Goal: Task Accomplishment & Management: Manage account settings

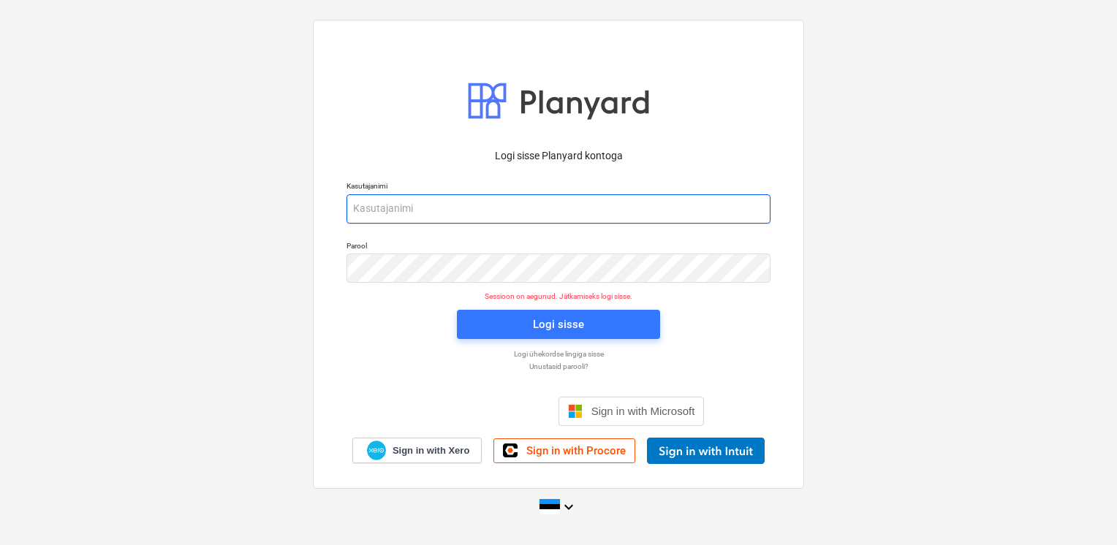
click at [396, 221] on input "email" at bounding box center [558, 208] width 424 height 29
type input "[EMAIL_ADDRESS][DOMAIN_NAME]"
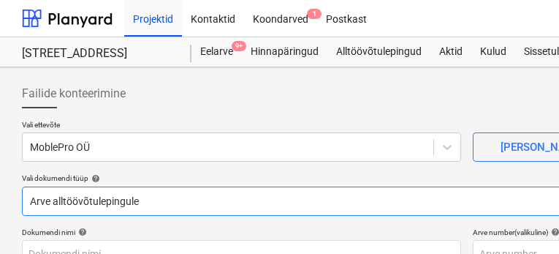
type input "Moblepro OÜ Arve nr 585.pdf"
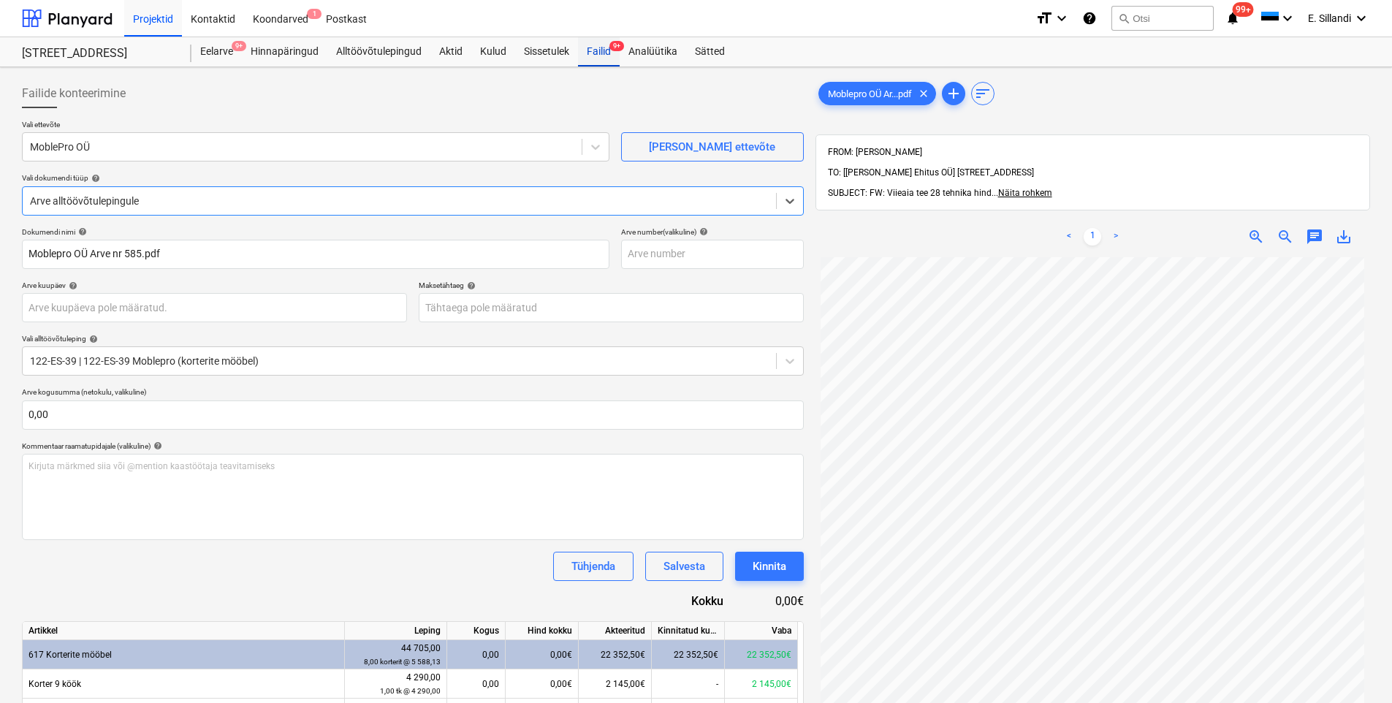
click at [594, 58] on div "Failid 9+" at bounding box center [599, 51] width 42 height 29
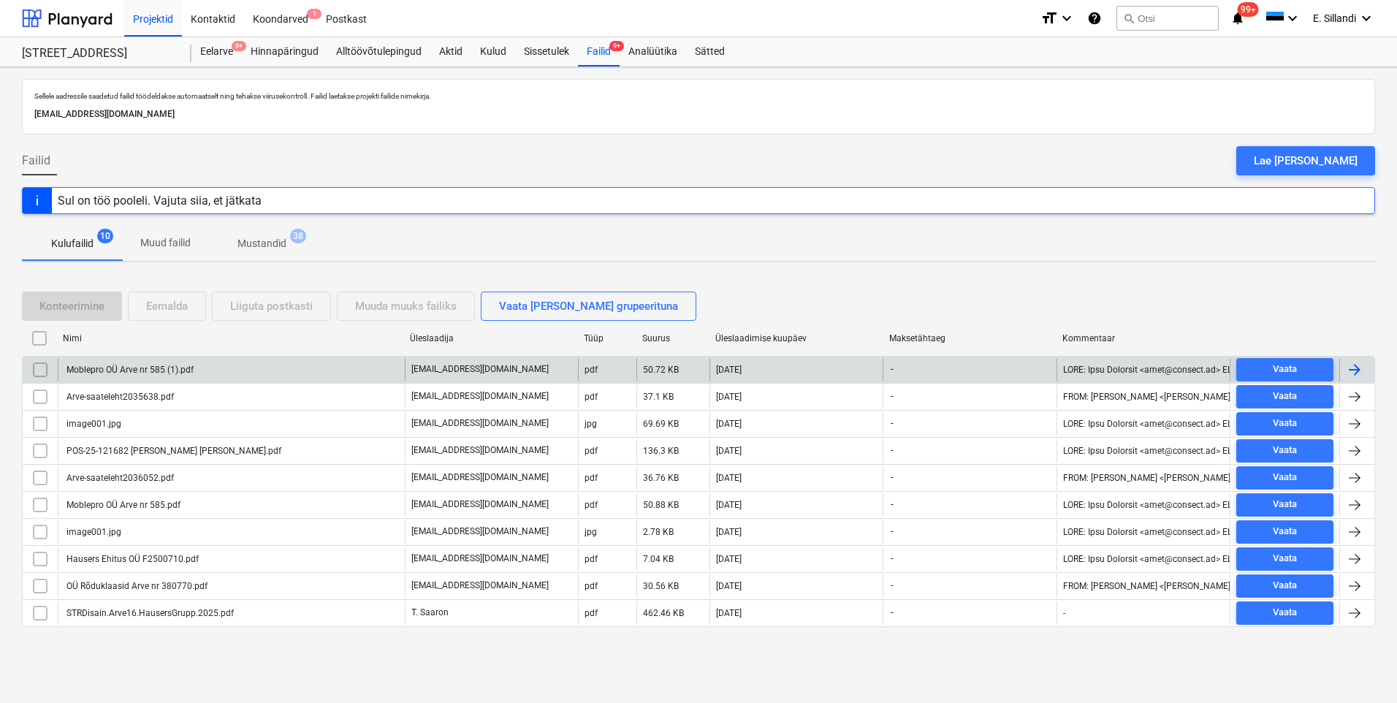
click at [135, 370] on div "Moblepro OÜ Arve nr 585 (1).pdf" at bounding box center [128, 370] width 129 height 10
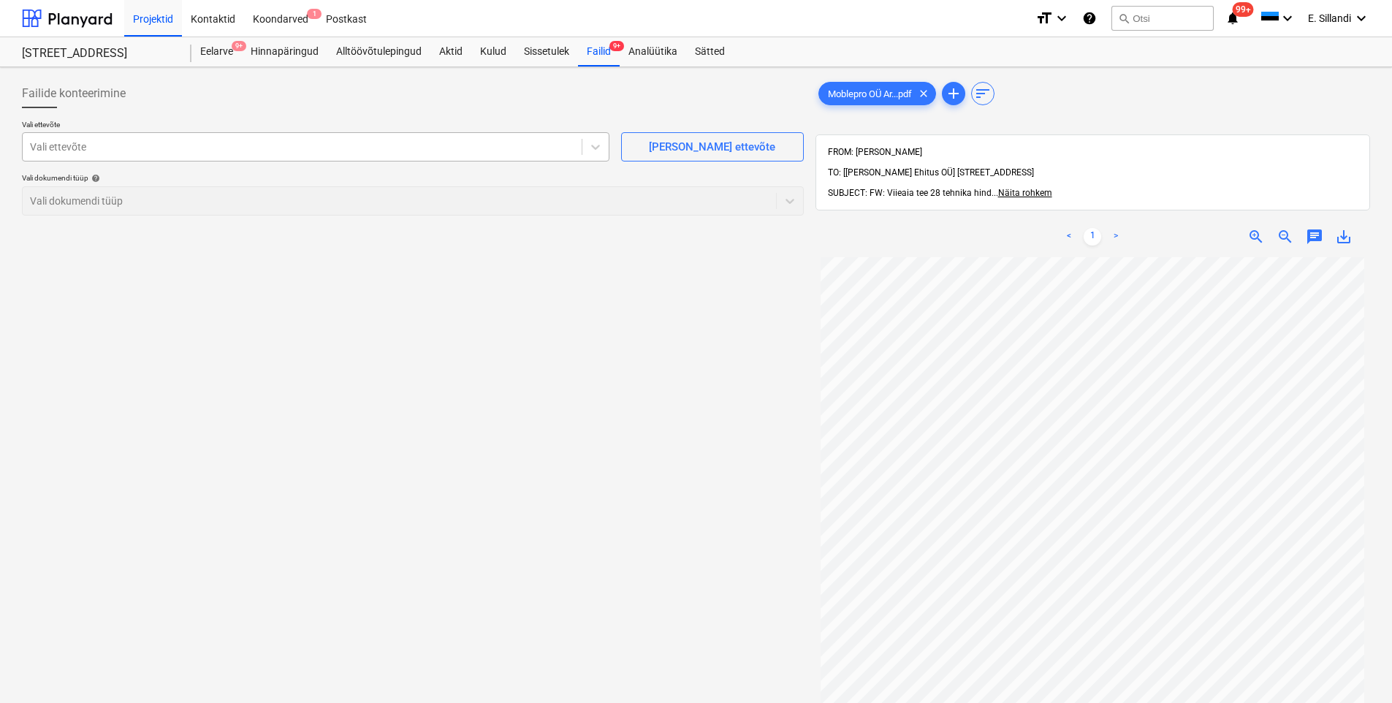
click at [243, 137] on div "Vali ettevõte" at bounding box center [302, 147] width 559 height 20
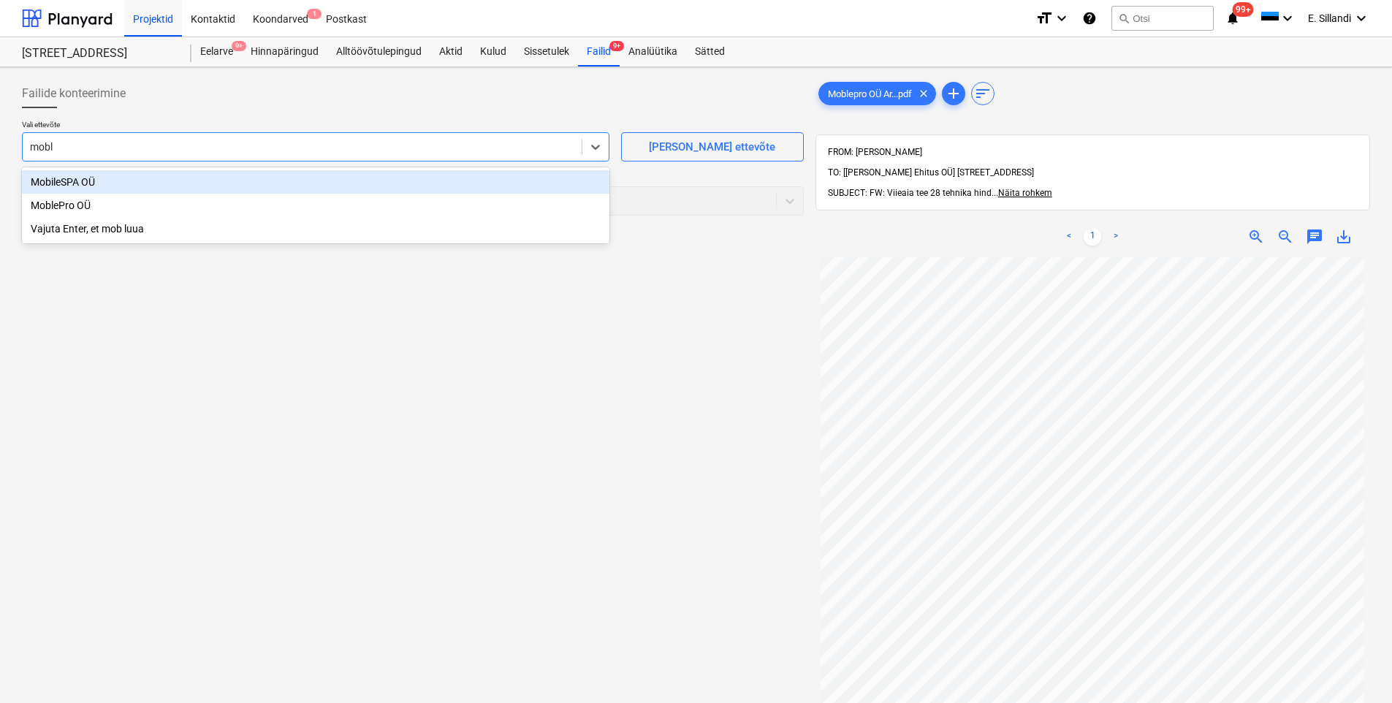
type input "moble"
click at [347, 184] on div "MoblePro OÜ" at bounding box center [316, 181] width 588 height 23
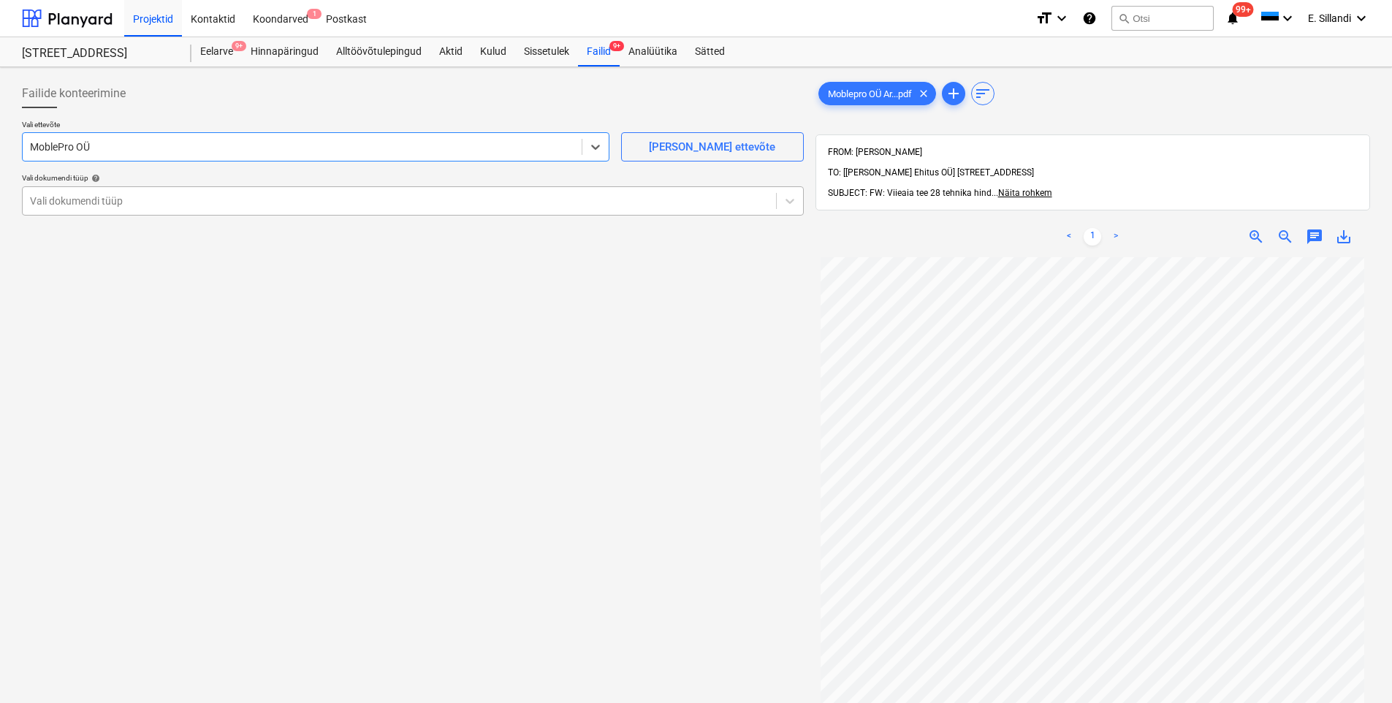
click at [84, 201] on div at bounding box center [399, 201] width 739 height 15
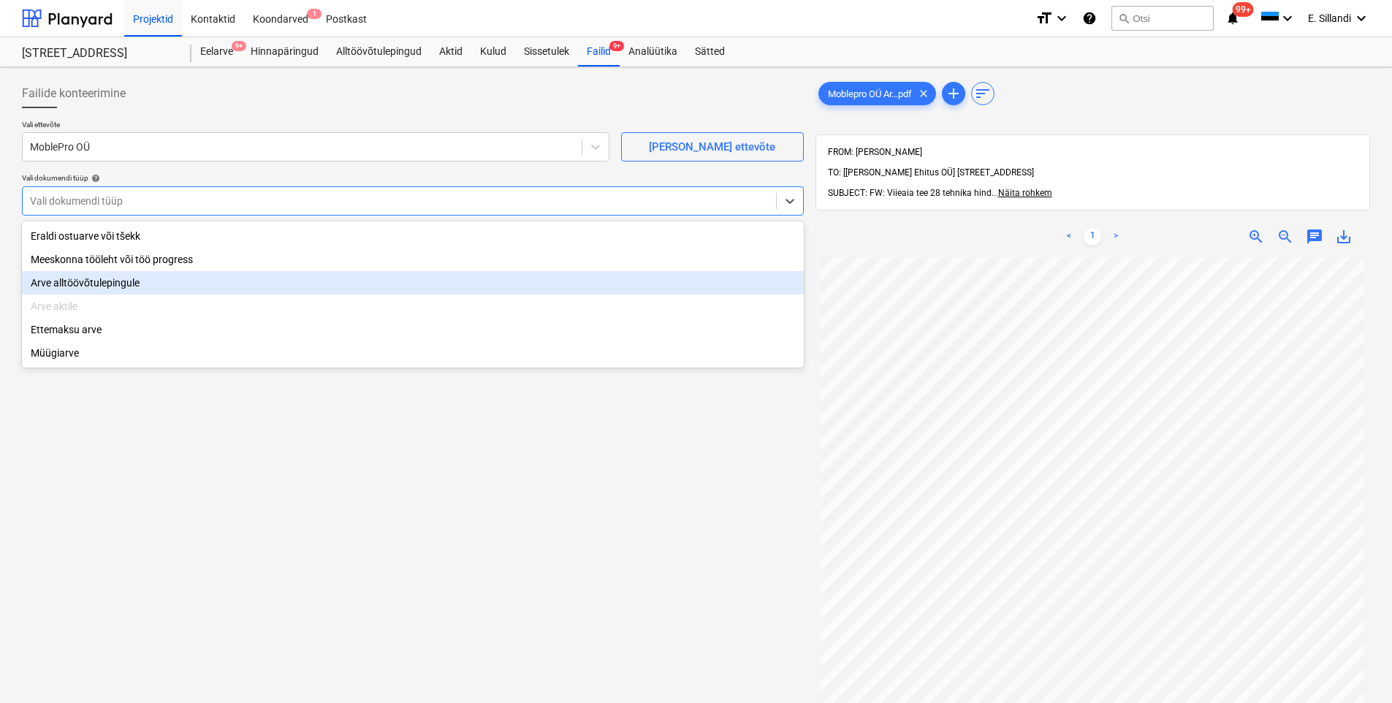
click at [72, 285] on div "Arve alltöövõtulepingule" at bounding box center [413, 282] width 782 height 23
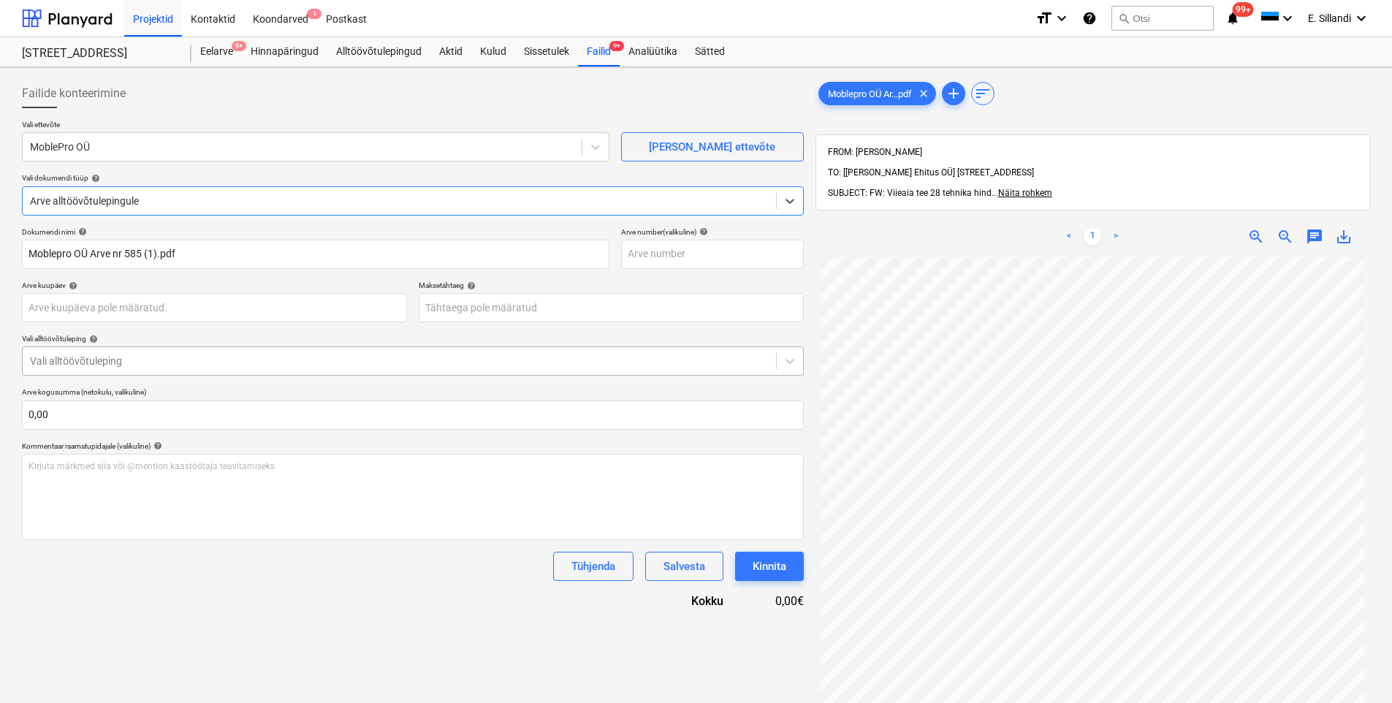
click at [79, 351] on div "Vali alltöövõtuleping" at bounding box center [400, 361] width 754 height 20
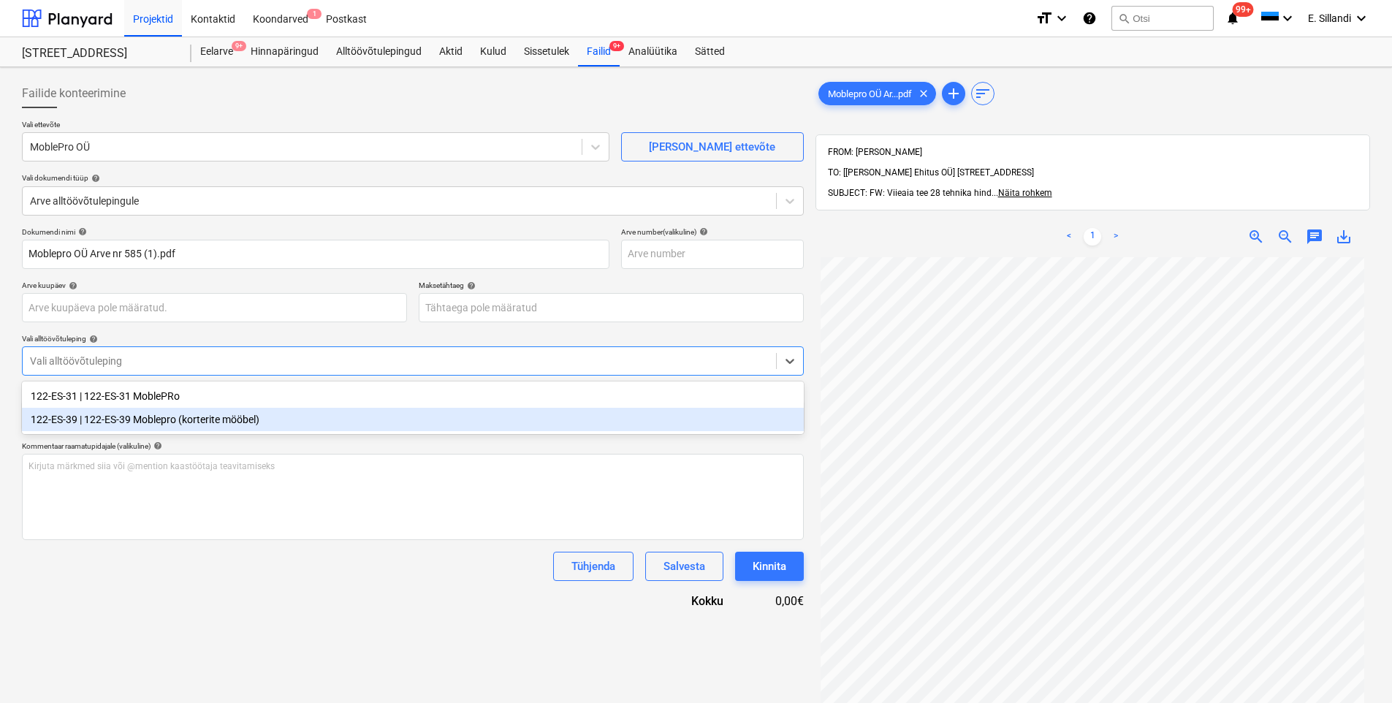
click at [99, 420] on div "122-ES-39 | 122-ES-39 Moblepro (korterite mööbel)" at bounding box center [413, 419] width 782 height 23
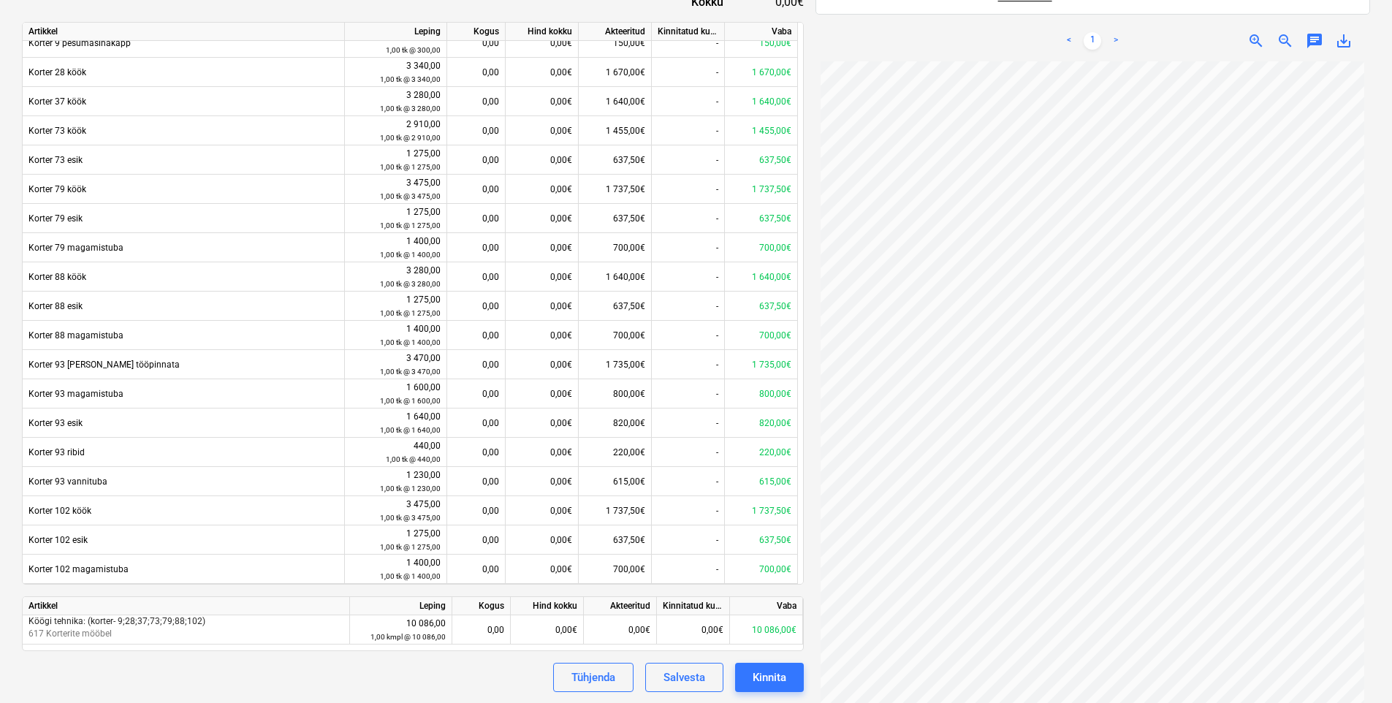
scroll to position [600, 0]
click at [486, 544] on div "0,00" at bounding box center [481, 629] width 46 height 29
type input "1"
click at [517, 544] on div "Tühjenda Salvesta Kinnita" at bounding box center [413, 676] width 782 height 29
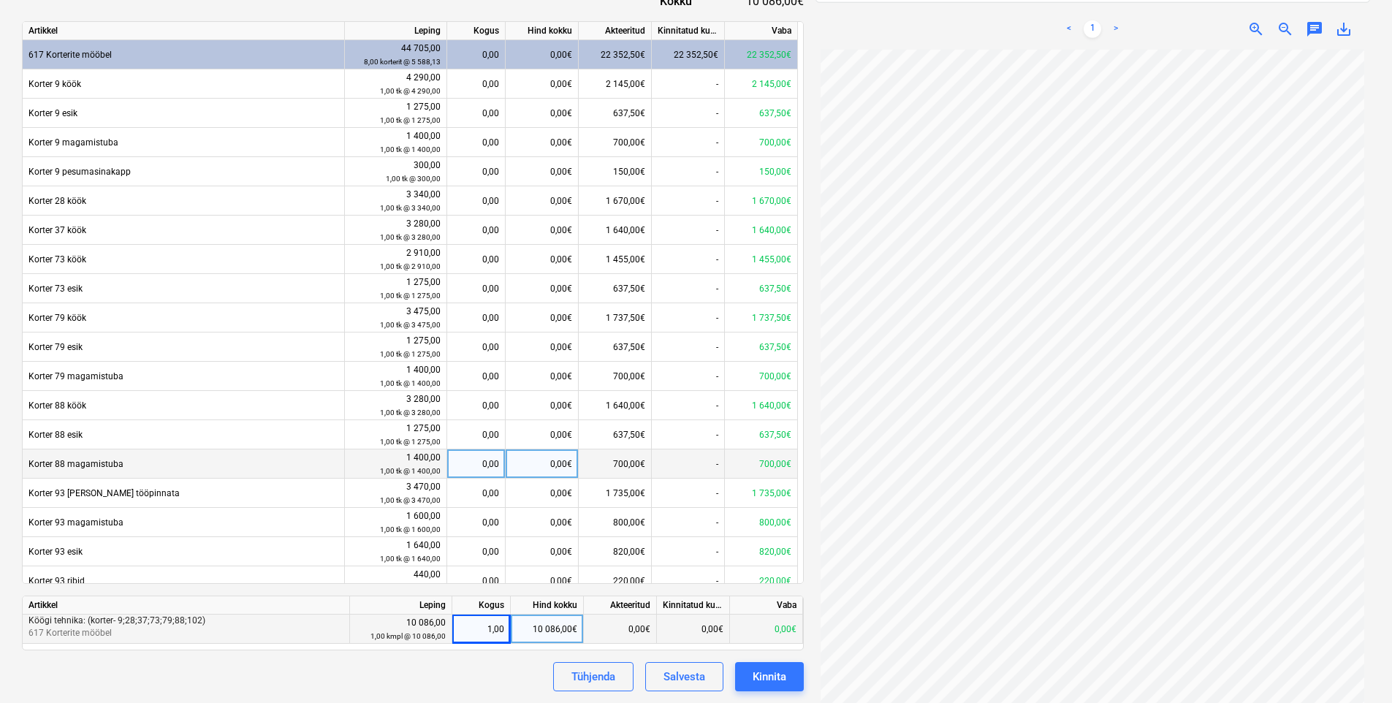
scroll to position [0, 0]
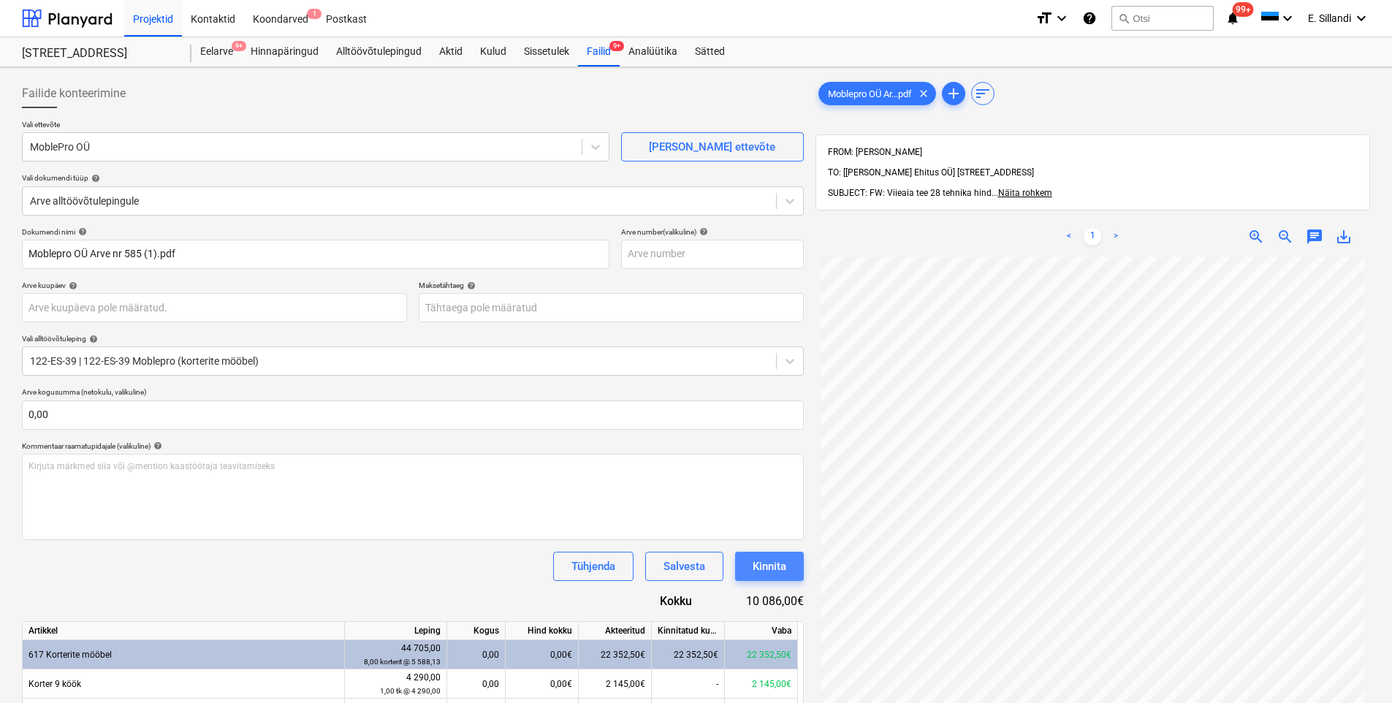
click at [773, 544] on div "Kinnita" at bounding box center [770, 566] width 34 height 19
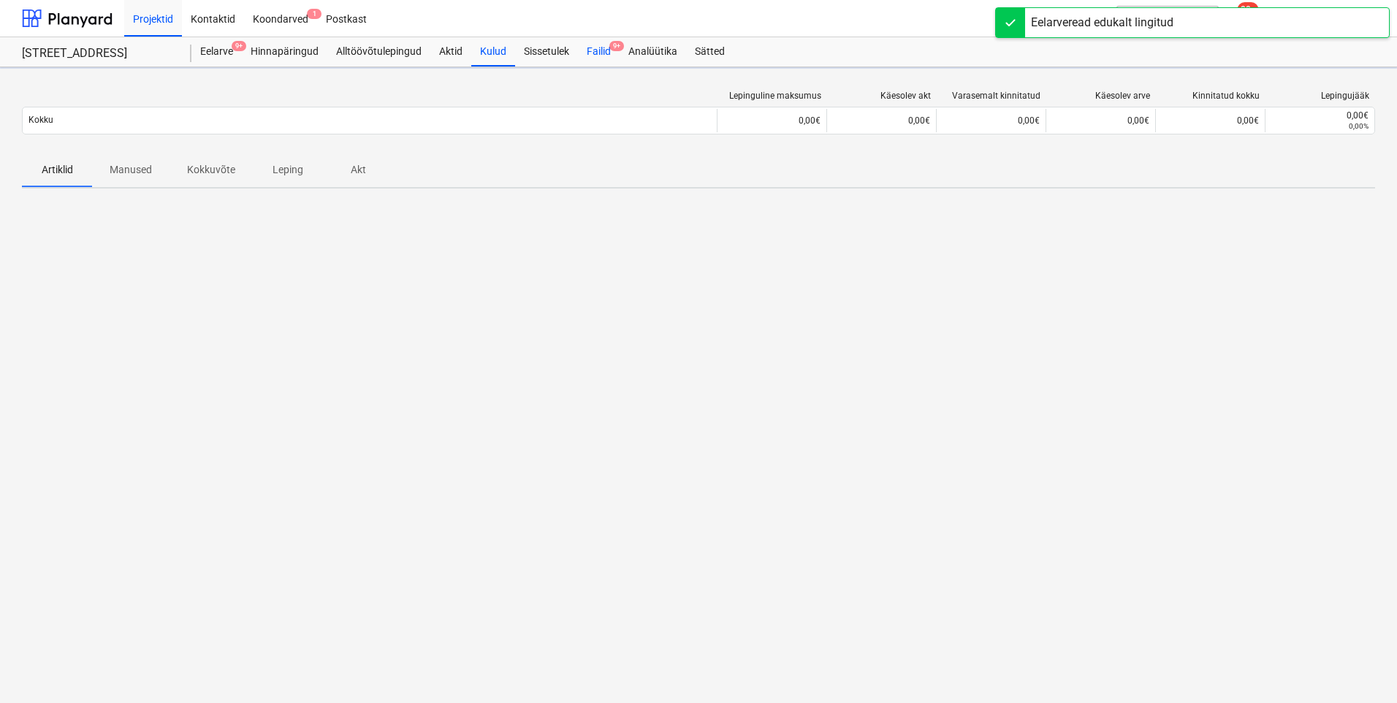
click at [591, 63] on div "Failid 9+" at bounding box center [599, 51] width 42 height 29
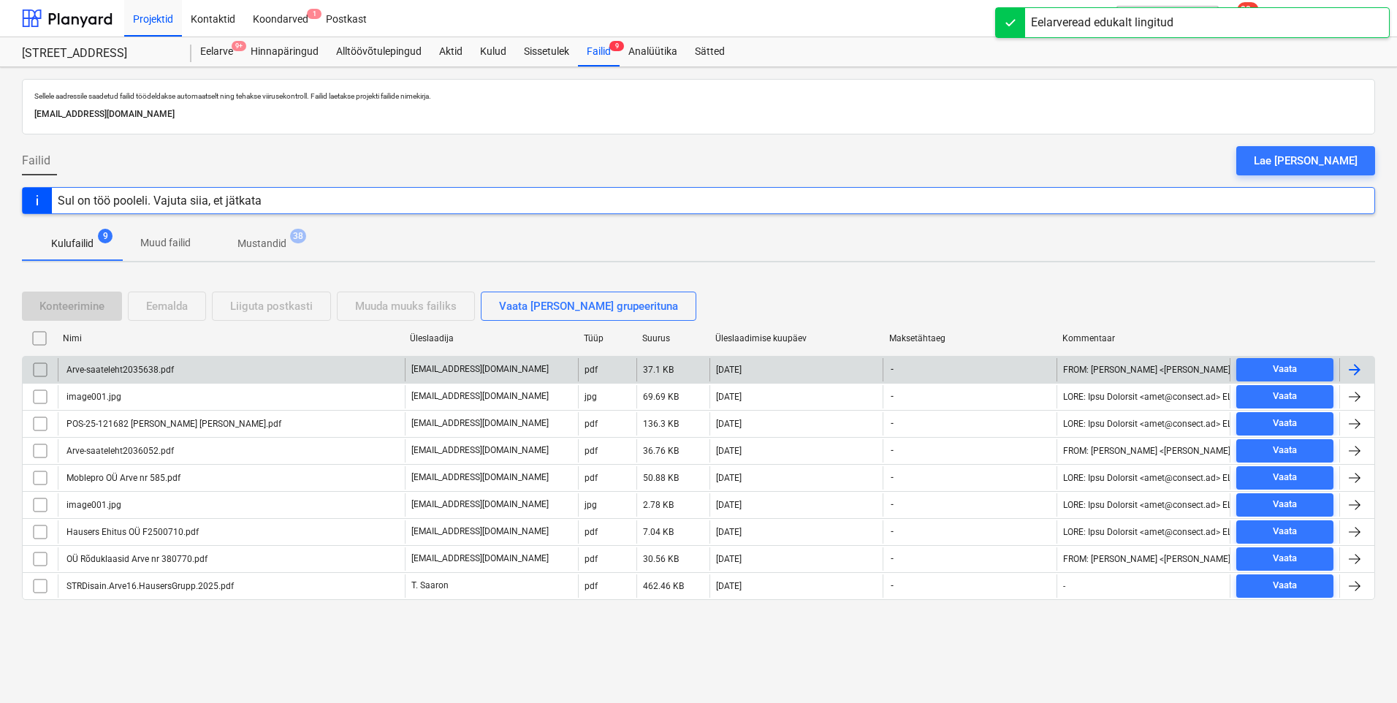
click at [113, 363] on div "Arve-saateleht2035638.pdf" at bounding box center [231, 369] width 347 height 23
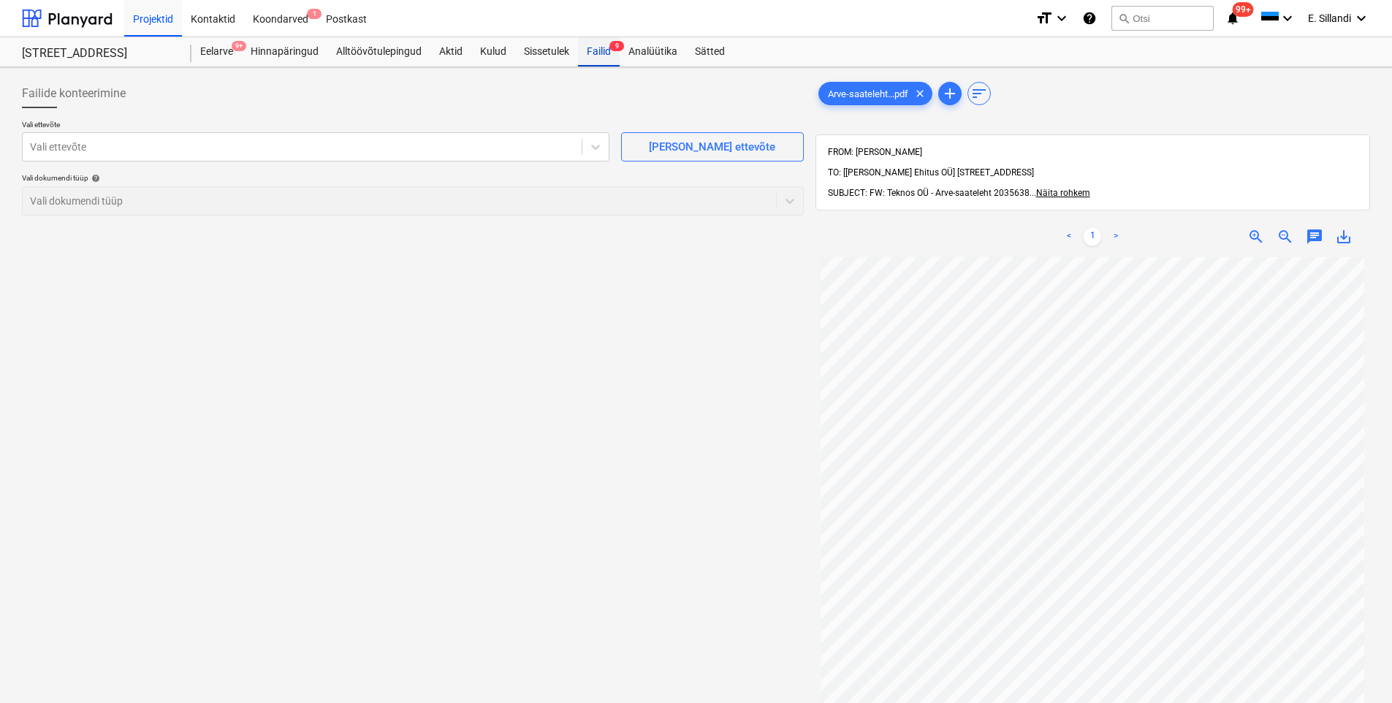
click at [594, 58] on div "Failid 9" at bounding box center [599, 51] width 42 height 29
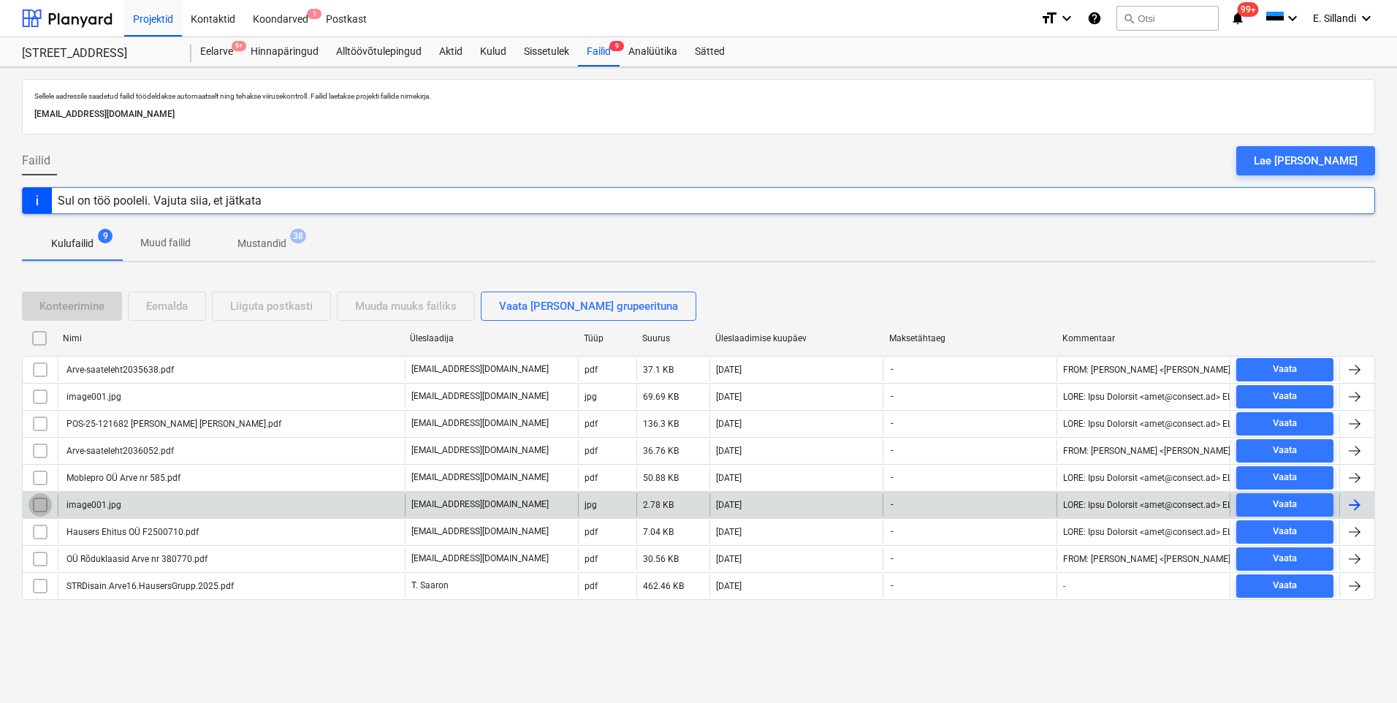
click at [33, 503] on input "checkbox" at bounding box center [40, 504] width 23 height 23
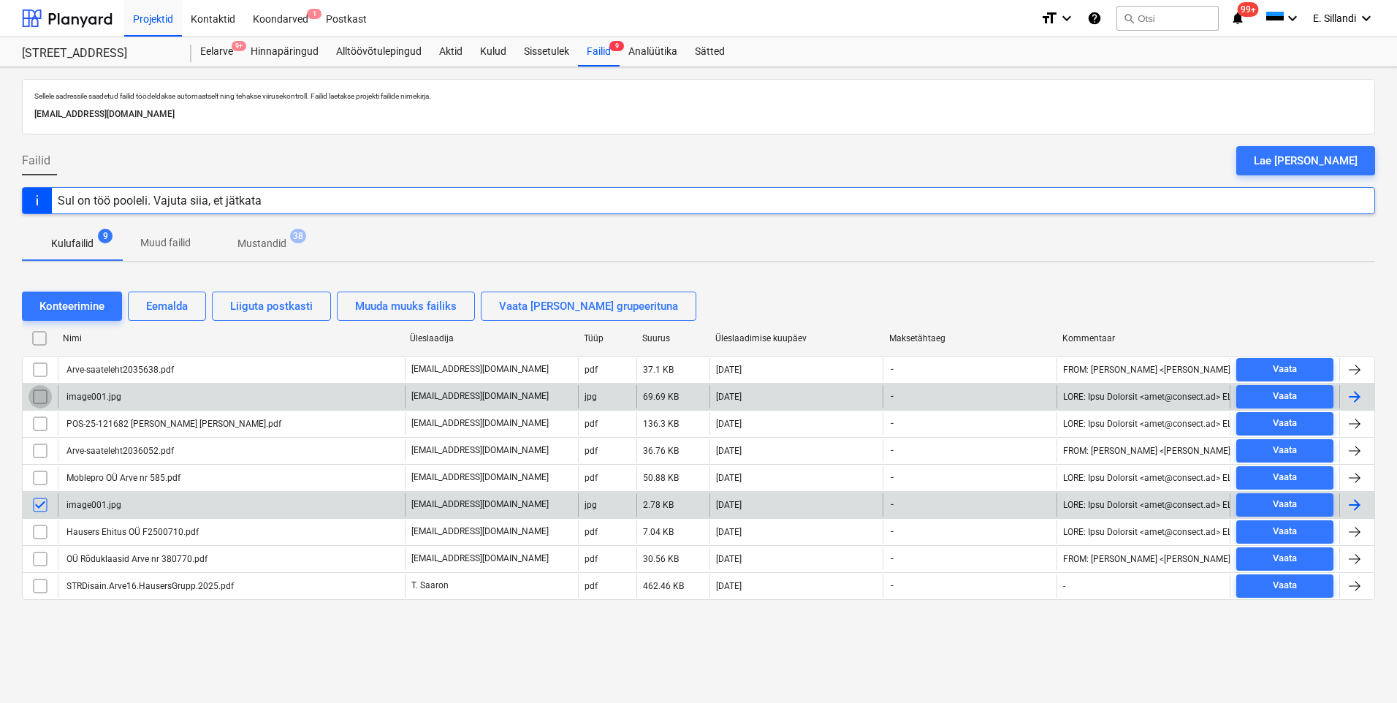
click at [43, 402] on input "checkbox" at bounding box center [40, 396] width 23 height 23
click at [165, 305] on div "Eemalda" at bounding box center [167, 306] width 42 height 19
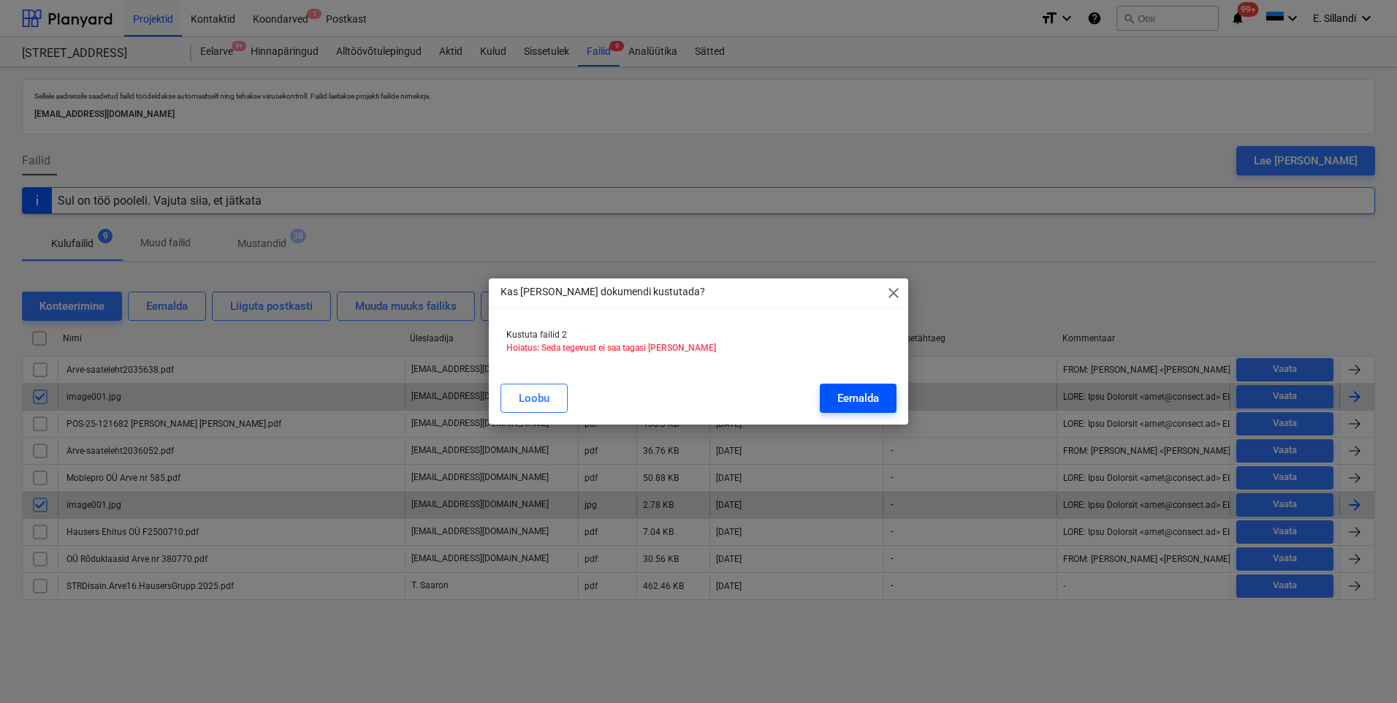
click at [839, 393] on div "Eemalda" at bounding box center [859, 398] width 42 height 19
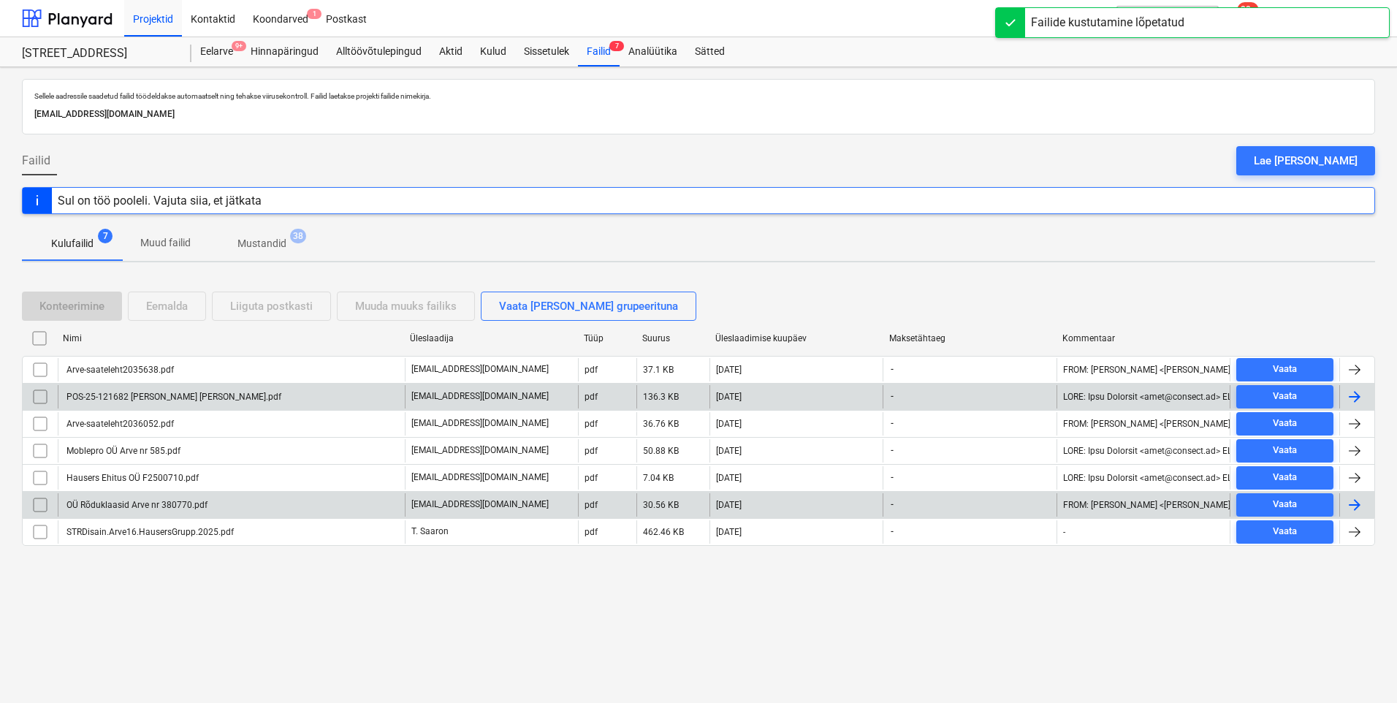
click at [216, 401] on div "POS-25-121682 [PERSON_NAME] [PERSON_NAME].pdf" at bounding box center [172, 397] width 217 height 10
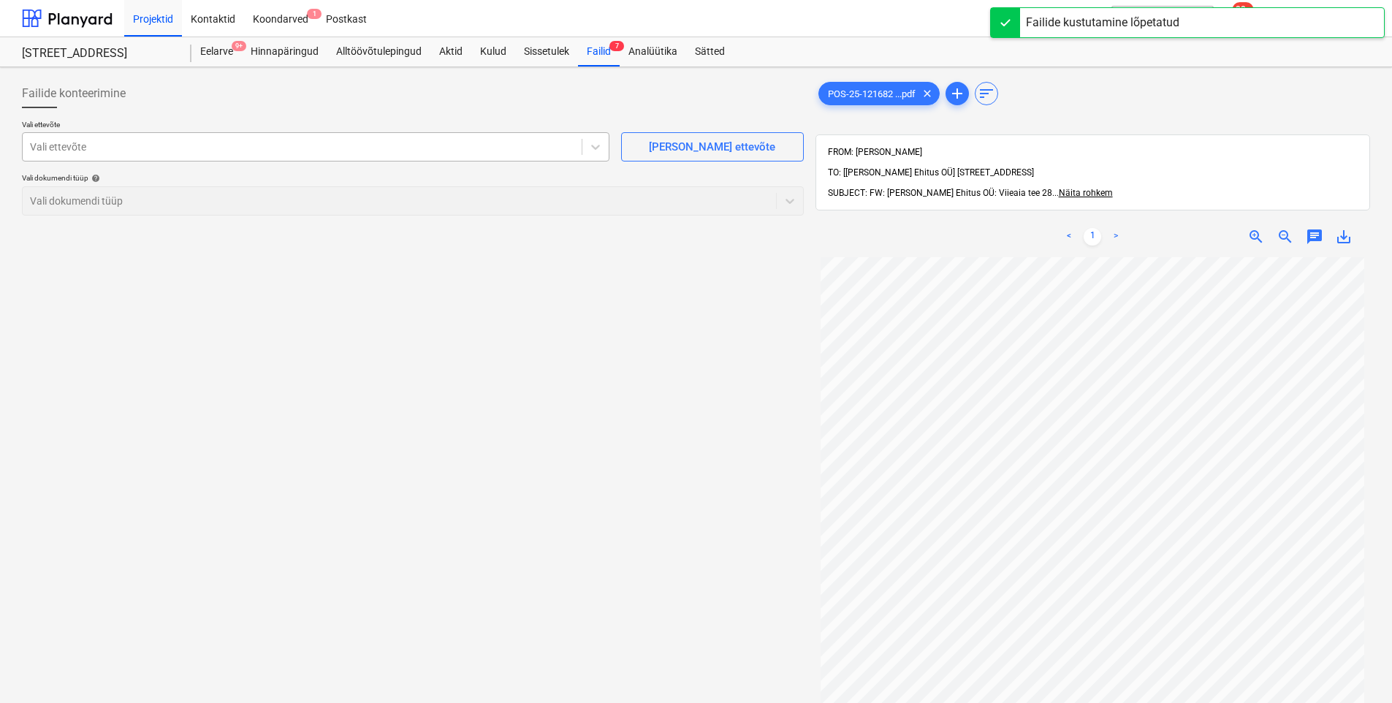
click at [289, 149] on div at bounding box center [302, 147] width 544 height 15
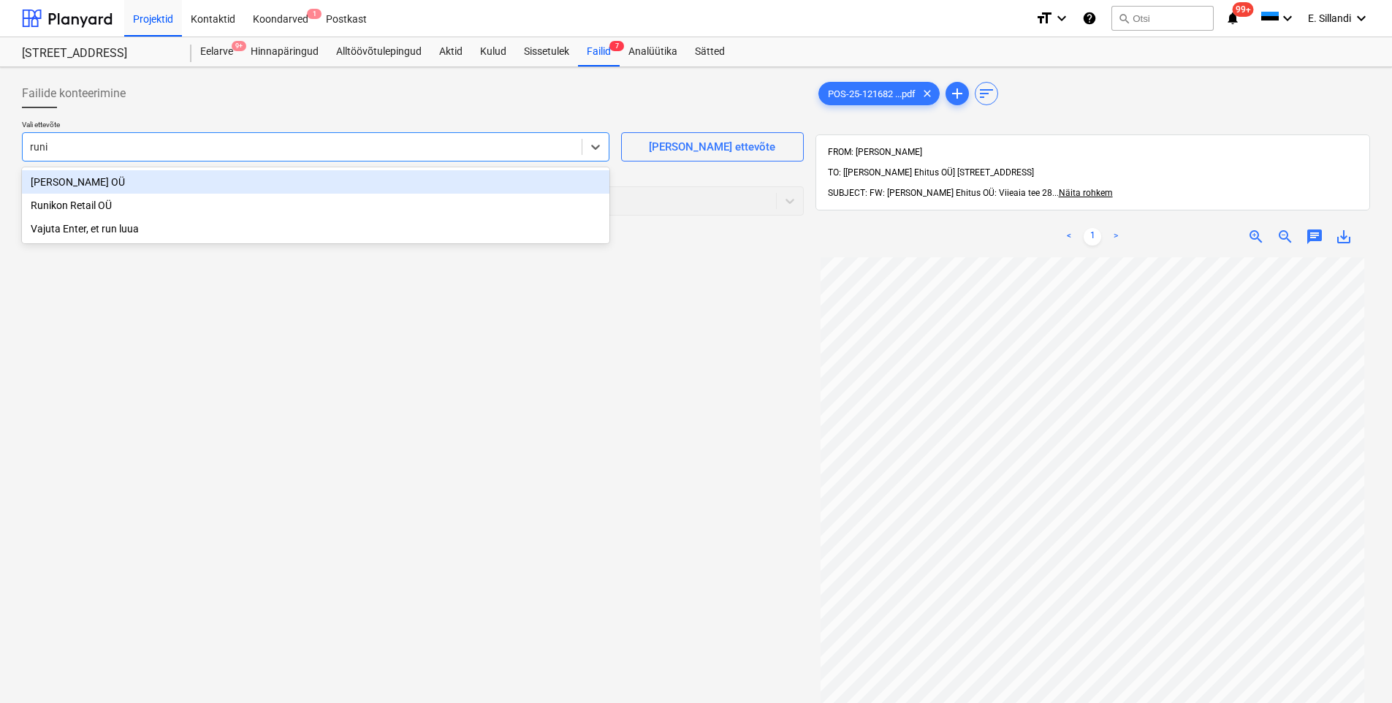
type input "runik"
click at [172, 181] on div "Runikon Retail OÜ" at bounding box center [316, 181] width 588 height 23
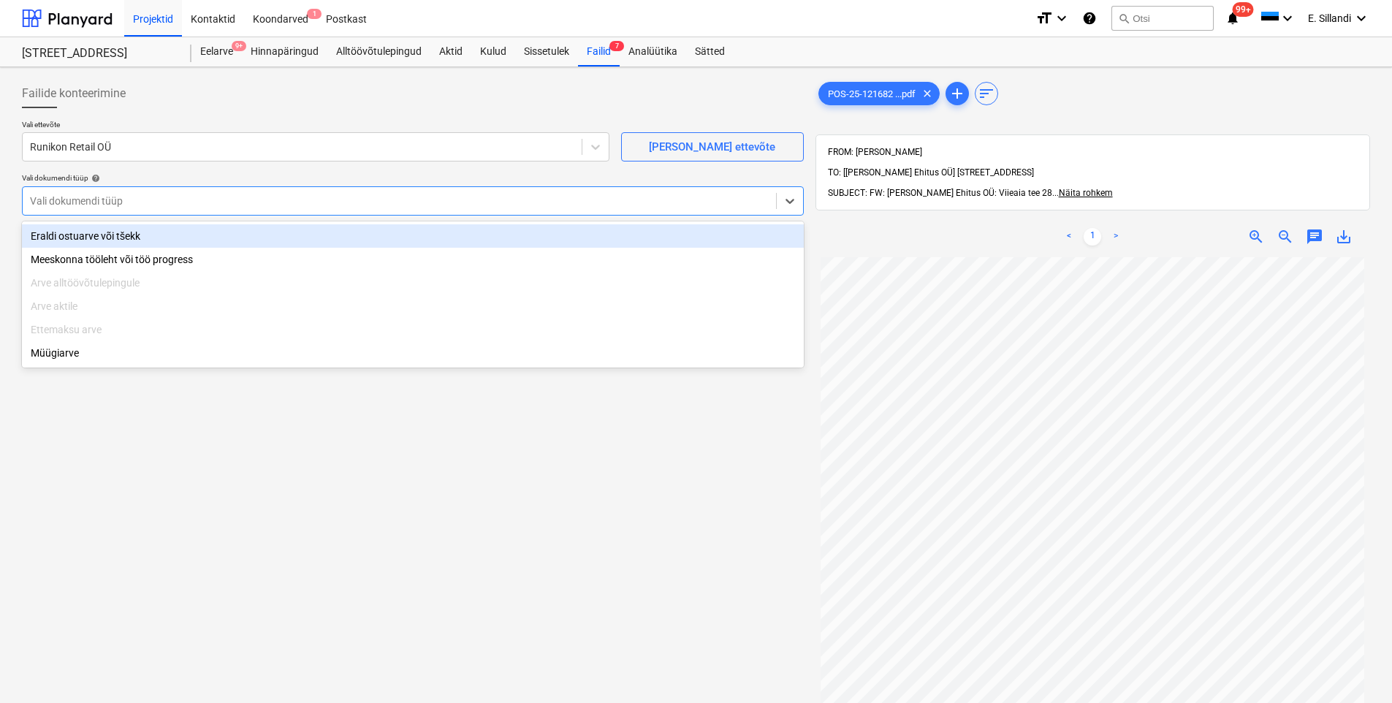
click at [172, 200] on div at bounding box center [399, 201] width 739 height 15
click at [160, 246] on div "Eraldi ostuarve või tšekk" at bounding box center [413, 235] width 782 height 23
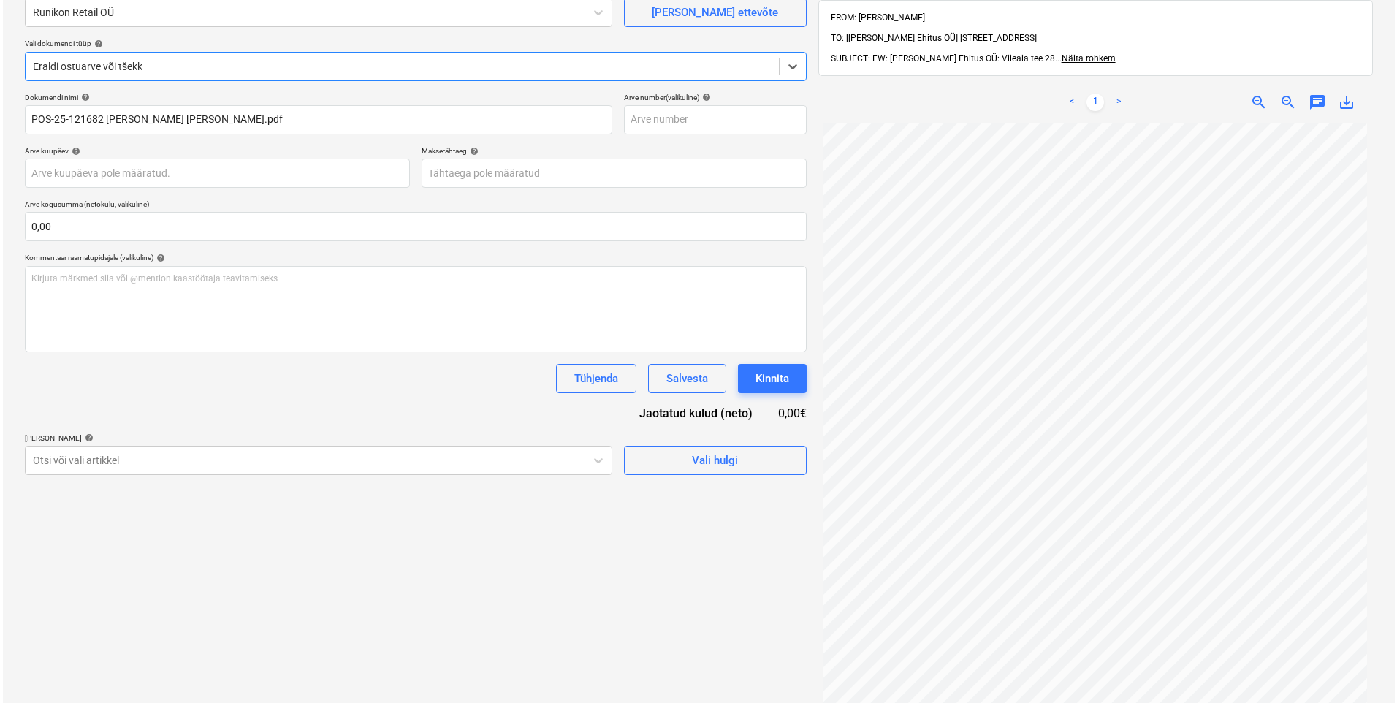
scroll to position [208, 0]
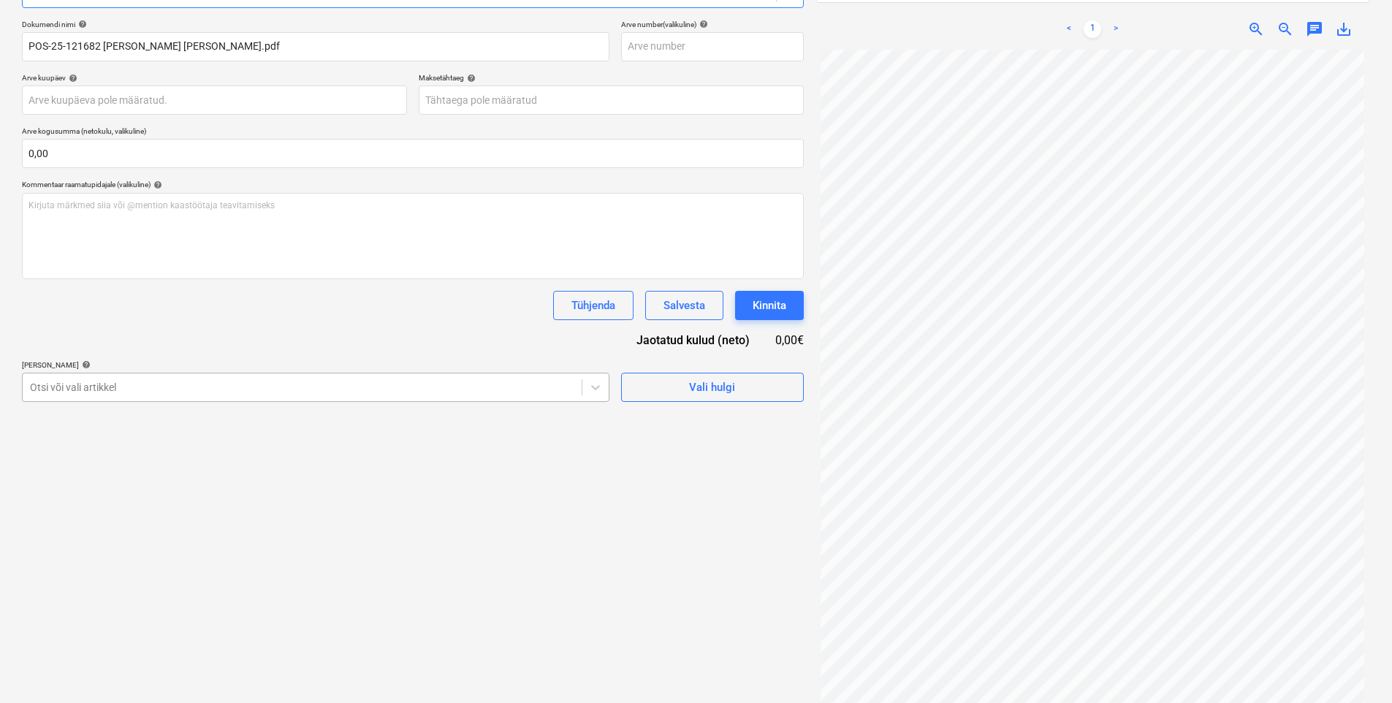
click at [212, 391] on div at bounding box center [302, 387] width 544 height 15
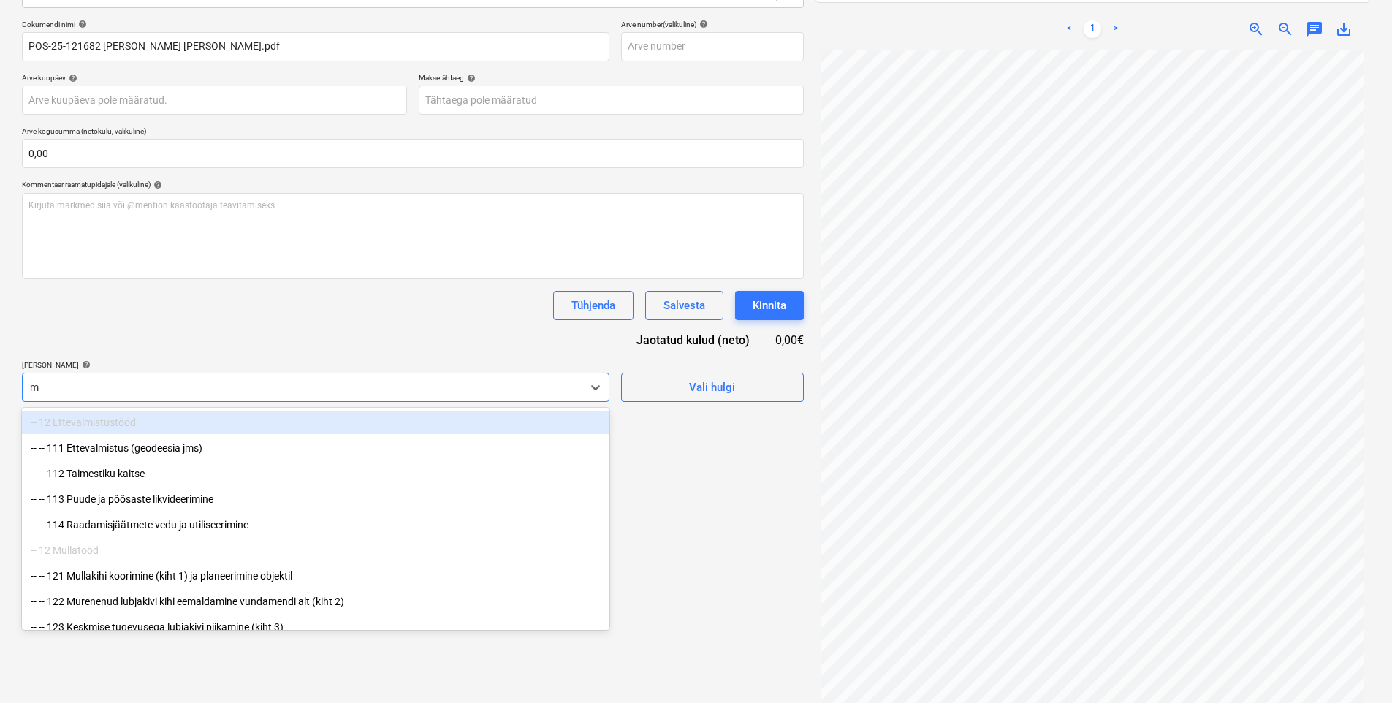
type input "mö"
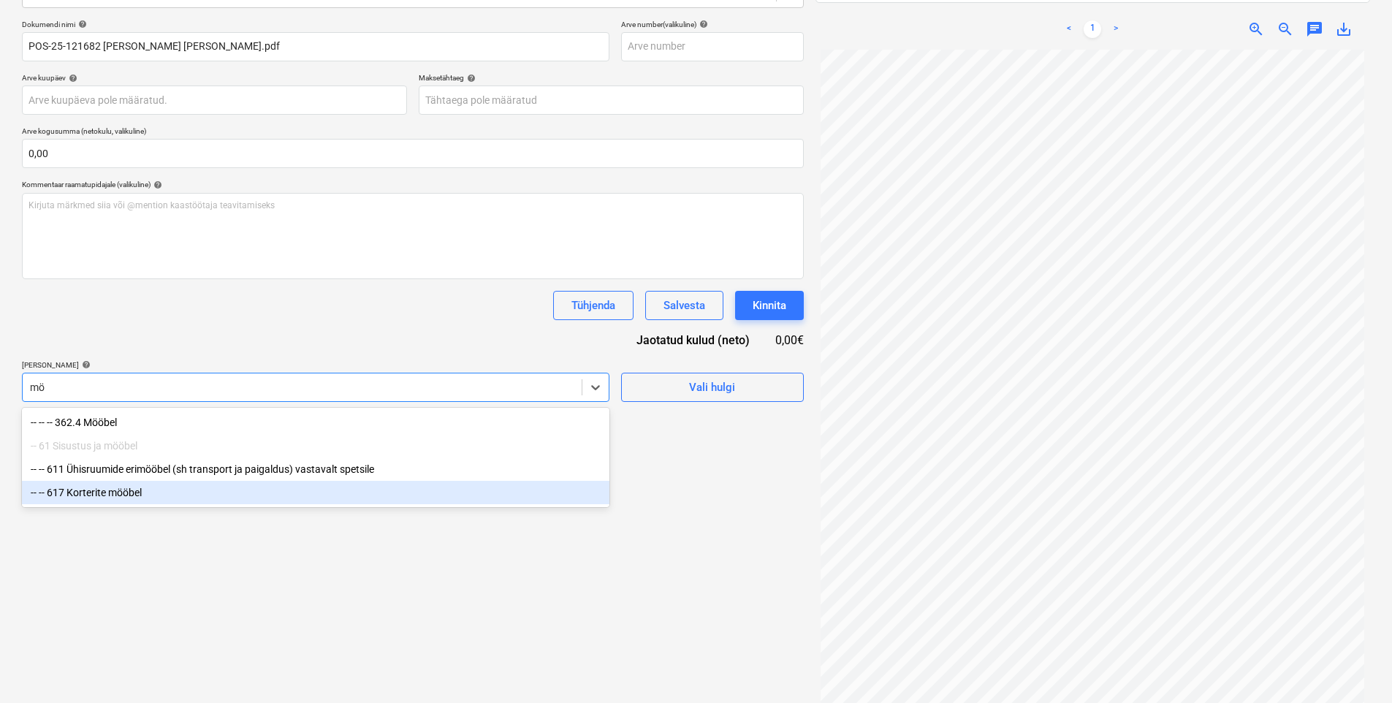
click at [122, 494] on div "-- -- 617 Korterite mööbel" at bounding box center [316, 492] width 588 height 23
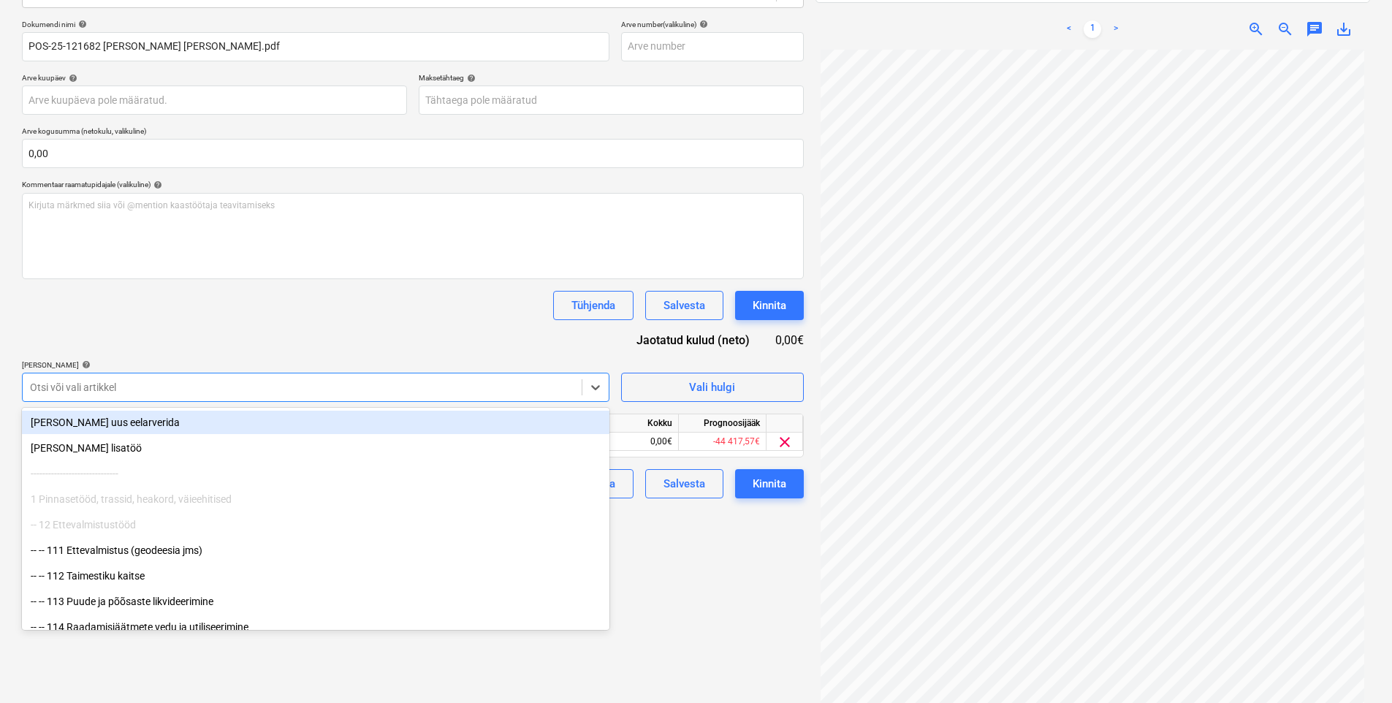
click at [232, 346] on div "Dokumendi nimi help POS-25-121682 [PERSON_NAME] [PERSON_NAME].pdf Arve number (…" at bounding box center [413, 259] width 782 height 479
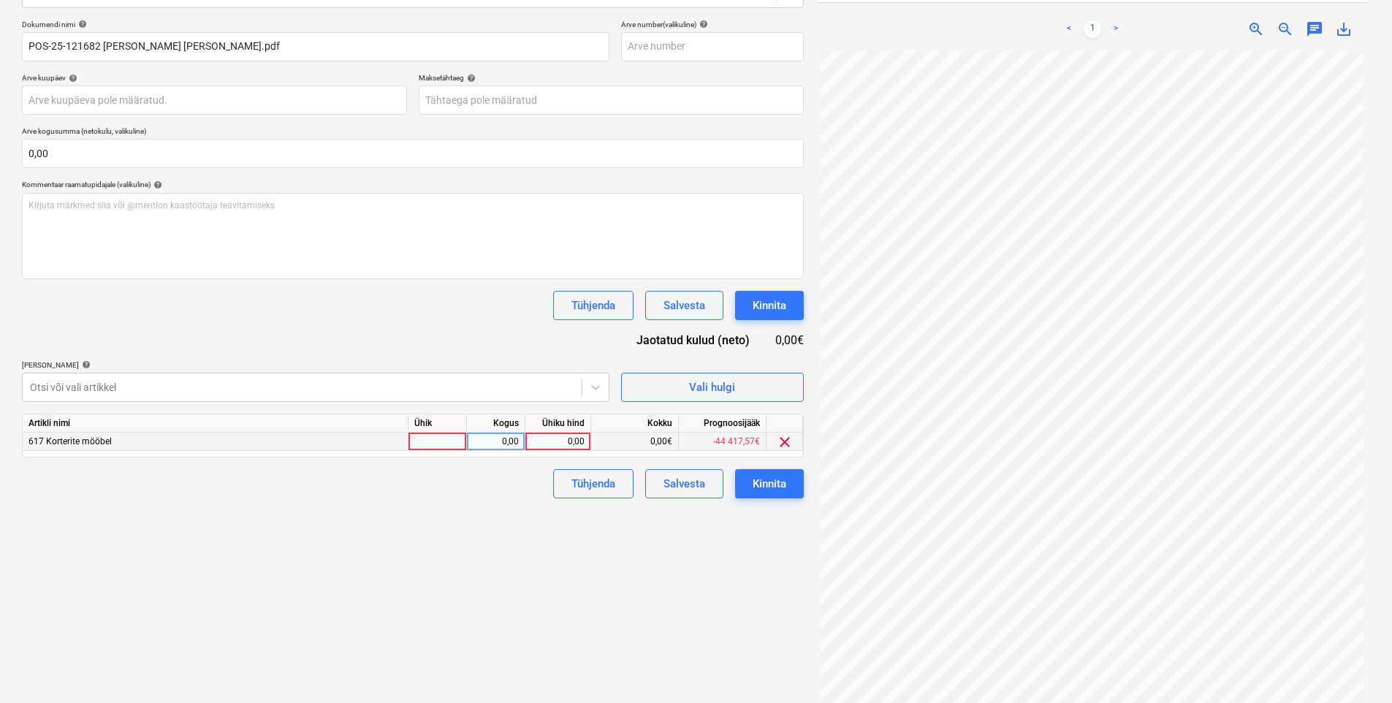
click at [570, 437] on div "0,00" at bounding box center [557, 442] width 53 height 18
type input "798,38"
click at [300, 530] on div "Failide konteerimine Vali ettevõte Runikon Retail OÜ [PERSON_NAME] uus ettevõte…" at bounding box center [413, 292] width 794 height 852
click at [308, 238] on div "Kirjuta märkmed siia või @mention kaastöötaja teavitamiseks ﻿" at bounding box center [413, 236] width 782 height 86
drag, startPoint x: 183, startPoint y: 213, endPoint x: 137, endPoint y: 208, distance: 46.3
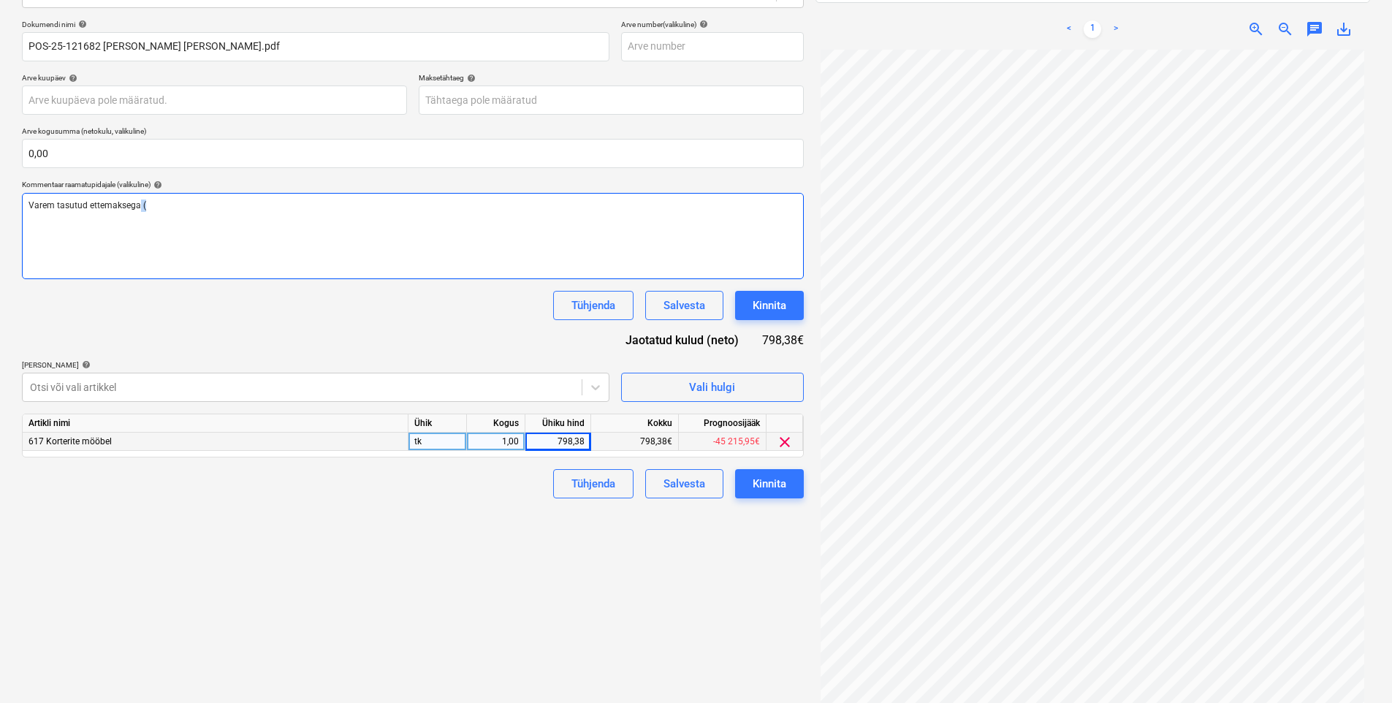
click at [137, 208] on div "Varem tasutud ettemaksega (" at bounding box center [413, 236] width 782 height 86
click at [797, 306] on button "Kinnita" at bounding box center [769, 305] width 69 height 29
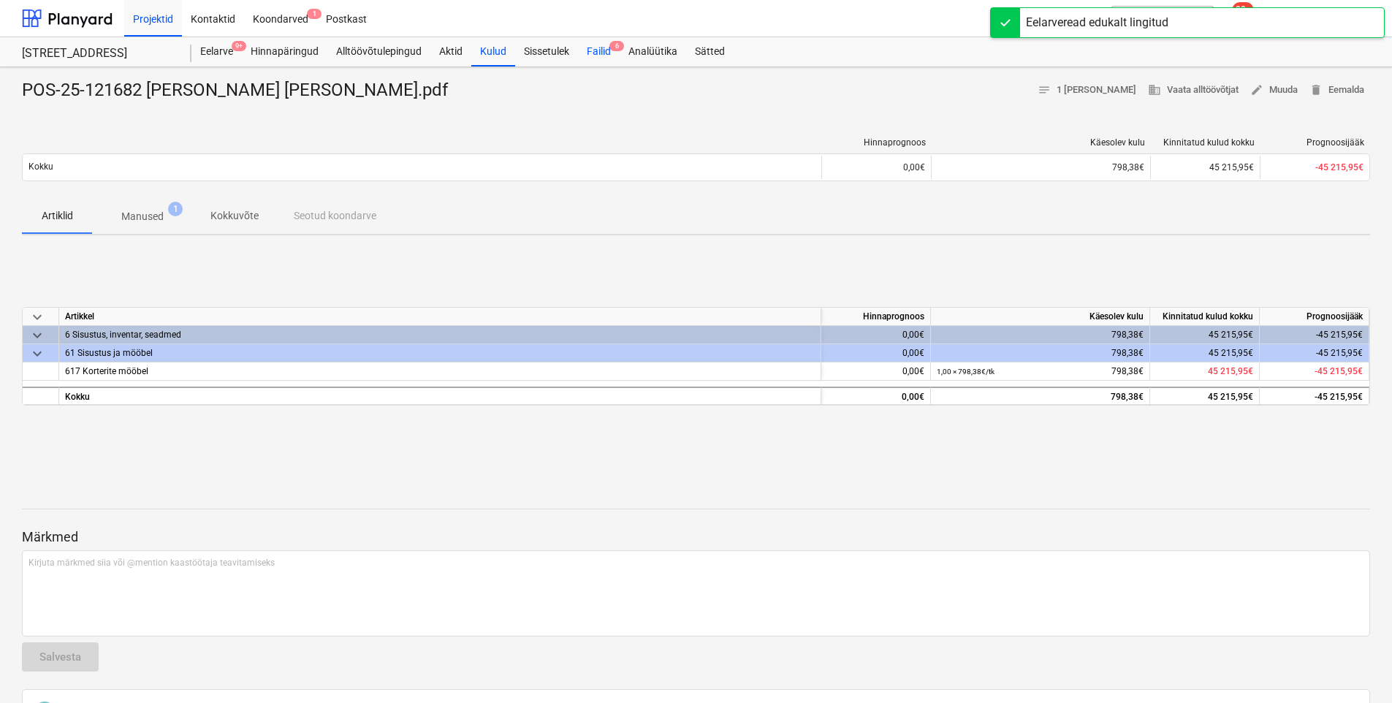
click at [608, 48] on div "Failid 6" at bounding box center [599, 51] width 42 height 29
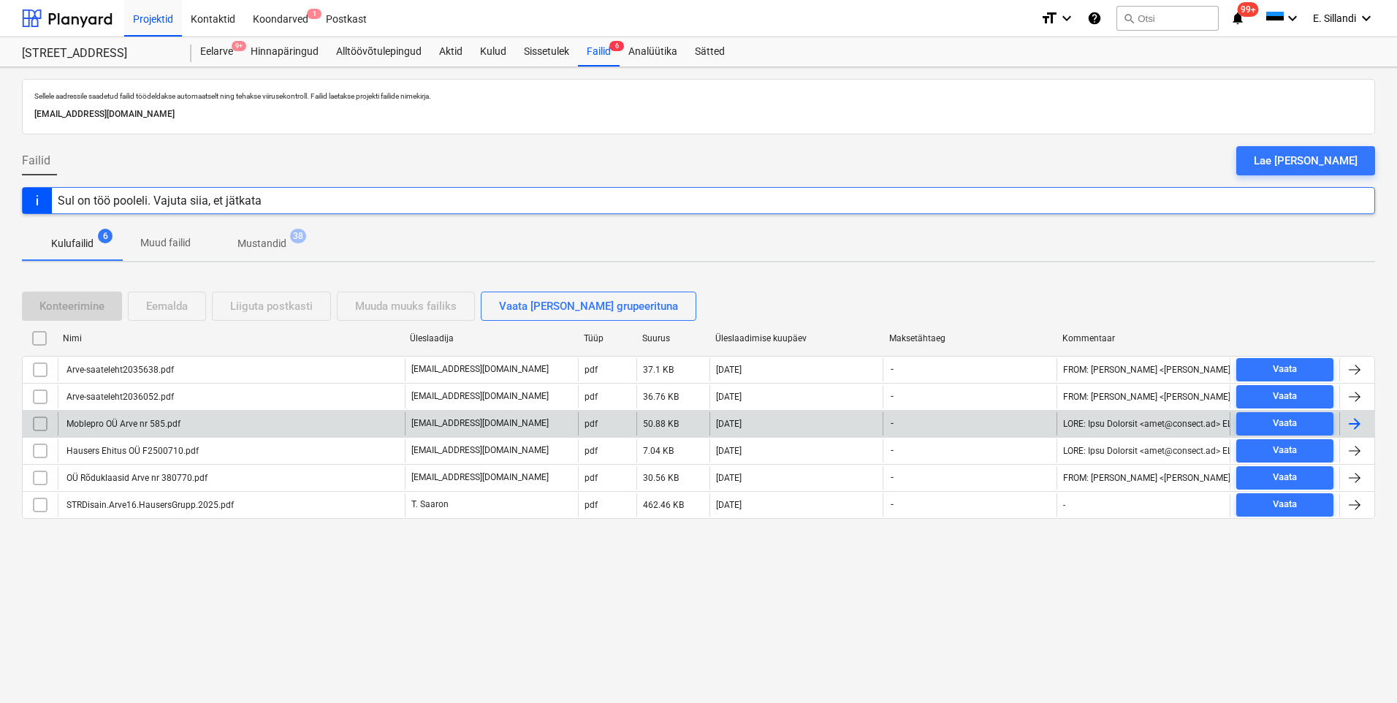
click at [188, 426] on div "Moblepro OÜ Arve nr 585.pdf" at bounding box center [231, 423] width 347 height 23
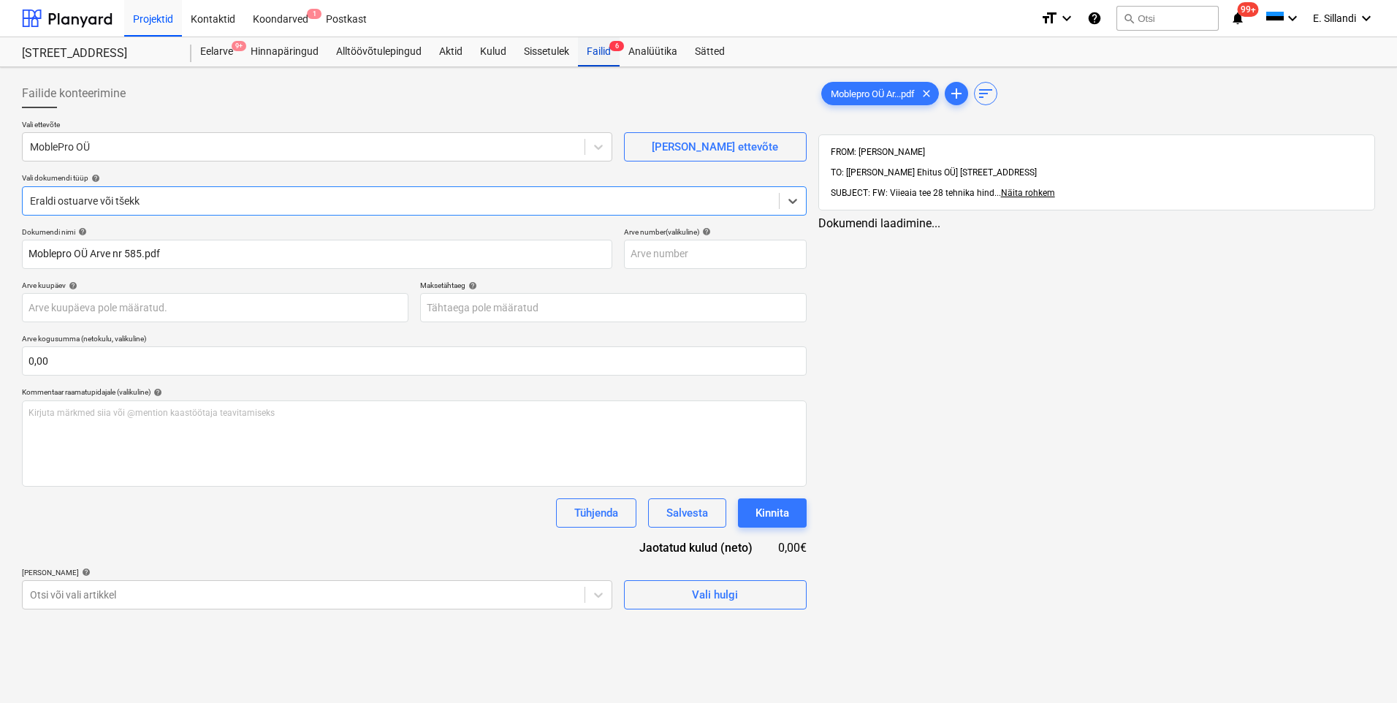
click at [594, 64] on div "Failid 6" at bounding box center [599, 51] width 42 height 29
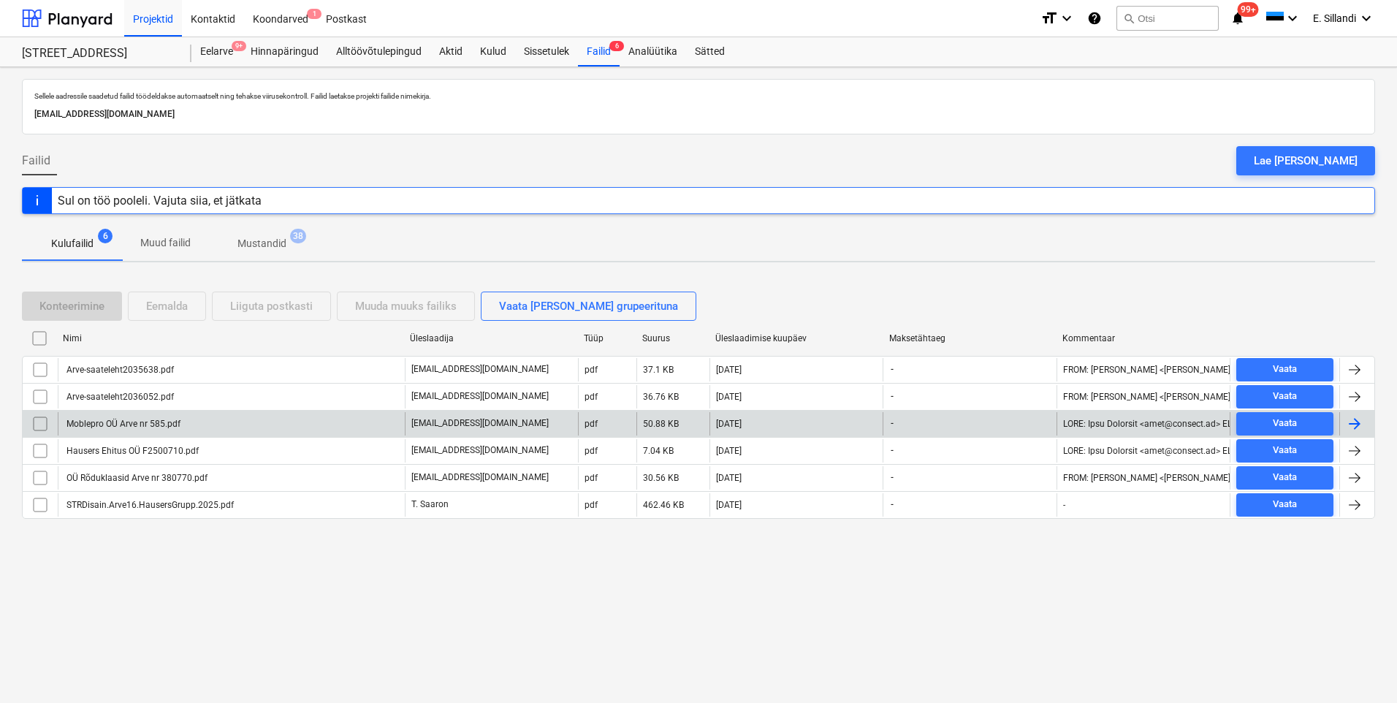
click at [40, 422] on input "checkbox" at bounding box center [40, 423] width 23 height 23
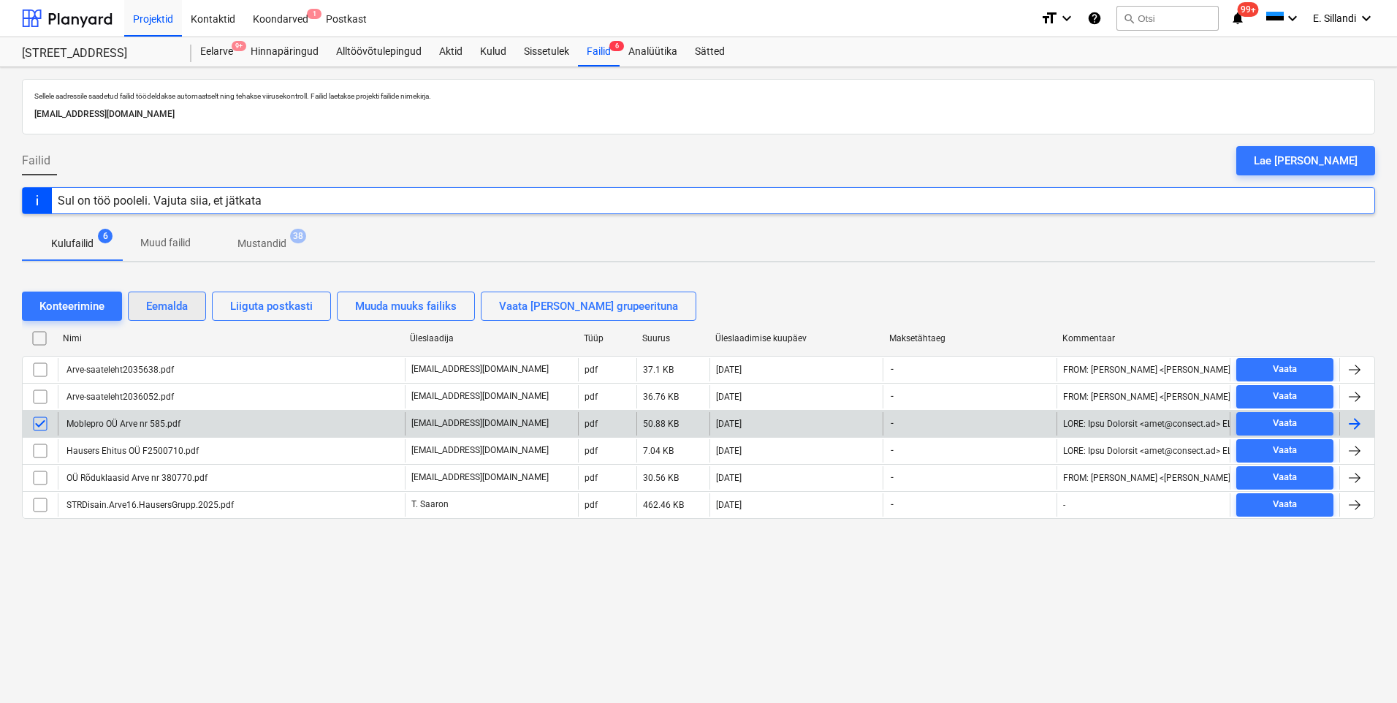
click at [159, 306] on div "Eemalda" at bounding box center [167, 306] width 42 height 19
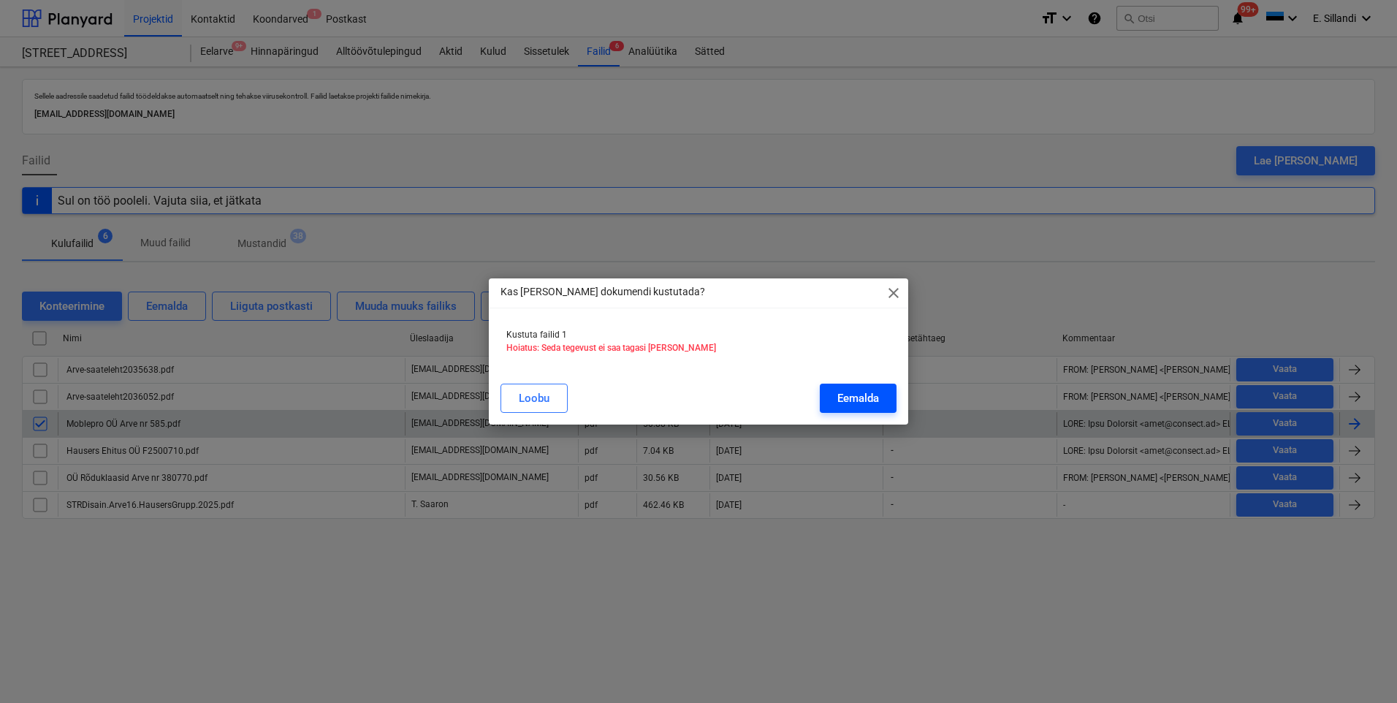
click at [865, 398] on div "Eemalda" at bounding box center [859, 398] width 42 height 19
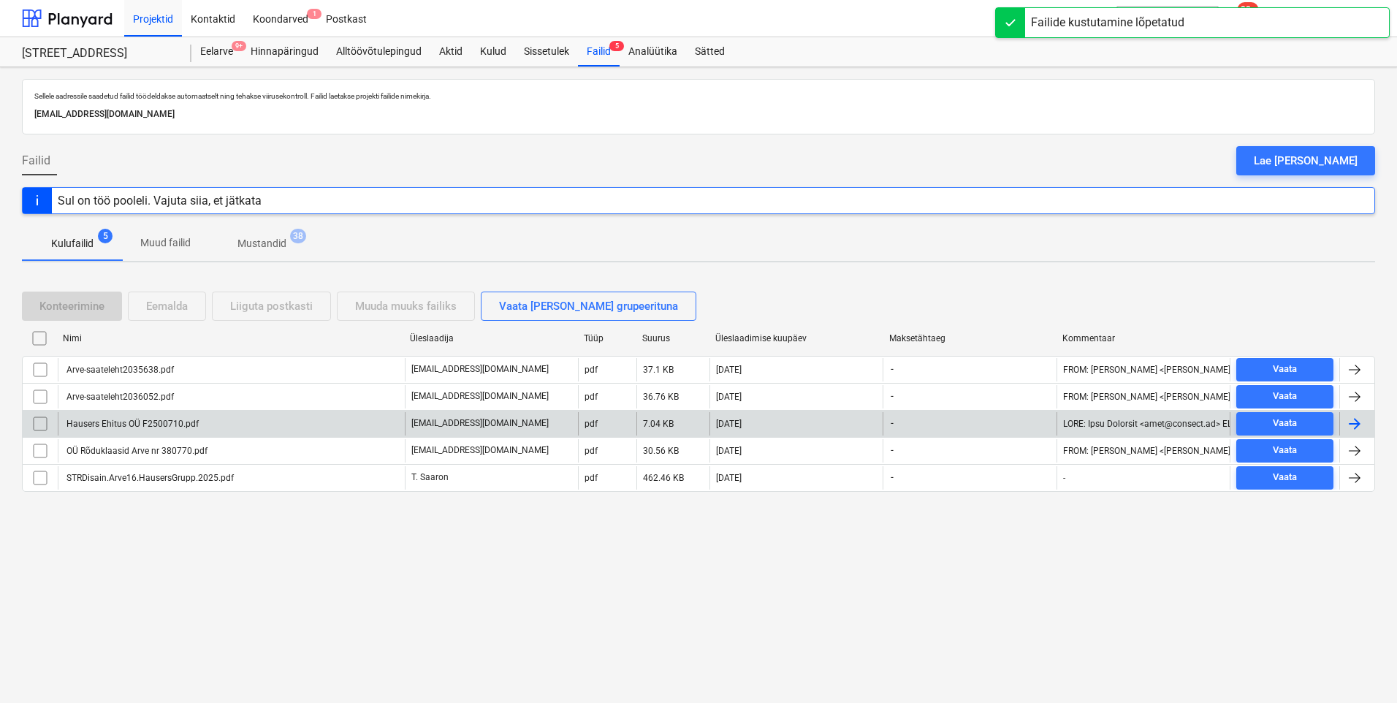
click at [190, 422] on div "Hausers Ehitus OÜ F2500710.pdf" at bounding box center [131, 424] width 134 height 10
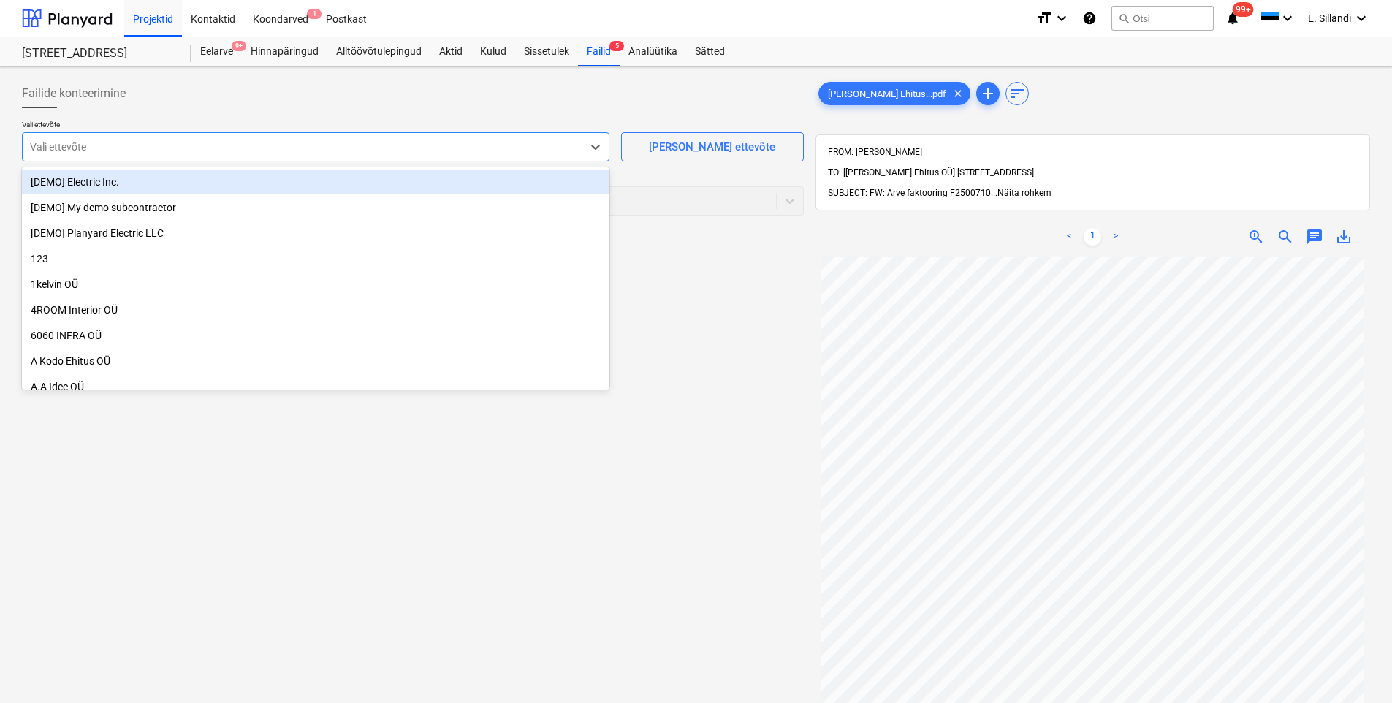
click at [307, 149] on div at bounding box center [302, 147] width 544 height 15
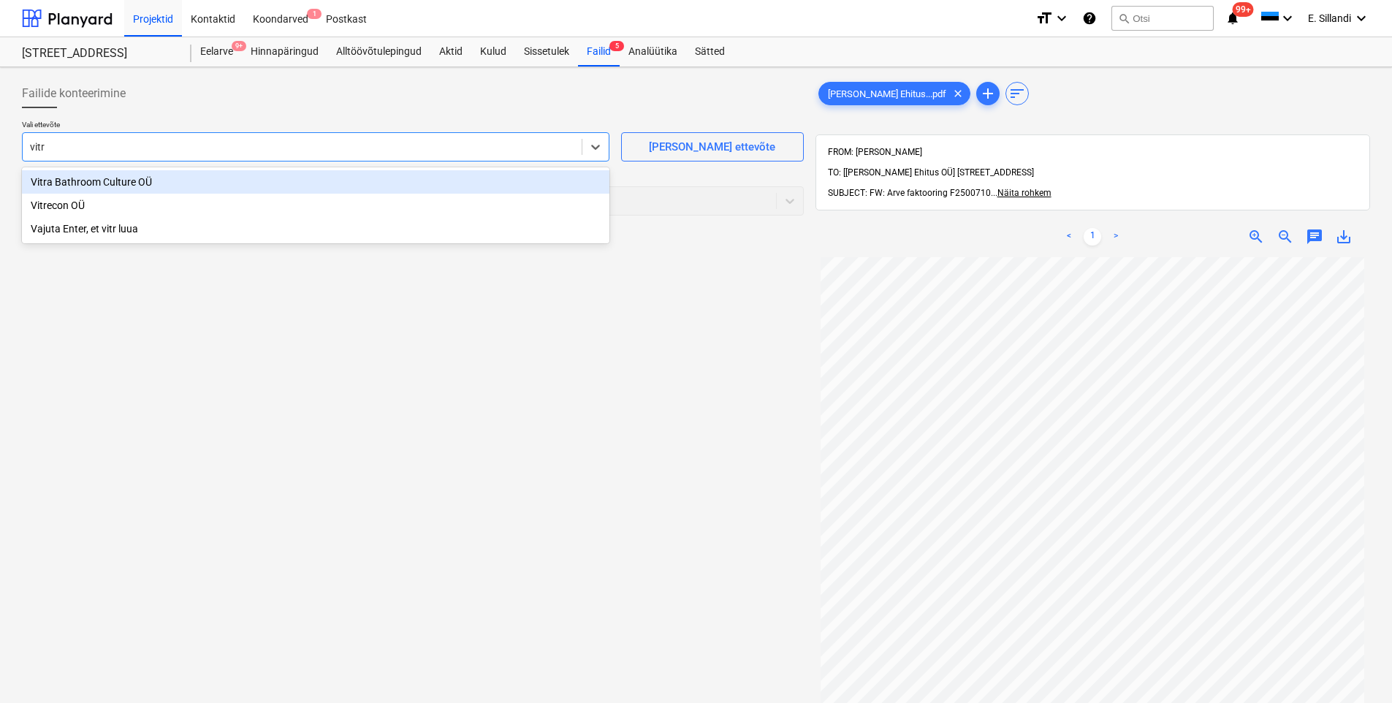
type input "vitra"
click at [50, 188] on div "Vitra Bathroom Culture OÜ" at bounding box center [316, 181] width 588 height 23
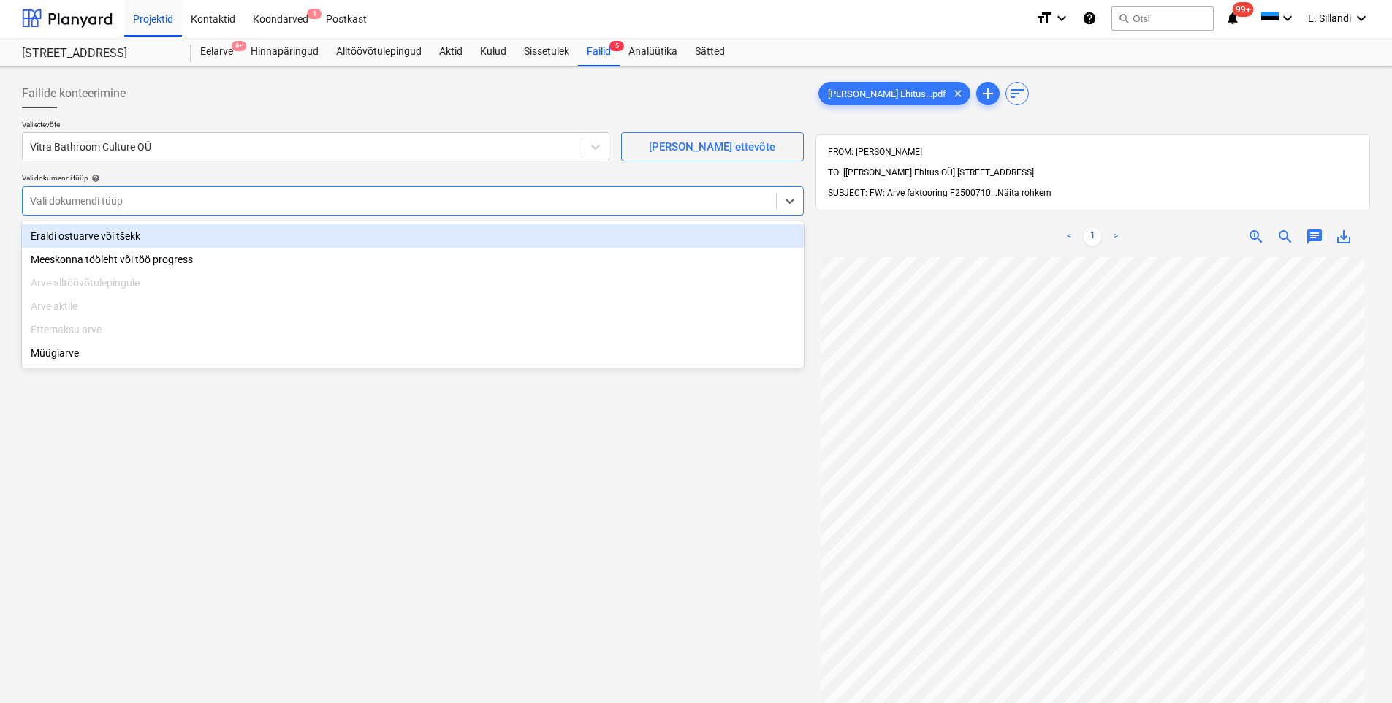
click at [96, 198] on div at bounding box center [399, 201] width 739 height 15
click at [99, 230] on div "Eraldi ostuarve või tšekk" at bounding box center [413, 235] width 782 height 23
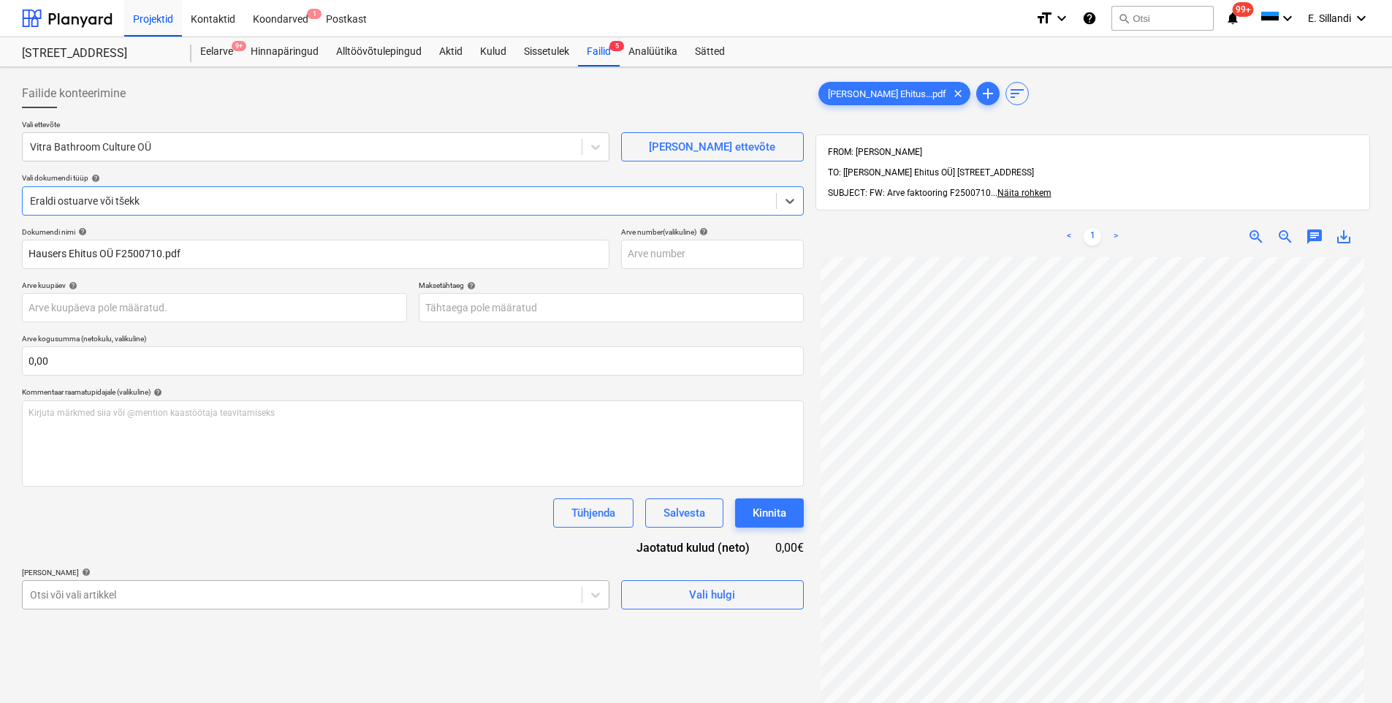
click at [179, 544] on body "Projektid Kontaktid Koondarved 1 Postkast format_size keyboard_arrow_down help …" at bounding box center [696, 351] width 1392 height 703
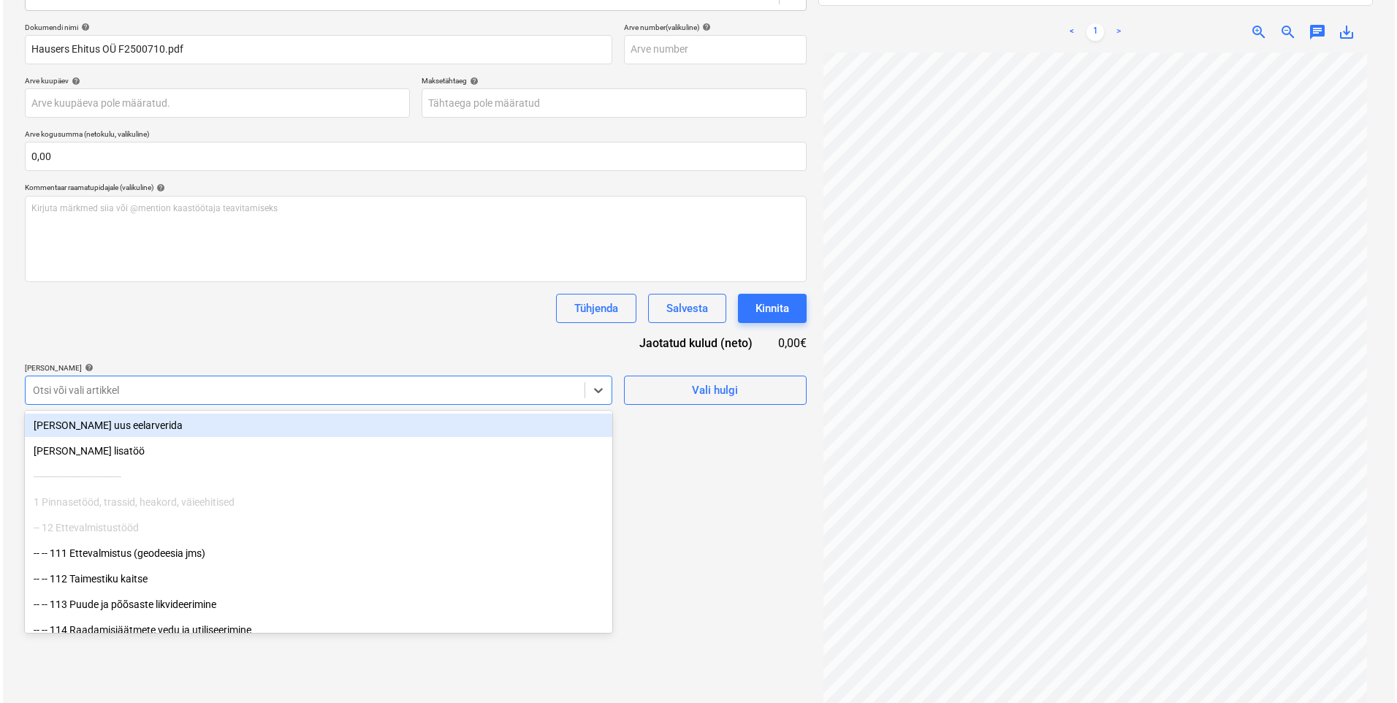
scroll to position [208, 0]
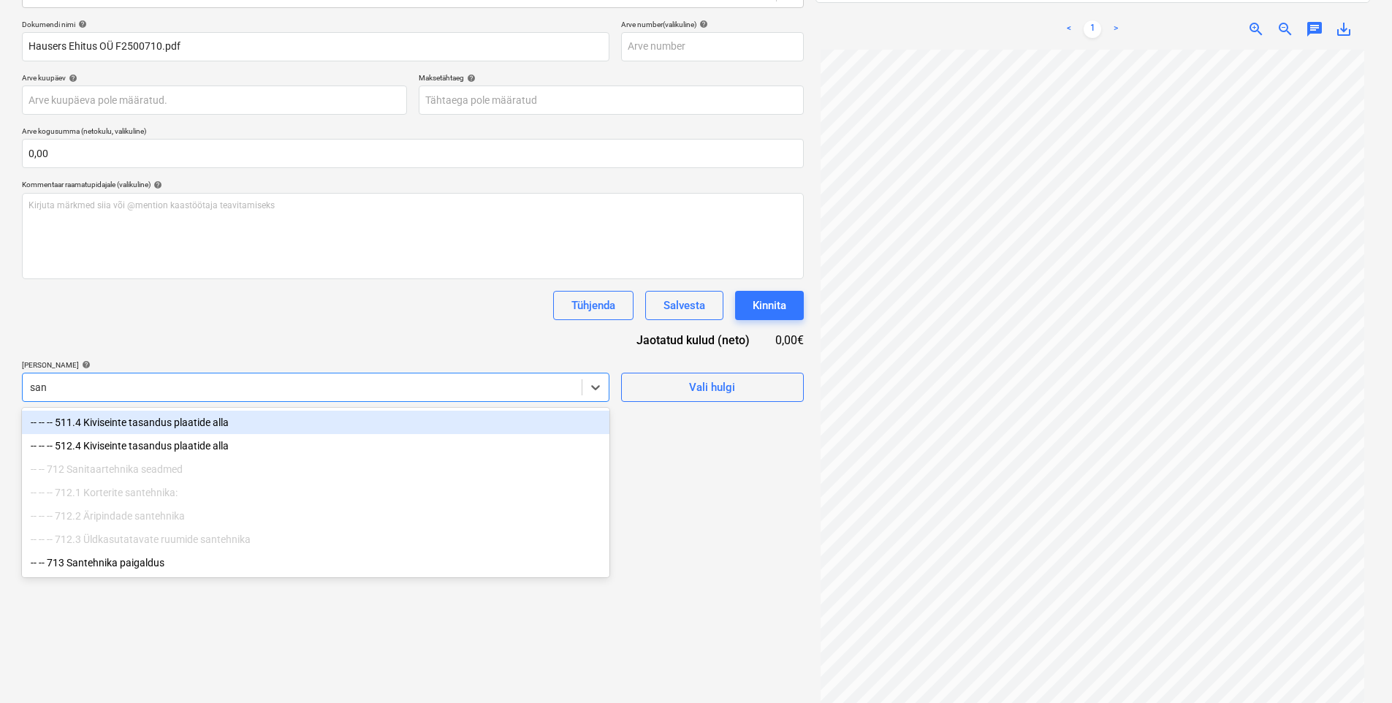
type input "sani"
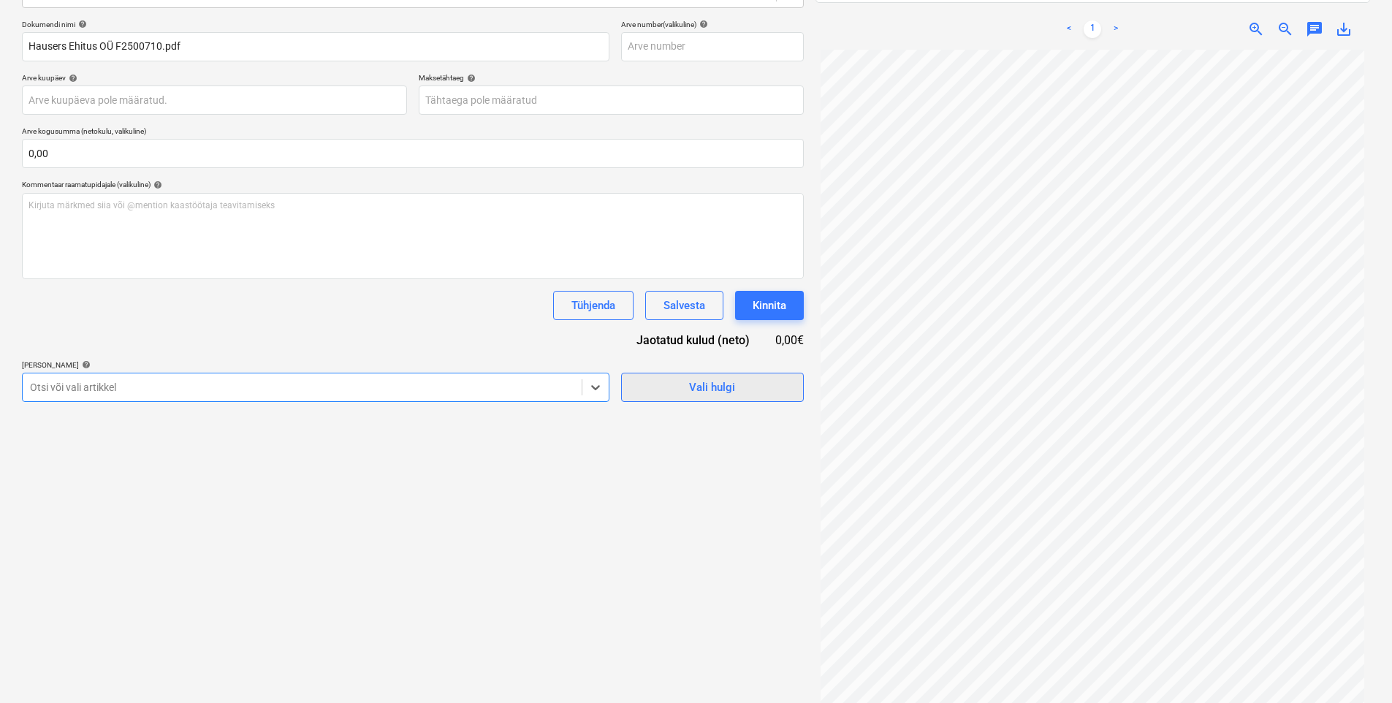
click at [760, 380] on span "Vali hulgi" at bounding box center [713, 387] width 146 height 19
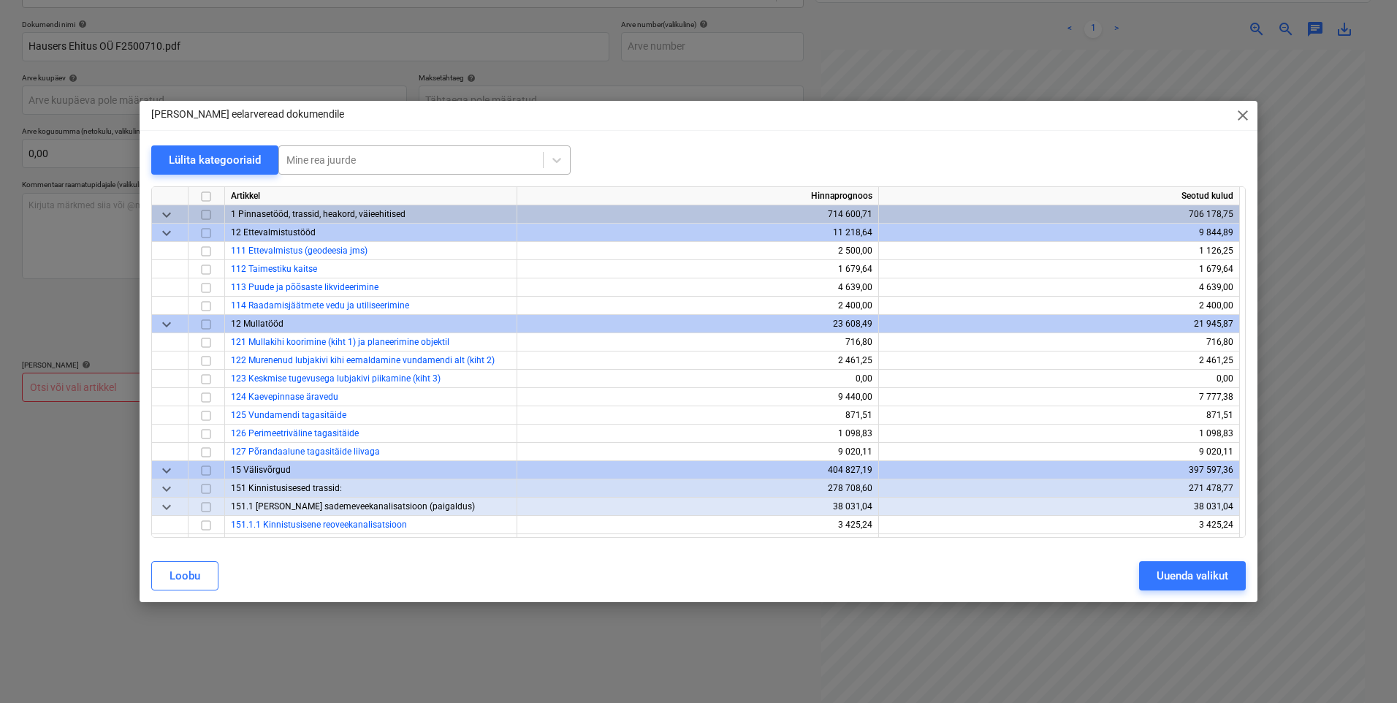
click at [427, 158] on div at bounding box center [411, 160] width 249 height 15
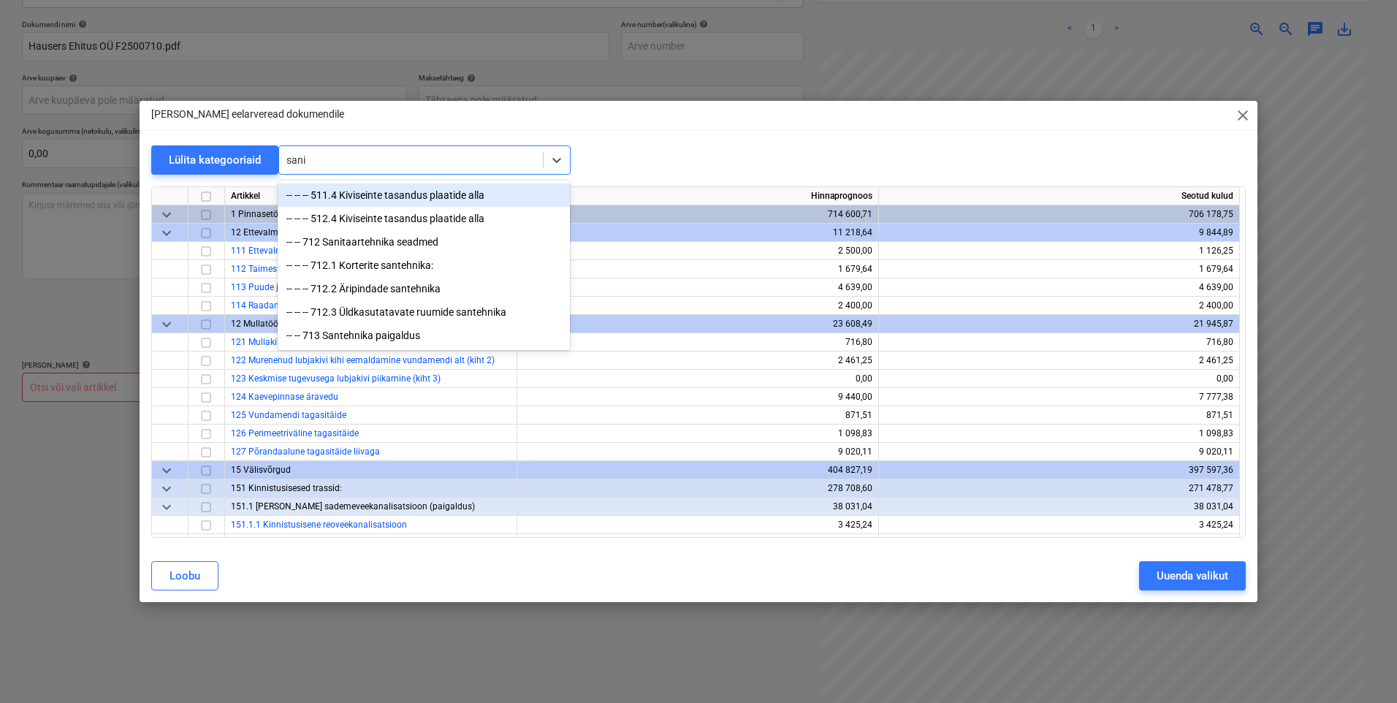
type input "sanit"
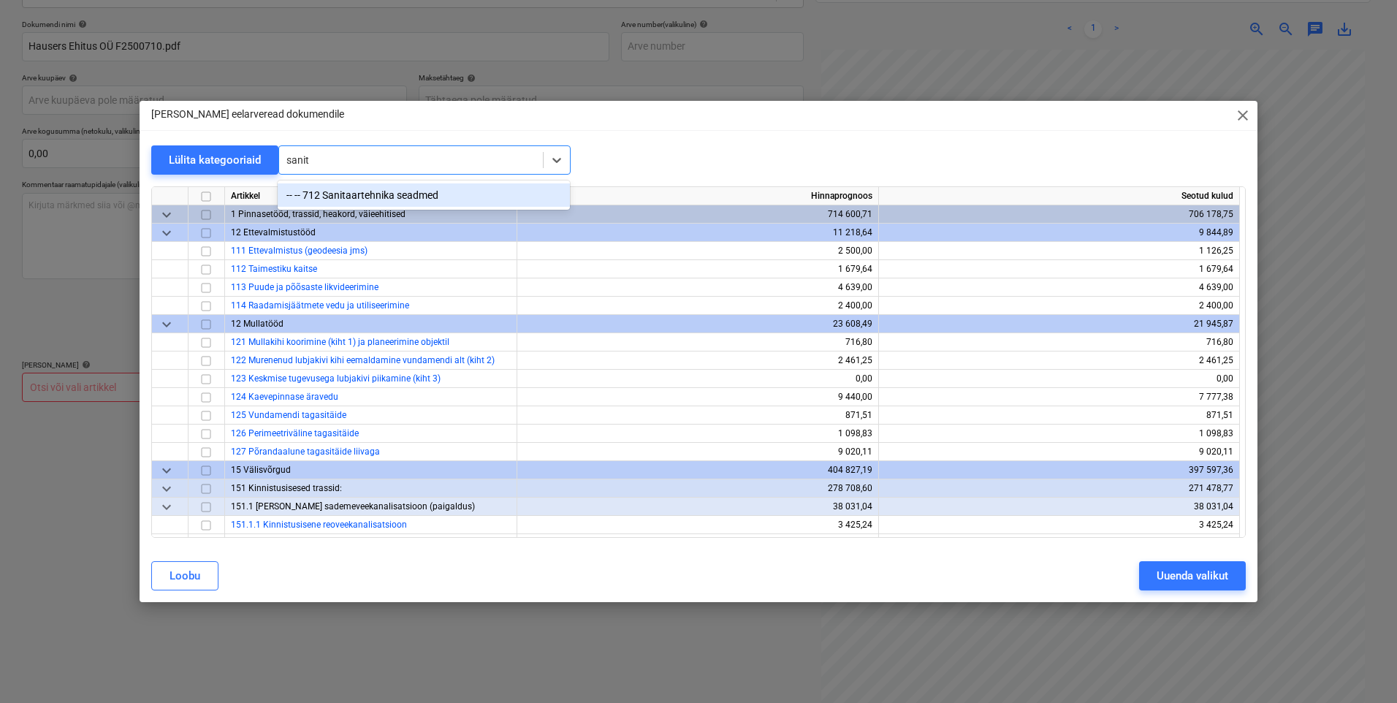
click at [401, 194] on div "-- -- 712 Sanitaartehnika seadmed" at bounding box center [424, 194] width 292 height 23
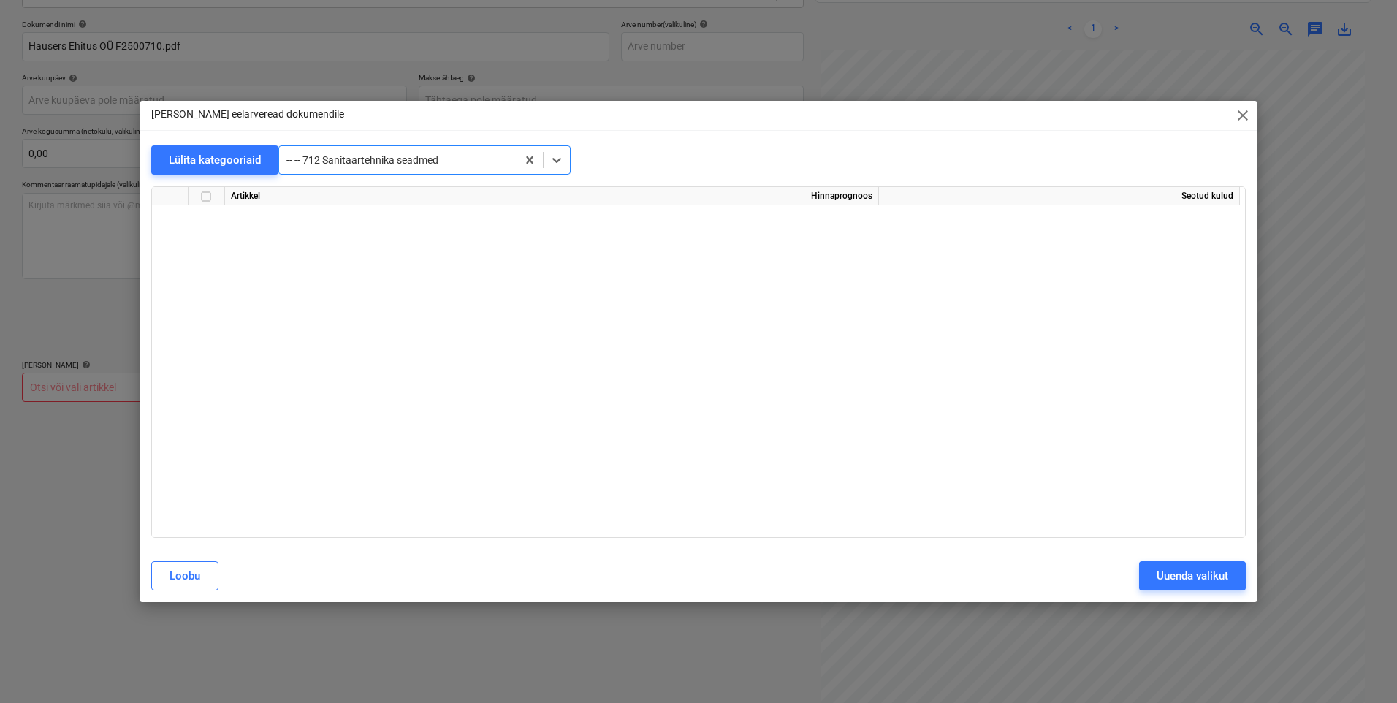
scroll to position [10634, 0]
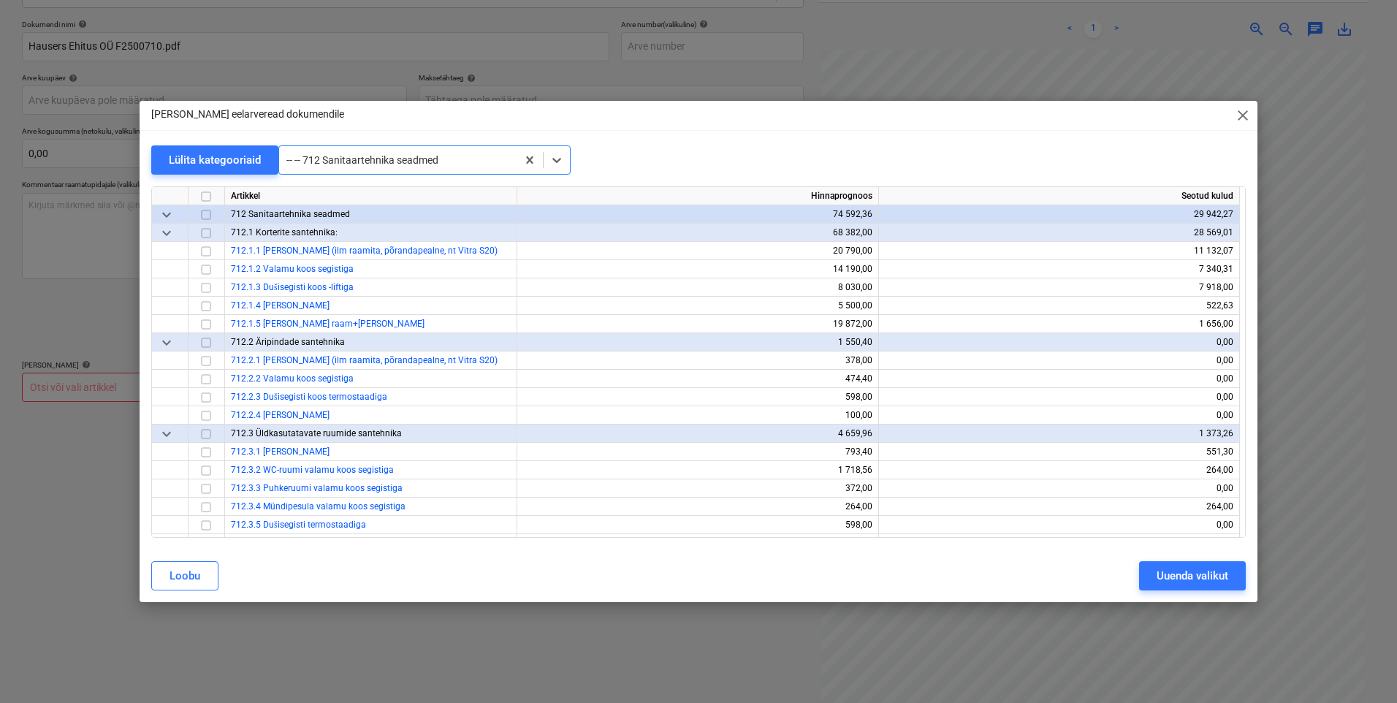
click at [208, 232] on input "checkbox" at bounding box center [206, 233] width 18 height 18
click at [1116, 544] on div "Uuenda valikut" at bounding box center [1193, 575] width 72 height 19
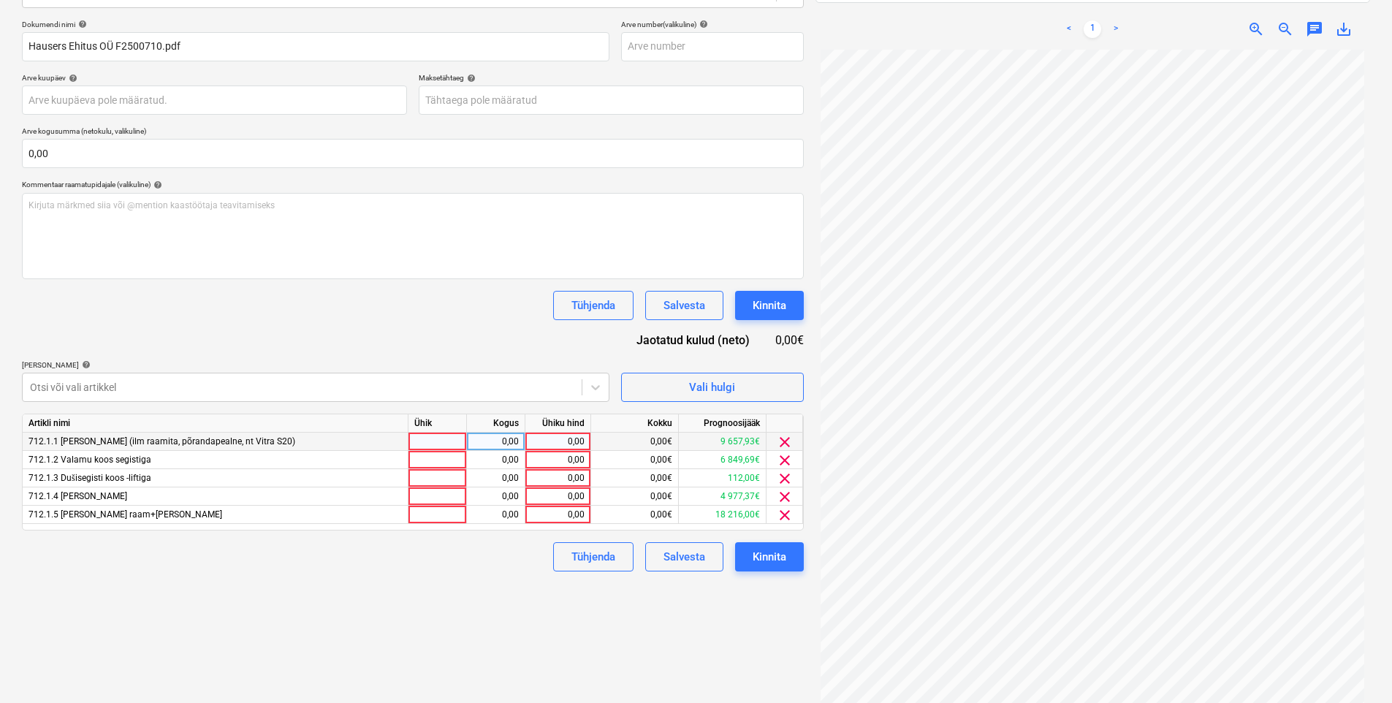
click at [457, 443] on div at bounding box center [438, 442] width 58 height 18
type input "tk"
type input "1"
click at [490, 444] on div "19,00" at bounding box center [496, 442] width 46 height 18
type input "21"
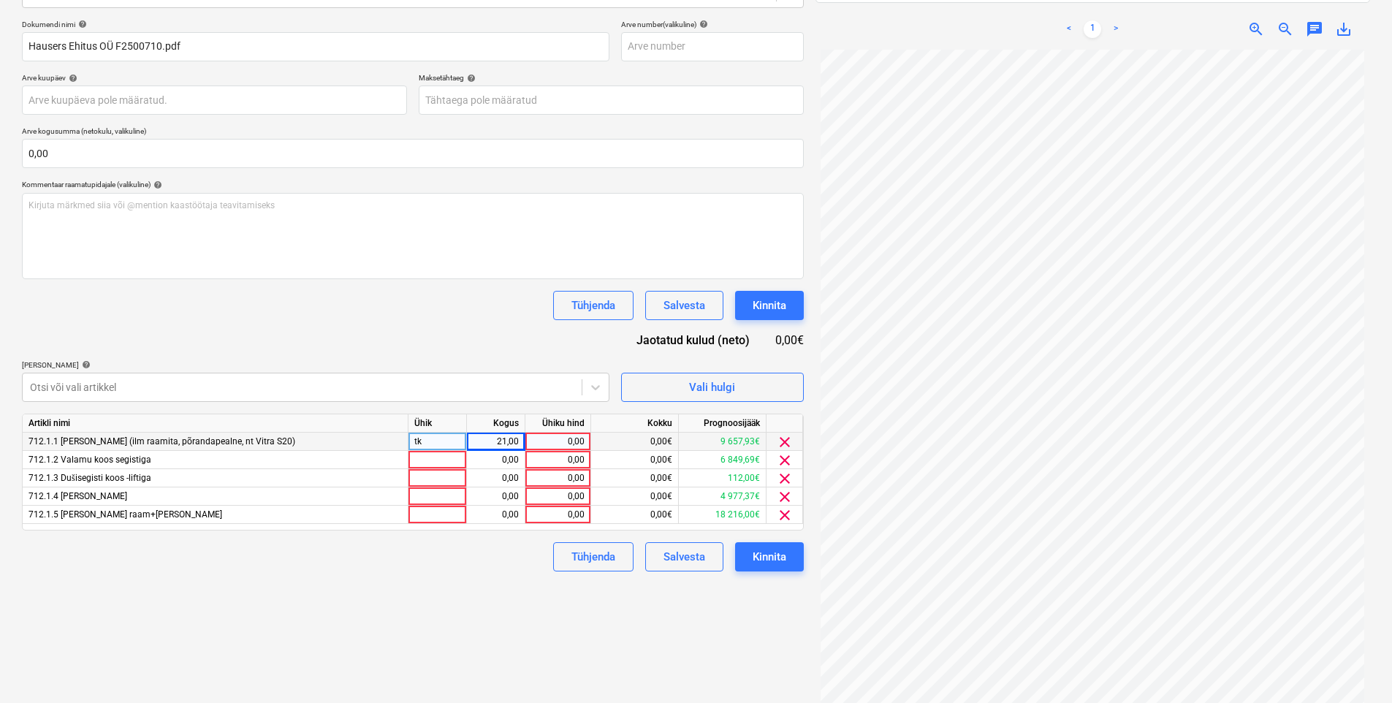
click at [539, 441] on div "0,00" at bounding box center [557, 442] width 53 height 18
type input "19,772727"
click at [512, 445] on div "21,00" at bounding box center [496, 442] width 46 height 18
type input "22"
click at [515, 341] on div "Dokumendi nimi help [PERSON_NAME] Ehitus OÜ F2500710.pdf Arve number (valikulin…" at bounding box center [413, 296] width 782 height 552
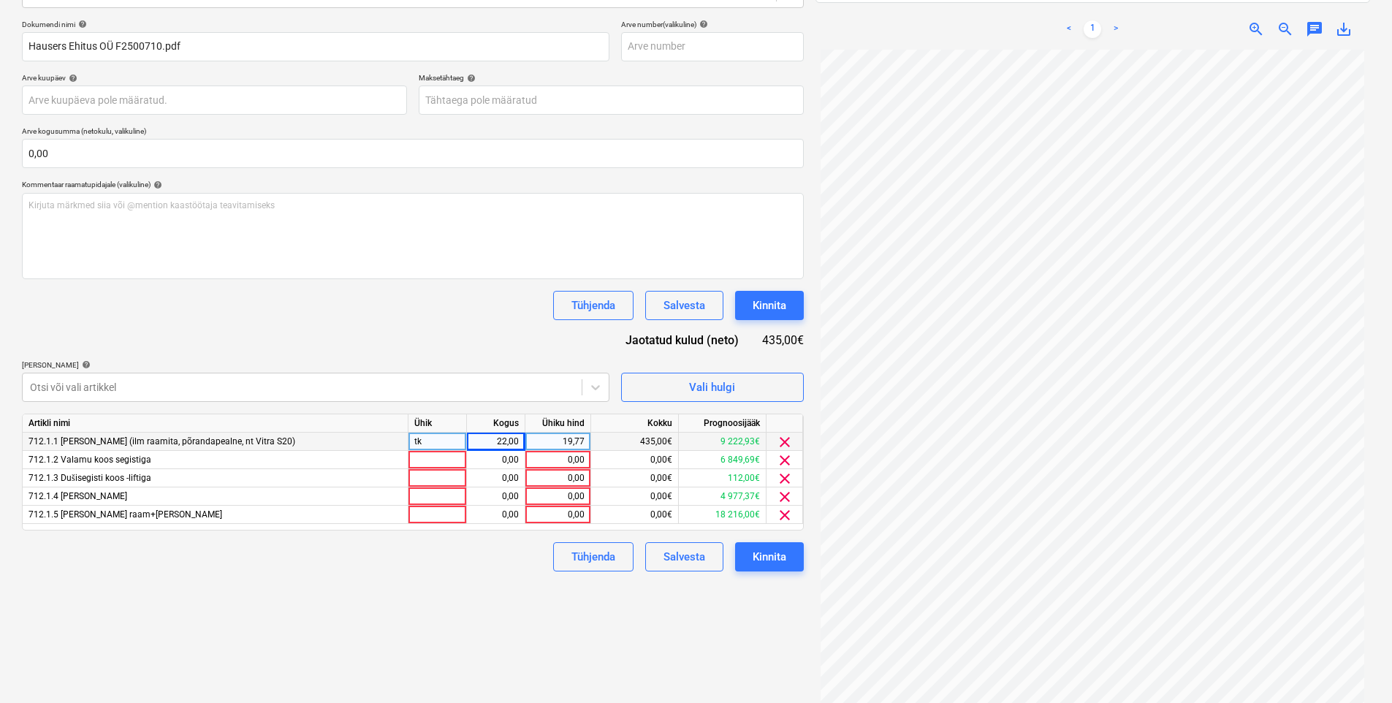
click at [566, 444] on div "19,77" at bounding box center [557, 442] width 53 height 18
type input "190,772727"
click at [504, 356] on div "Dokumendi nimi help [PERSON_NAME] Ehitus OÜ F2500710.pdf Arve number (valikulin…" at bounding box center [413, 296] width 782 height 552
click at [449, 460] on div at bounding box center [438, 460] width 58 height 18
type input "tk"
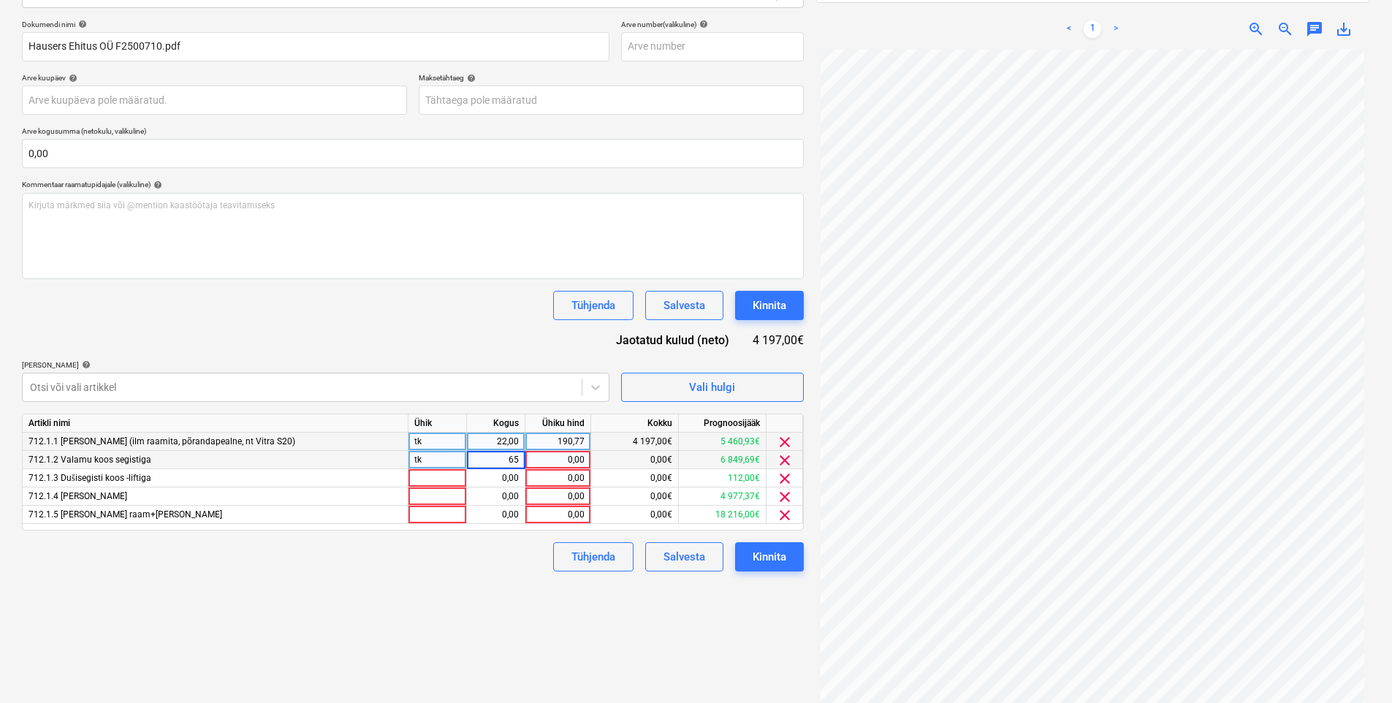
drag, startPoint x: 499, startPoint y: 461, endPoint x: 520, endPoint y: 461, distance: 21.2
click at [520, 461] on input "65" at bounding box center [496, 460] width 58 height 18
type input "4"
type input "65"
click at [493, 358] on div "Dokumendi nimi help [PERSON_NAME] Ehitus OÜ F2500710.pdf Arve number (valikulin…" at bounding box center [413, 296] width 782 height 552
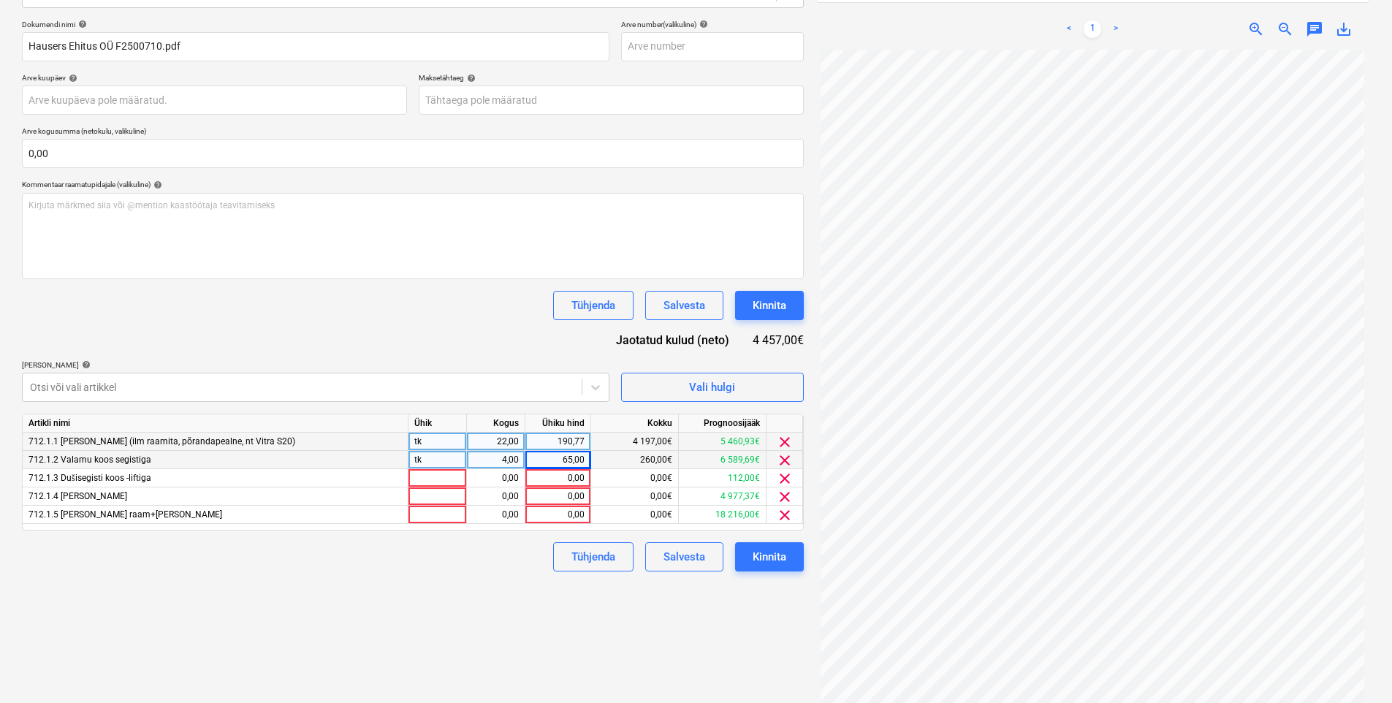
click at [497, 458] on div "4,00" at bounding box center [496, 460] width 46 height 18
type input "17"
click at [553, 460] on div "65,00" at bounding box center [557, 460] width 53 height 18
click at [582, 454] on div "65,00" at bounding box center [557, 460] width 53 height 18
type input "70,352941"
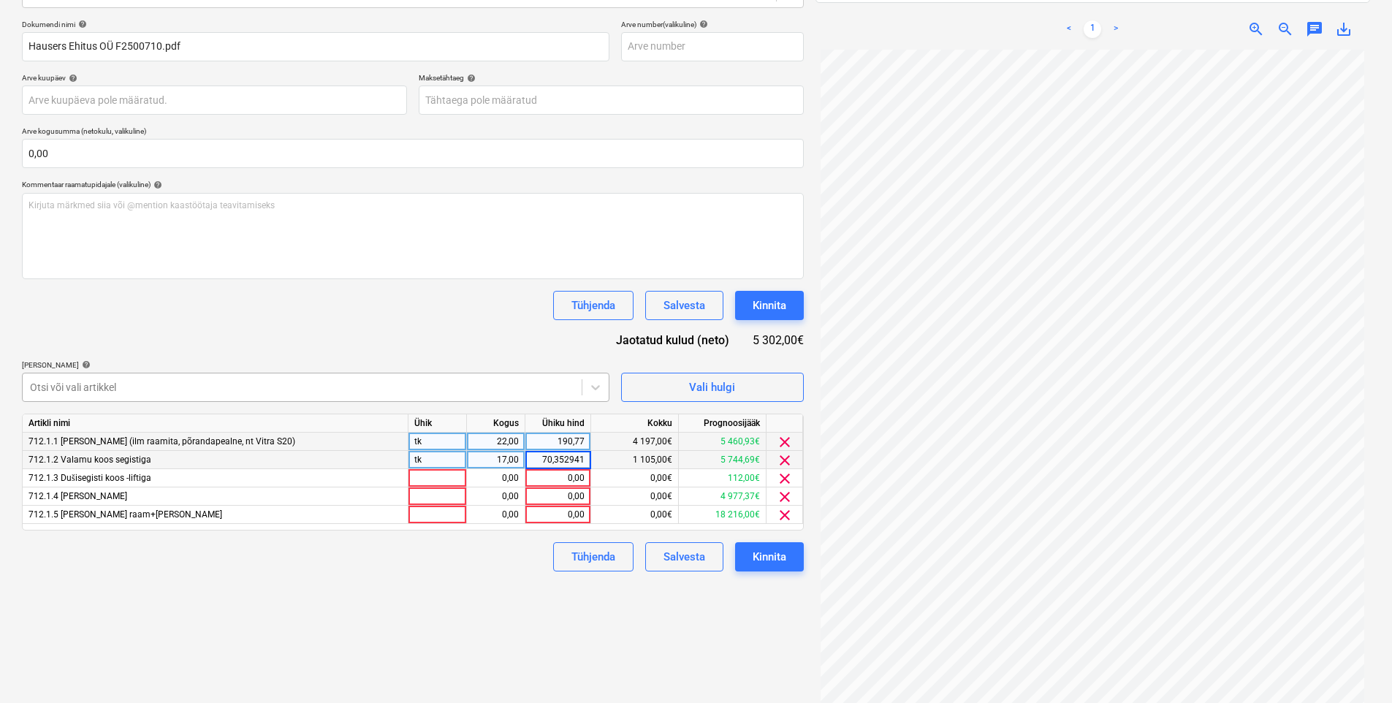
click at [471, 373] on div "Otsi või vali artikkel" at bounding box center [316, 387] width 588 height 29
click at [789, 483] on span "clear" at bounding box center [785, 479] width 18 height 18
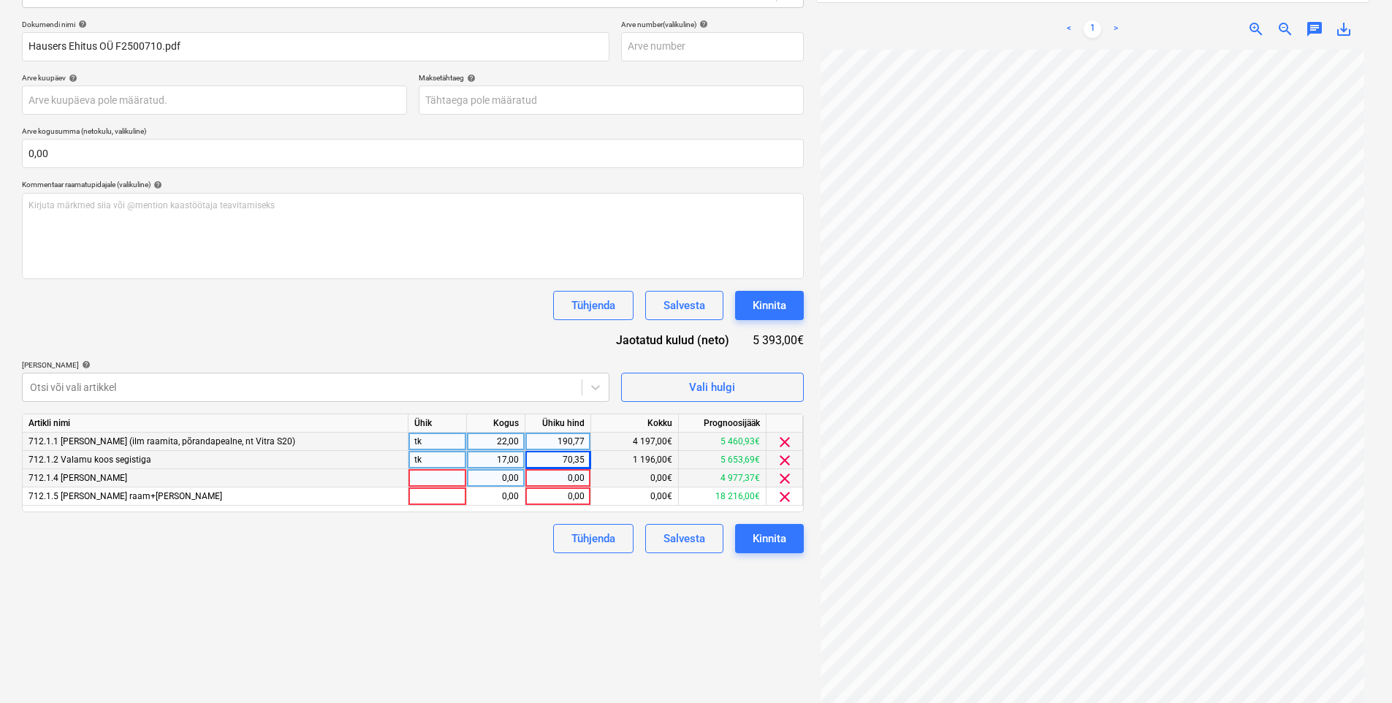
click at [789, 483] on span "clear" at bounding box center [785, 479] width 18 height 18
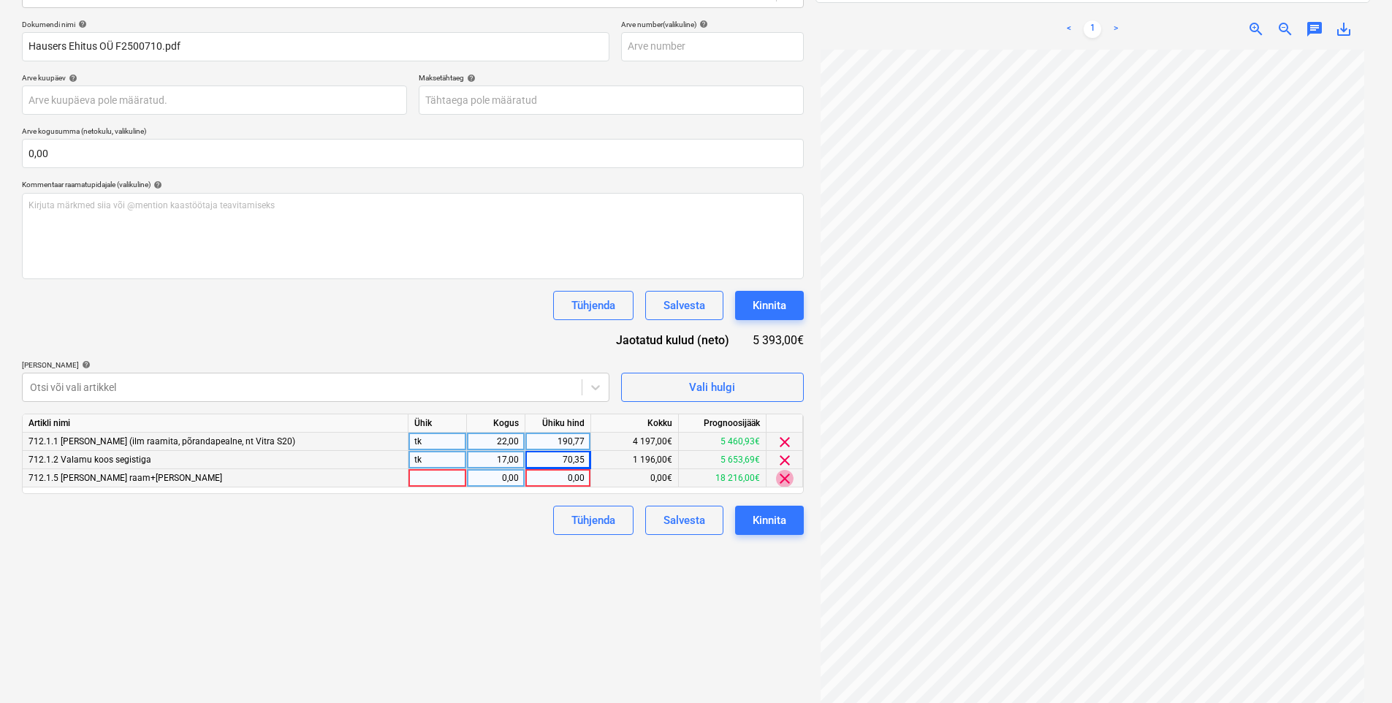
click at [789, 483] on span "clear" at bounding box center [785, 479] width 18 height 18
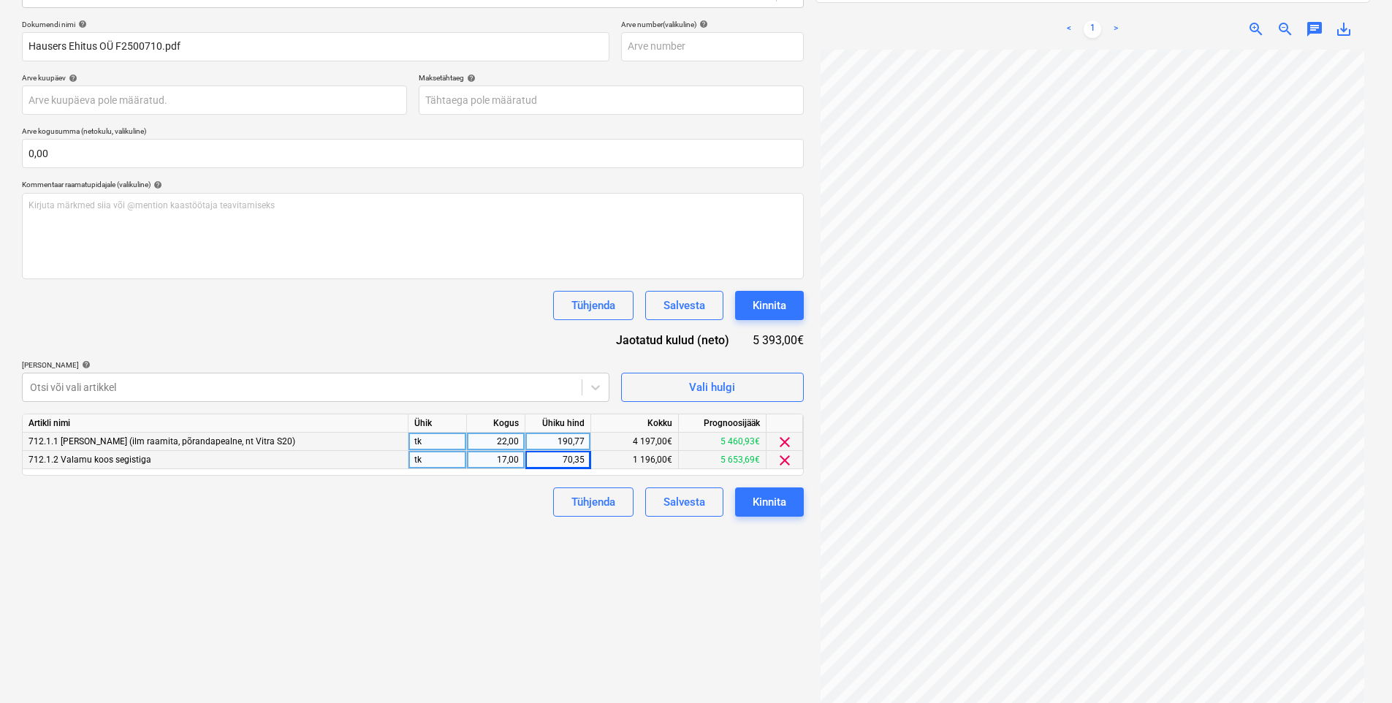
click at [564, 439] on div "190,77" at bounding box center [557, 442] width 53 height 18
type input "182,181818"
click at [518, 514] on div "Tühjenda Salvesta Kinnita" at bounding box center [413, 501] width 782 height 29
click at [797, 504] on button "Kinnita" at bounding box center [769, 501] width 69 height 29
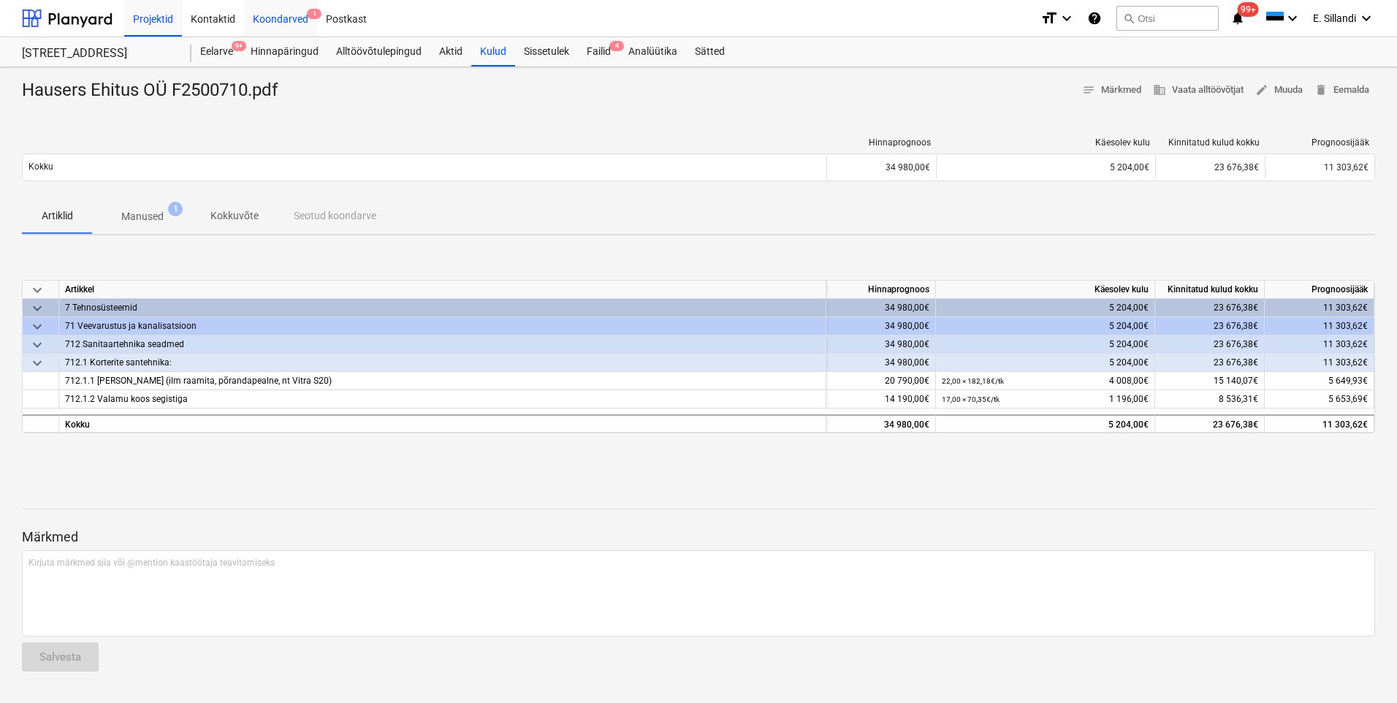
click at [289, 26] on div "Koondarved 1" at bounding box center [280, 17] width 73 height 37
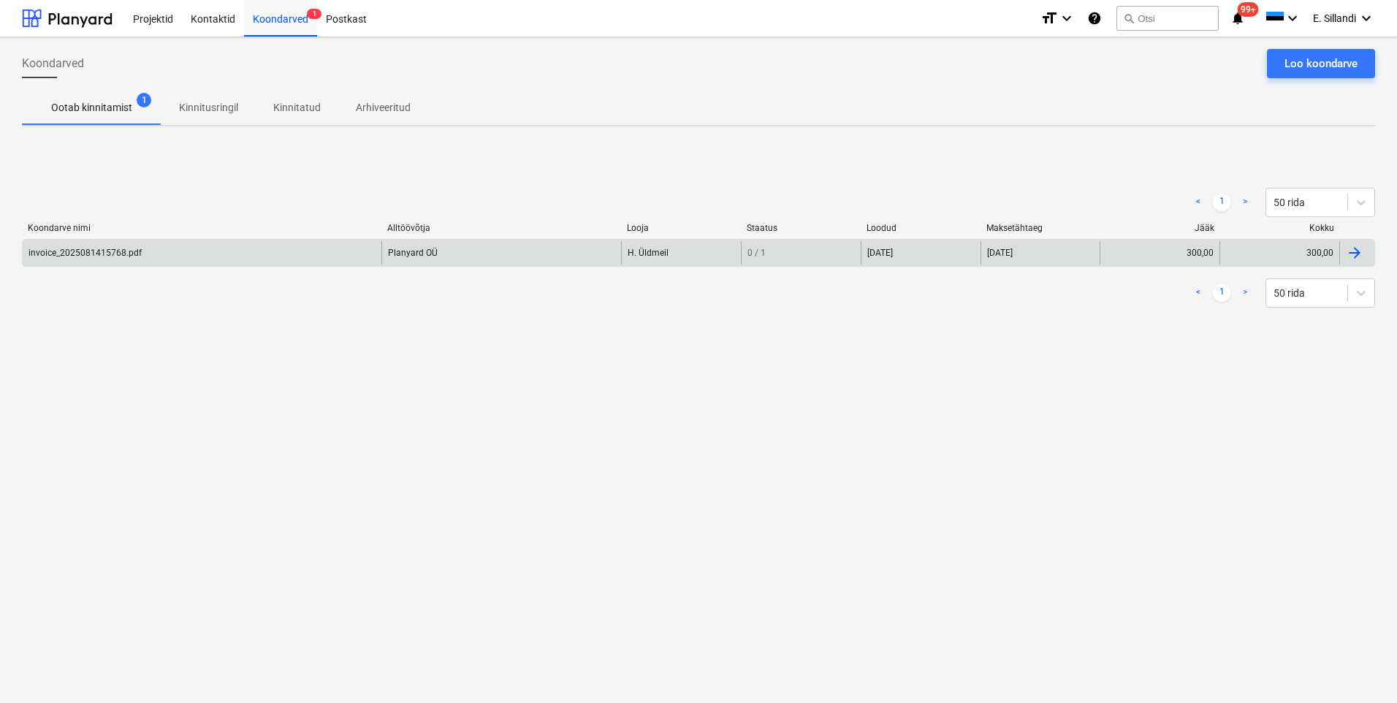
click at [151, 258] on div "invoice_2025081415768.pdf" at bounding box center [202, 252] width 359 height 23
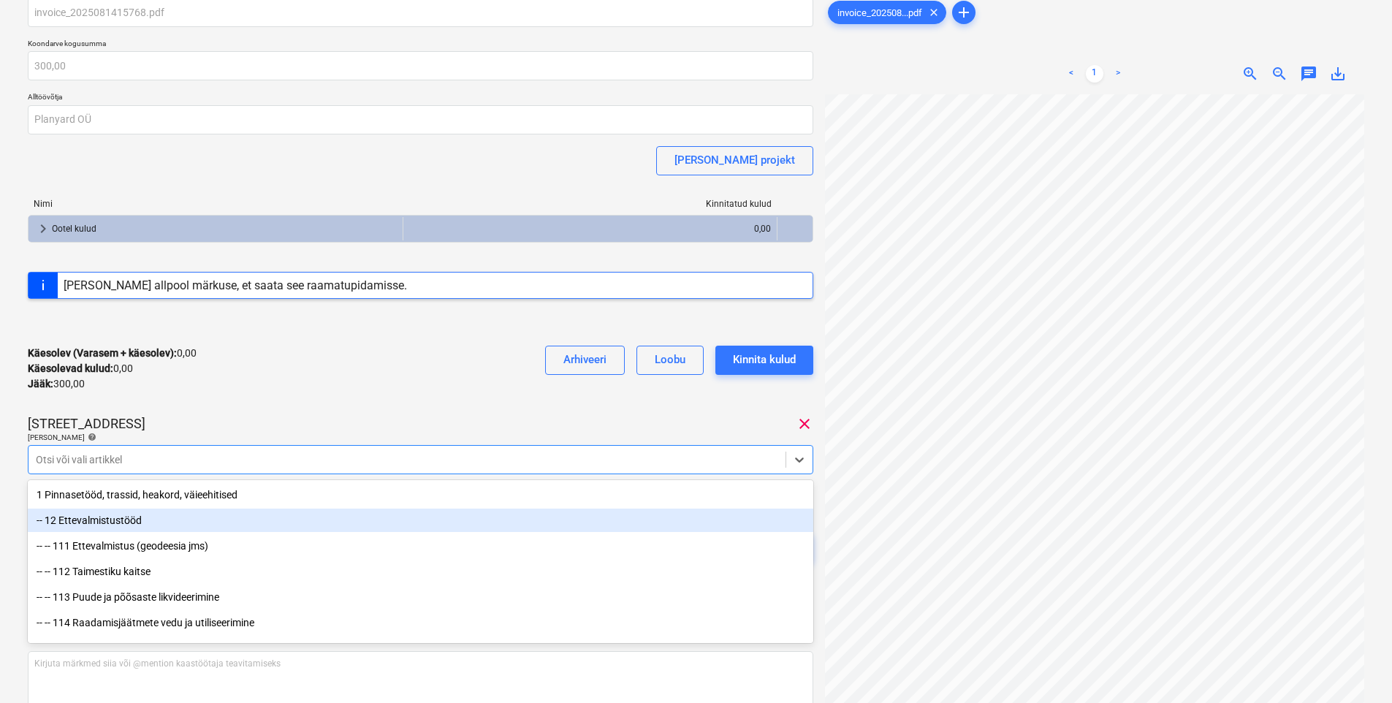
scroll to position [62, 0]
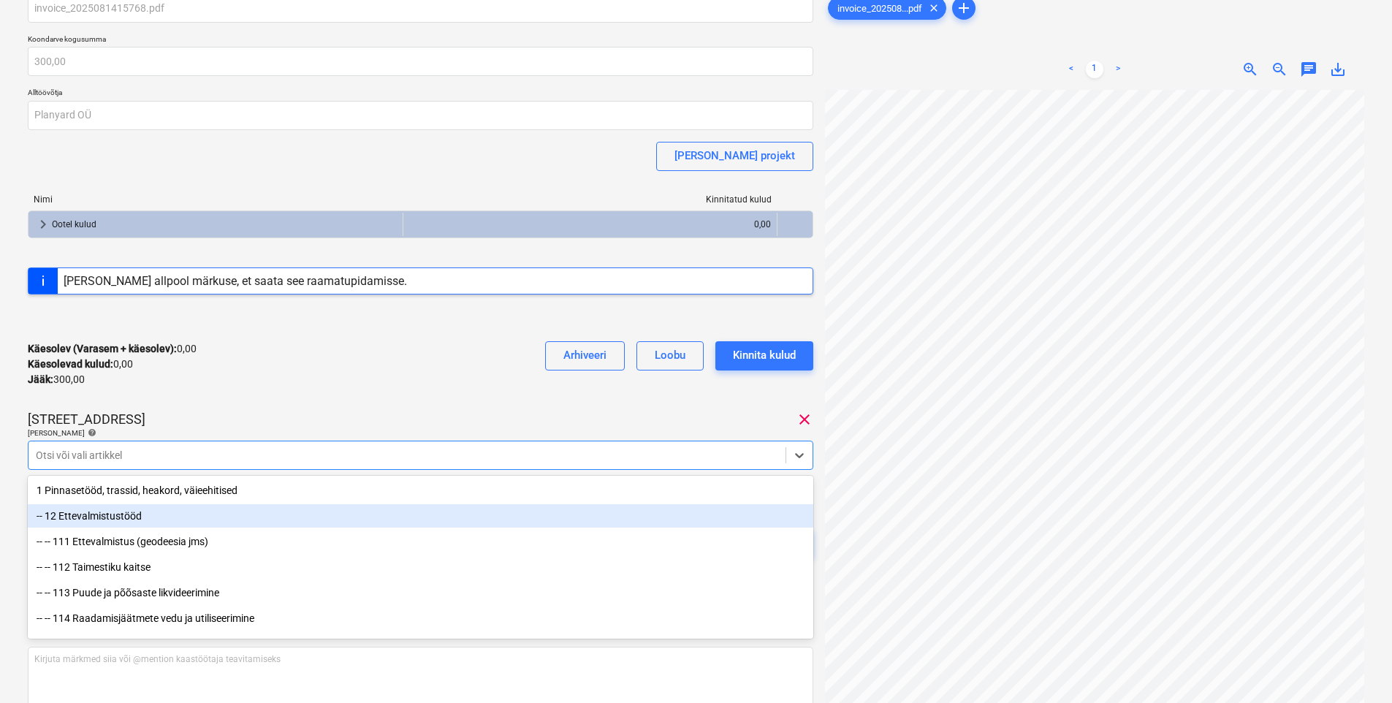
click at [337, 517] on body "Projektid Kontaktid Koondarved 1 Postkast format_size keyboard_arrow_down help …" at bounding box center [696, 290] width 1392 height 703
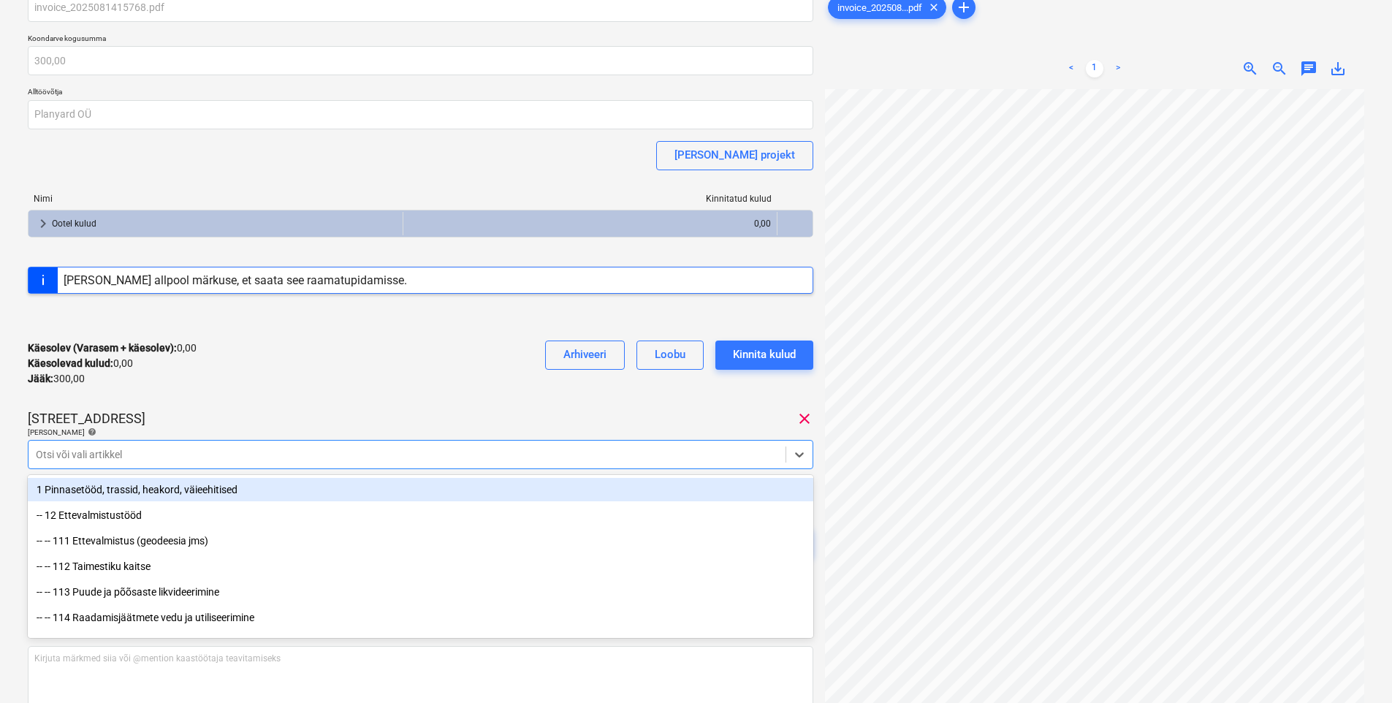
scroll to position [156, 0]
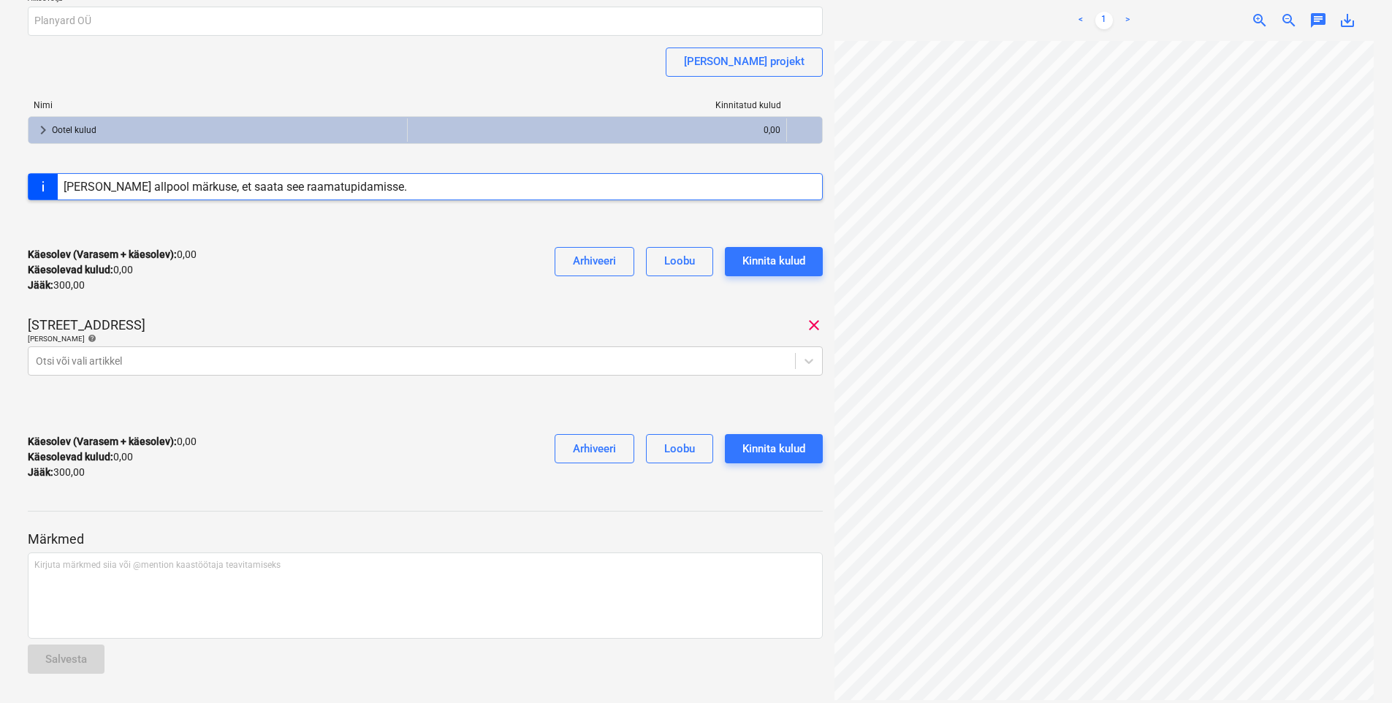
click at [441, 273] on div "Käesolev (Varasem + käesolev) : 0,00 Käesolevad kulud : 0,00 Jääk : 300,00 Arhi…" at bounding box center [425, 269] width 795 height 69
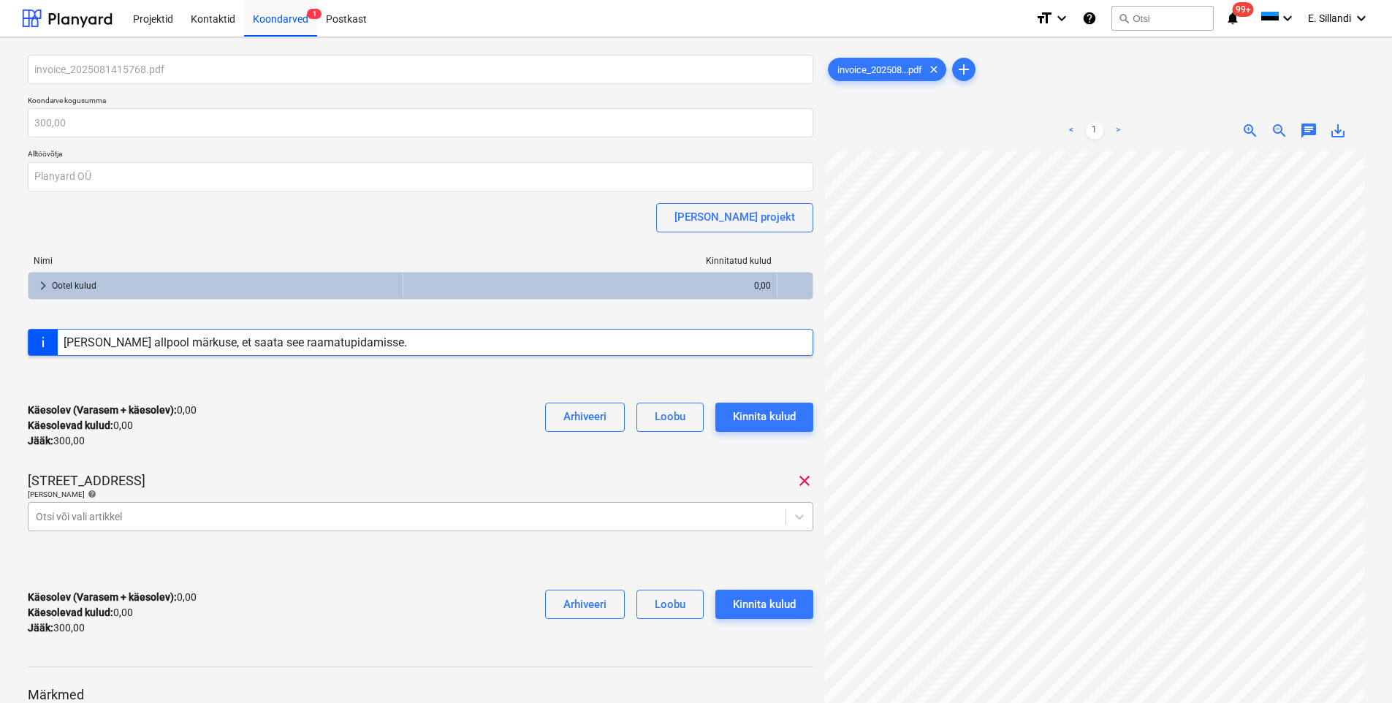
click at [114, 519] on body "Projektid Kontaktid Koondarved 1 Postkast format_size keyboard_arrow_down help …" at bounding box center [696, 351] width 1392 height 703
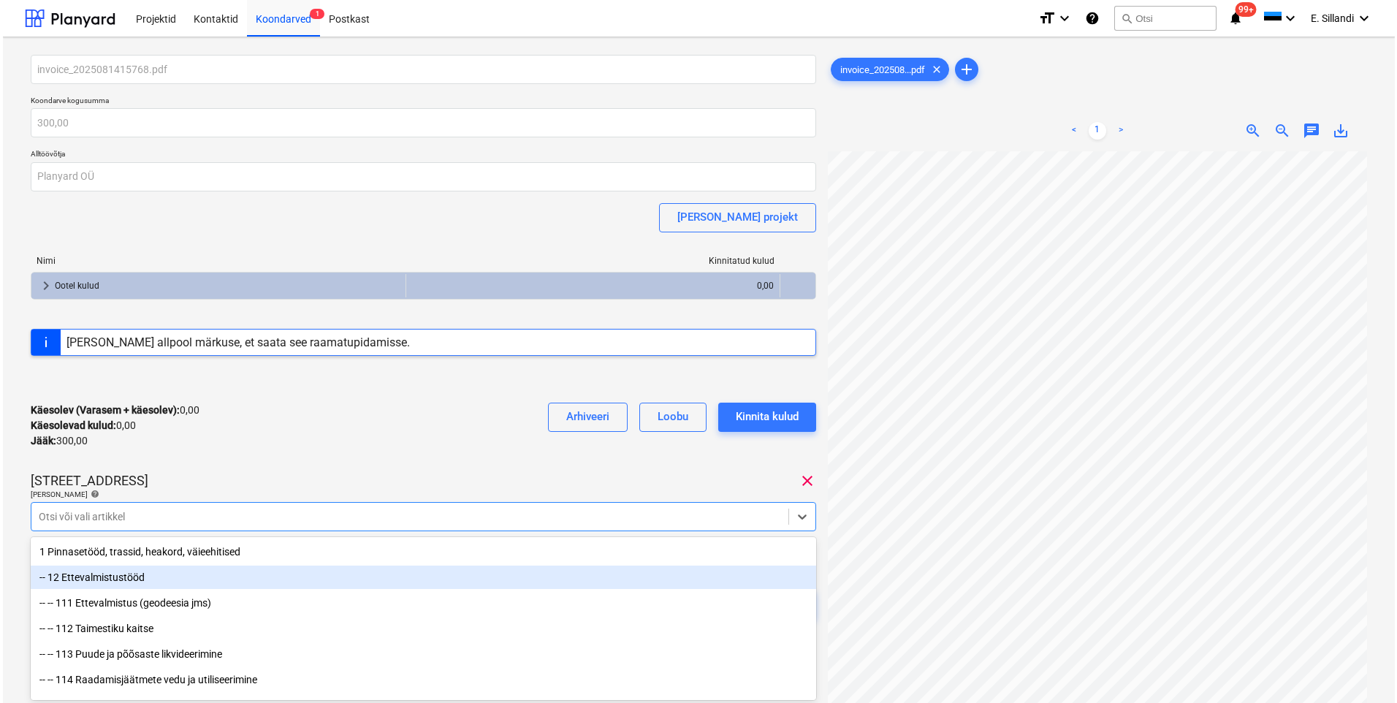
scroll to position [62, 0]
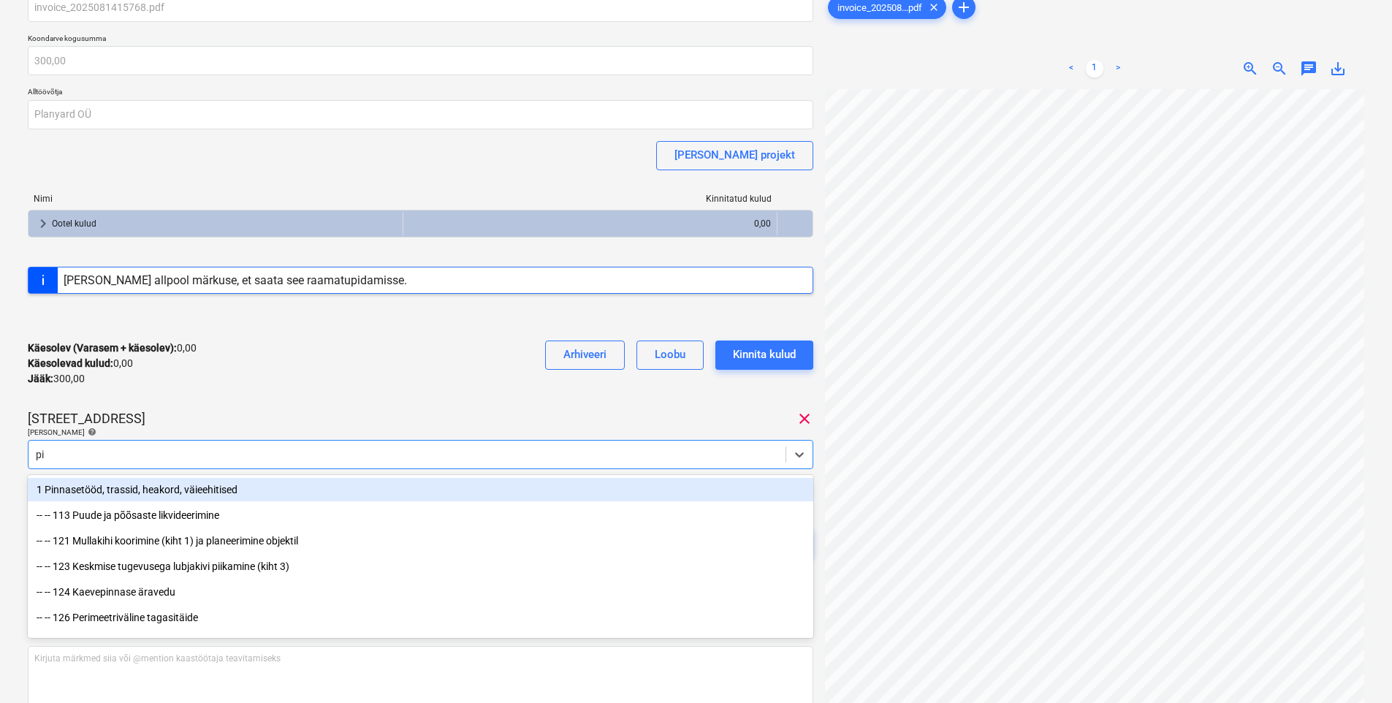
type input "p"
type input "911"
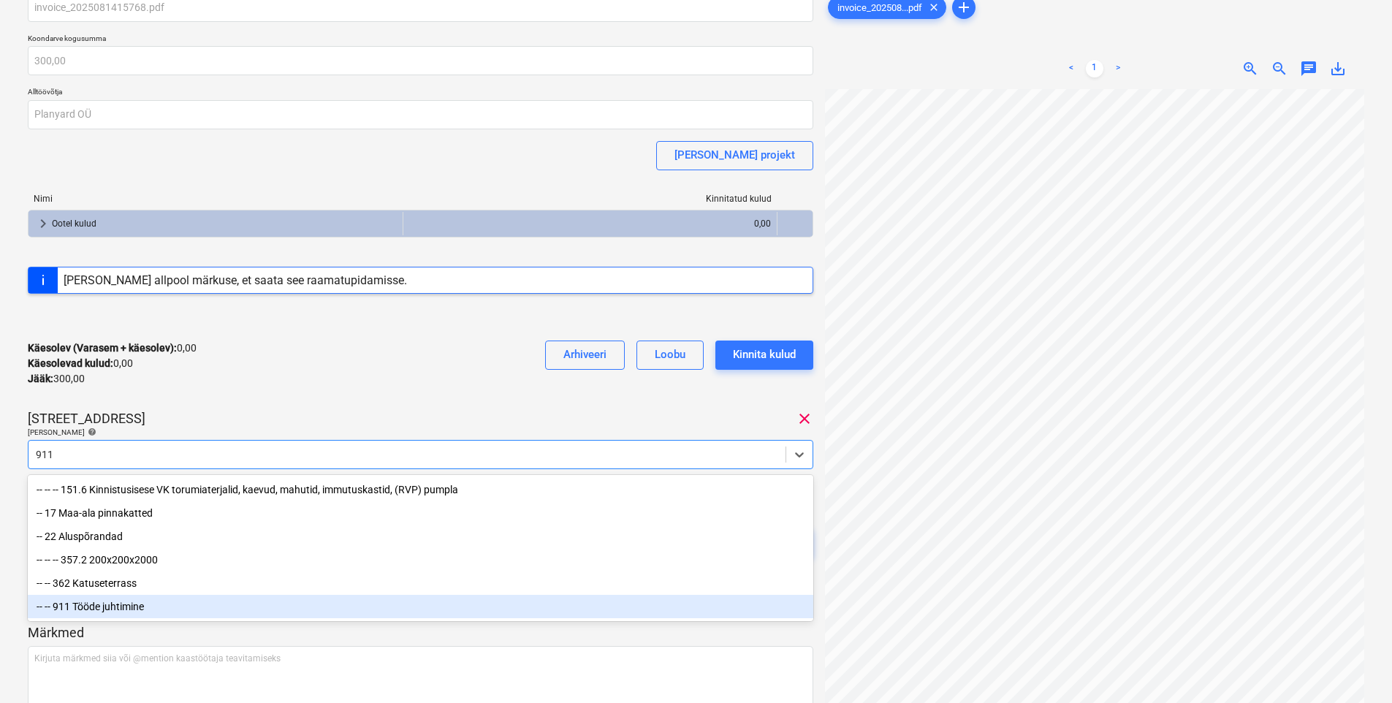
click at [88, 544] on div "-- -- 911 Tööde juhtimine" at bounding box center [421, 606] width 786 height 23
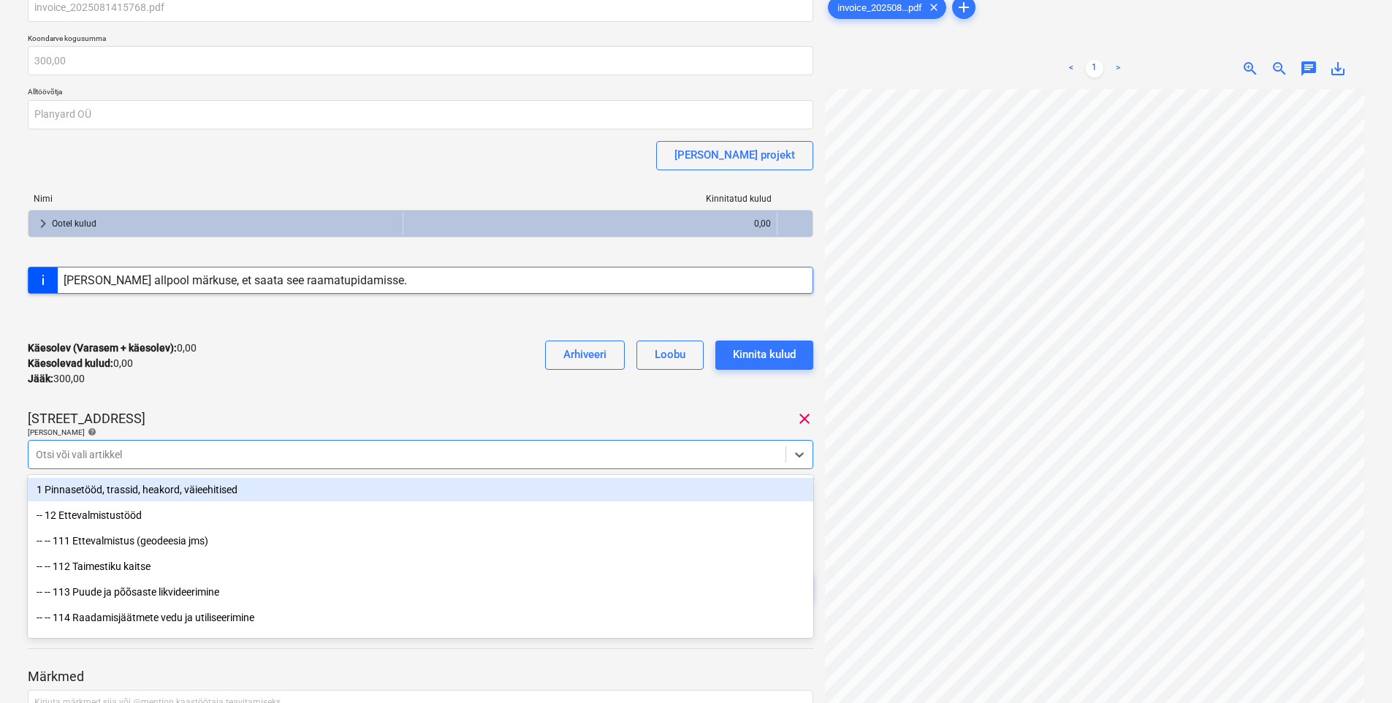
click at [283, 405] on div "invoice_2025081415768.pdf Koondarve kogusumma 300,00 Alltöövõtja Planyard OÜ [P…" at bounding box center [421, 311] width 786 height 637
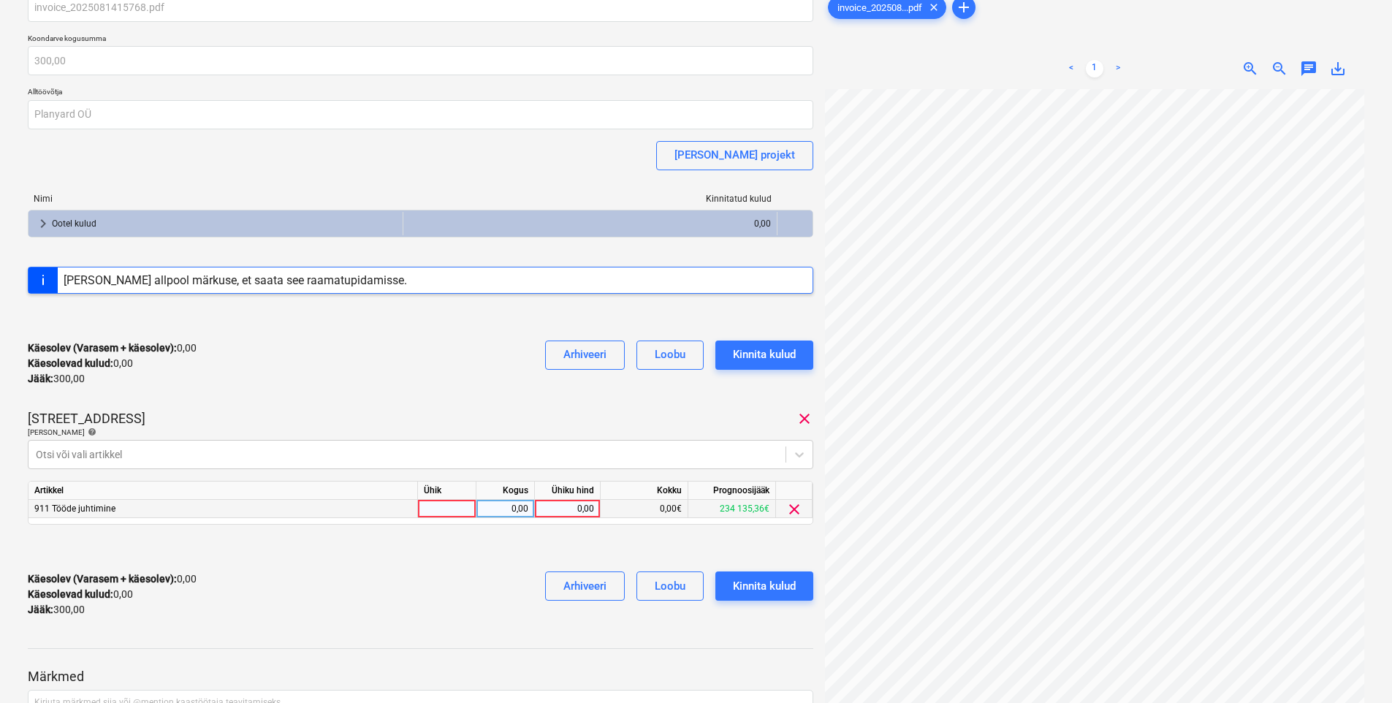
click at [468, 507] on div at bounding box center [447, 509] width 58 height 18
click at [566, 510] on div "0,00" at bounding box center [567, 509] width 53 height 18
type input "75"
click at [577, 391] on div "Käesolev (Varasem + käesolev) : 75,00 Käesolevad kulud : 75,00 Jääk : 225,00 Ar…" at bounding box center [421, 363] width 786 height 69
click at [783, 544] on div "Kinnita kulud" at bounding box center [764, 586] width 63 height 19
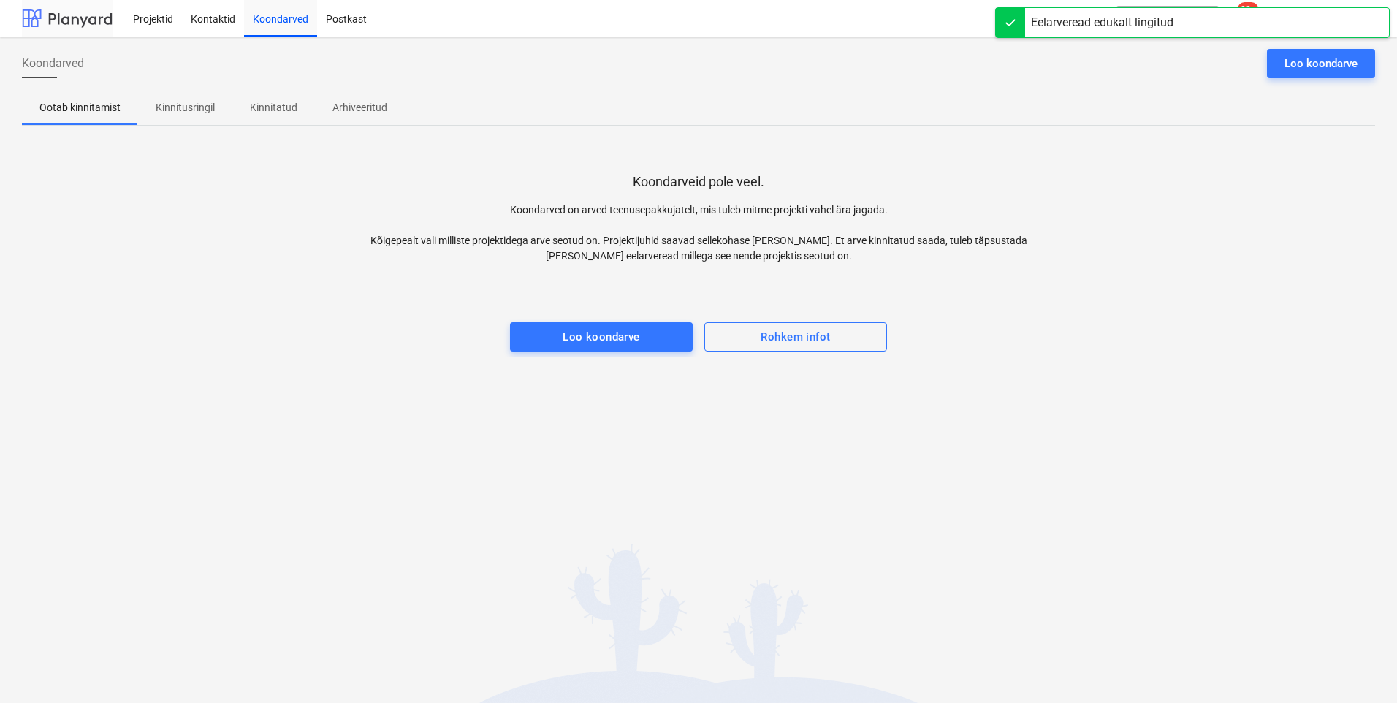
click at [70, 10] on div at bounding box center [67, 18] width 91 height 37
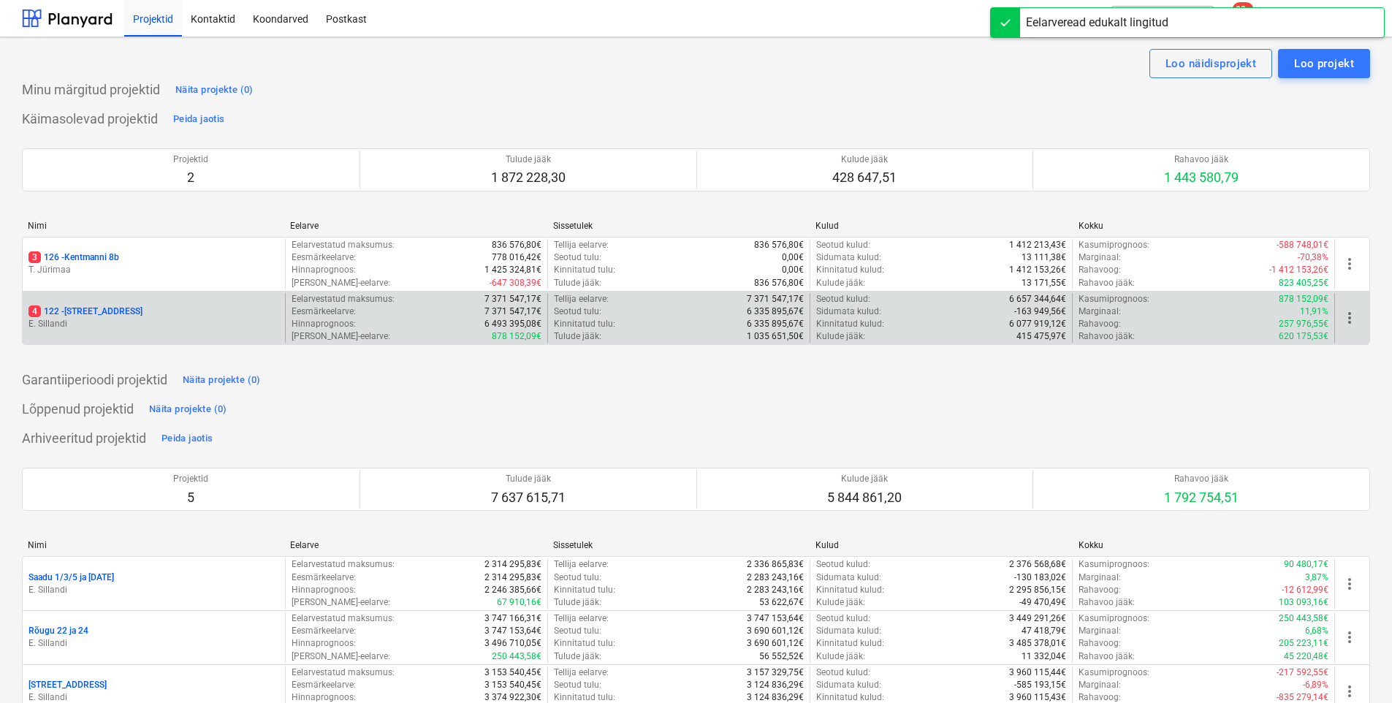
click at [161, 303] on div "4 122 - [STREET_ADDRESS]" at bounding box center [154, 318] width 262 height 50
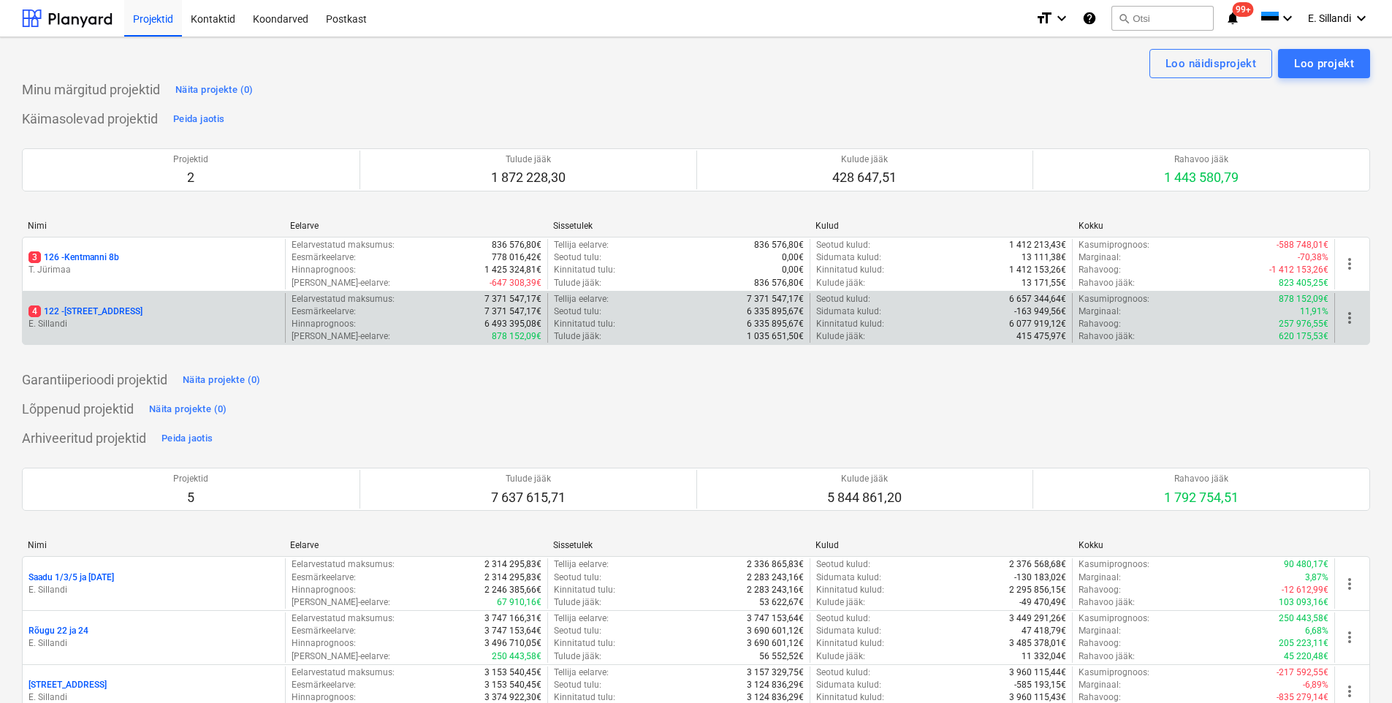
click at [120, 301] on div "4 122 - [STREET_ADDRESS]" at bounding box center [154, 318] width 262 height 50
click at [117, 304] on div "4 122 - [STREET_ADDRESS]" at bounding box center [154, 318] width 262 height 50
click at [117, 306] on p "4 122 - [STREET_ADDRESS]" at bounding box center [86, 312] width 114 height 12
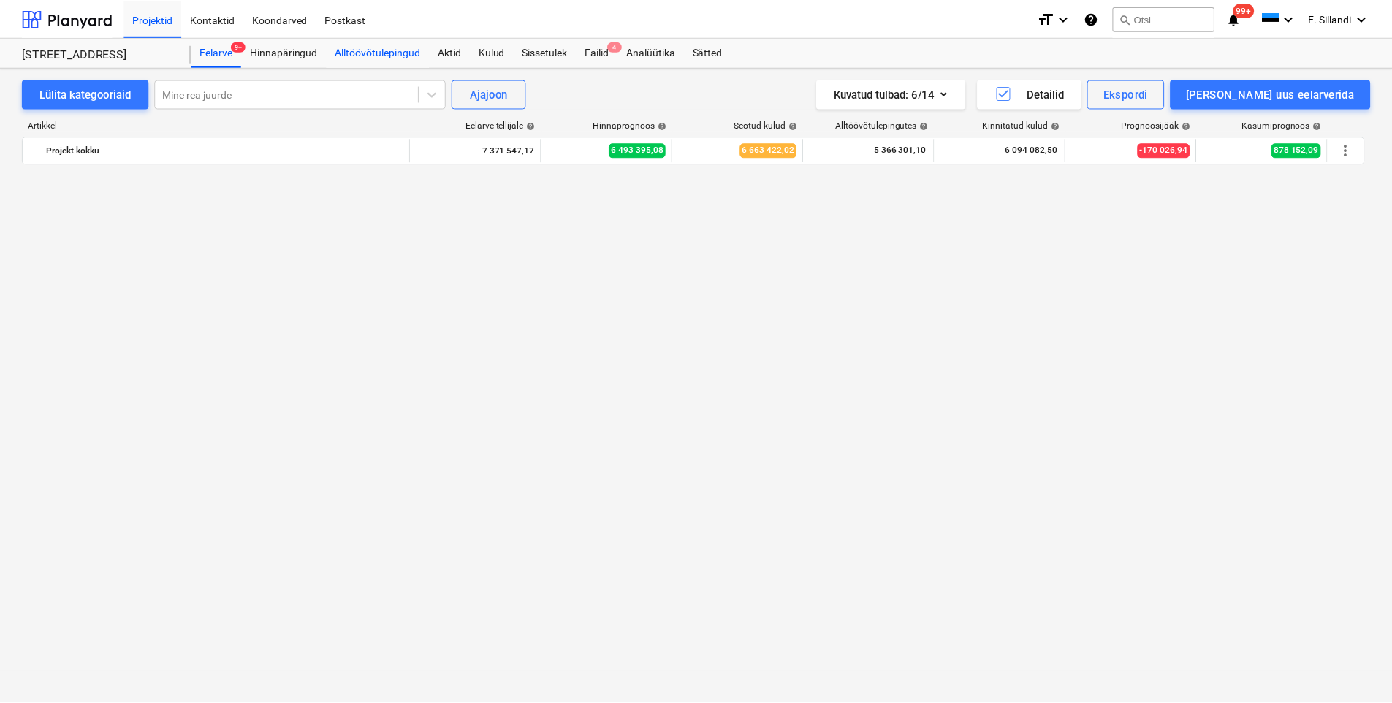
scroll to position [13294, 0]
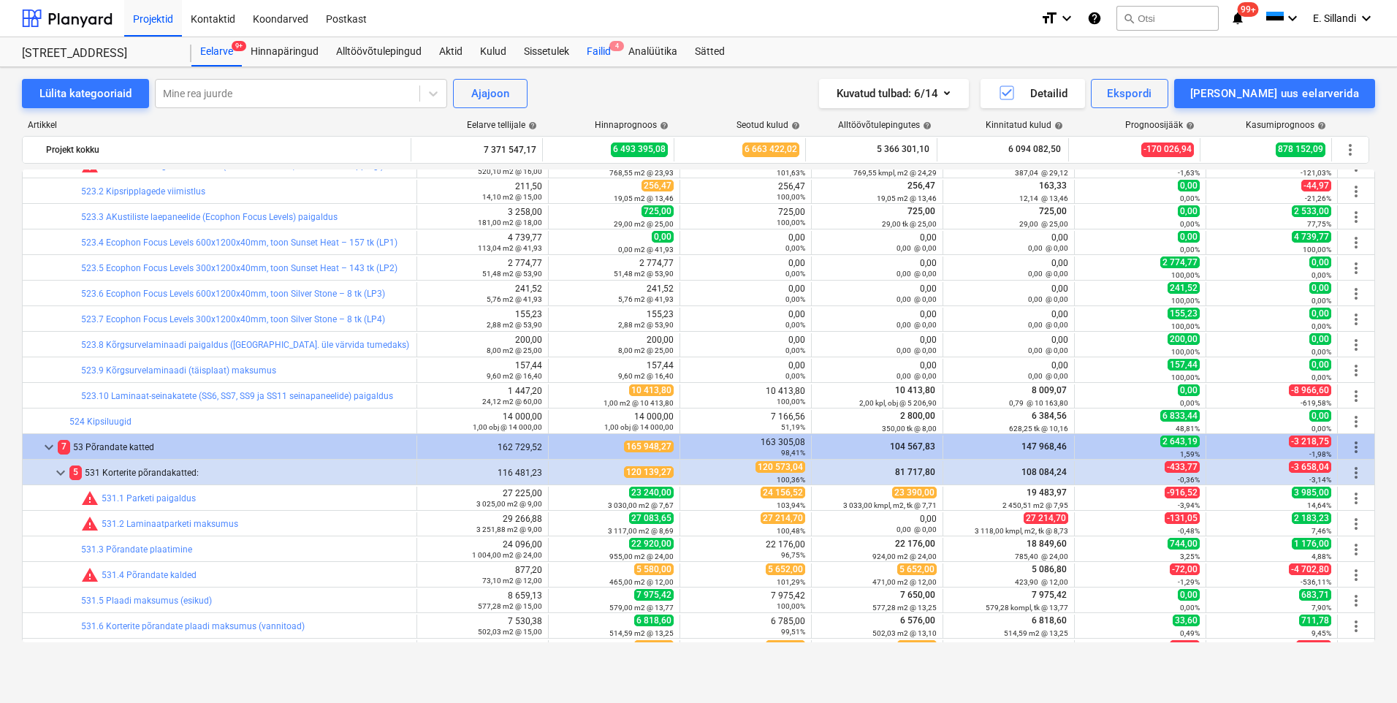
click at [595, 53] on div "Failid 4" at bounding box center [599, 51] width 42 height 29
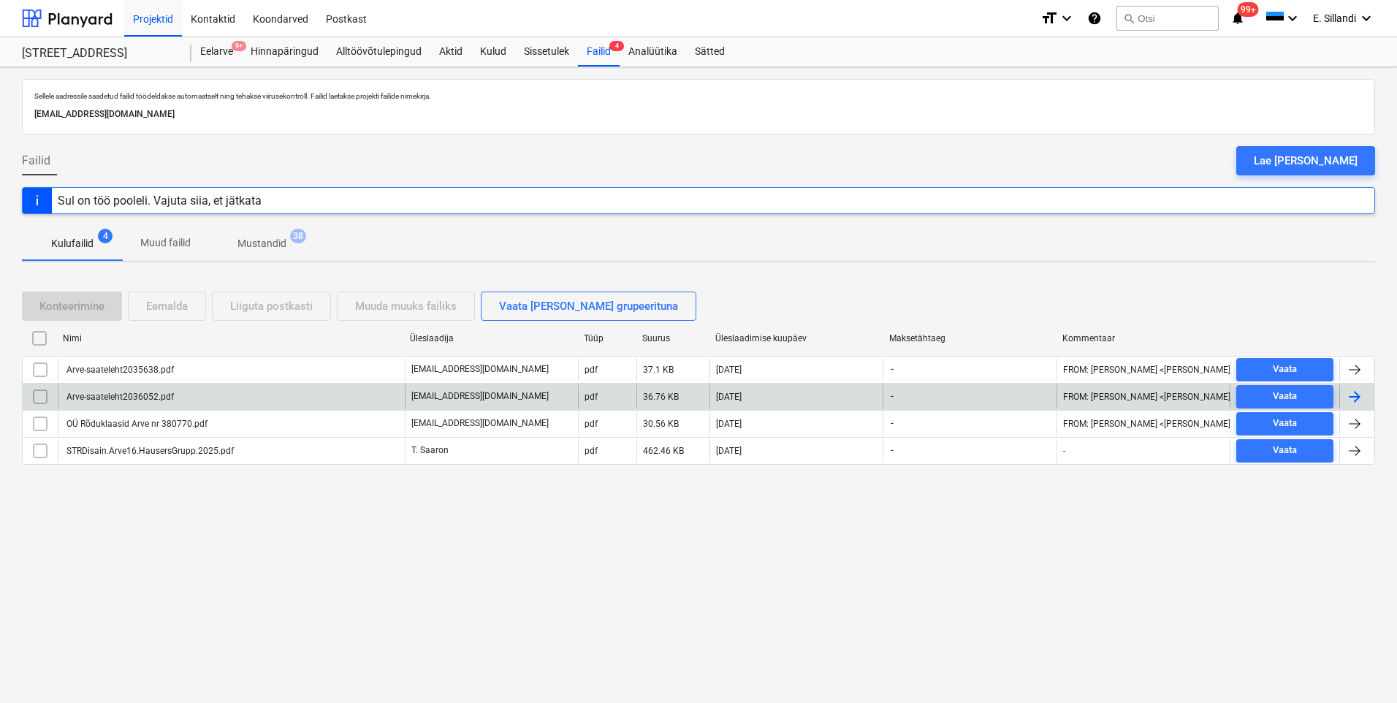
click at [100, 390] on div "Arve-saateleht2036052.pdf" at bounding box center [231, 396] width 347 height 23
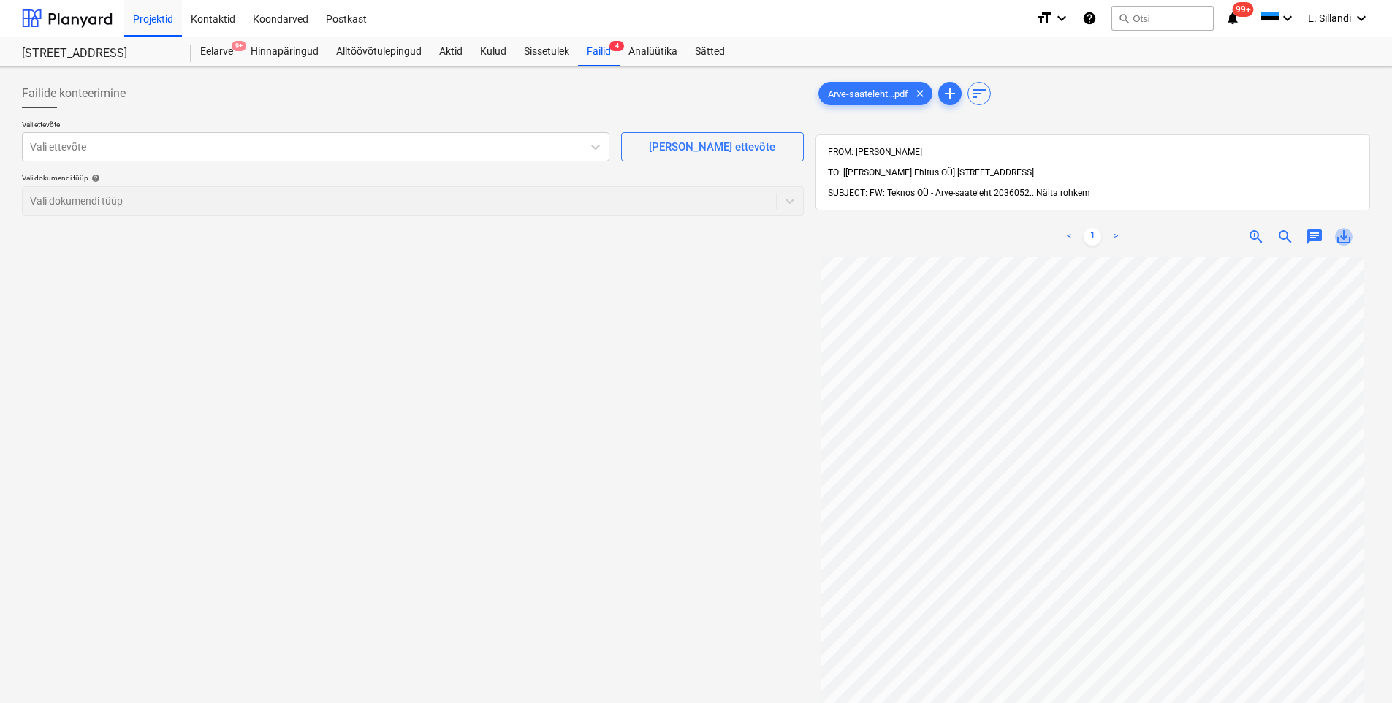
click at [1116, 228] on span "save_alt" at bounding box center [1344, 237] width 18 height 18
click at [352, 51] on div "Alltöövõtulepingud" at bounding box center [378, 51] width 103 height 29
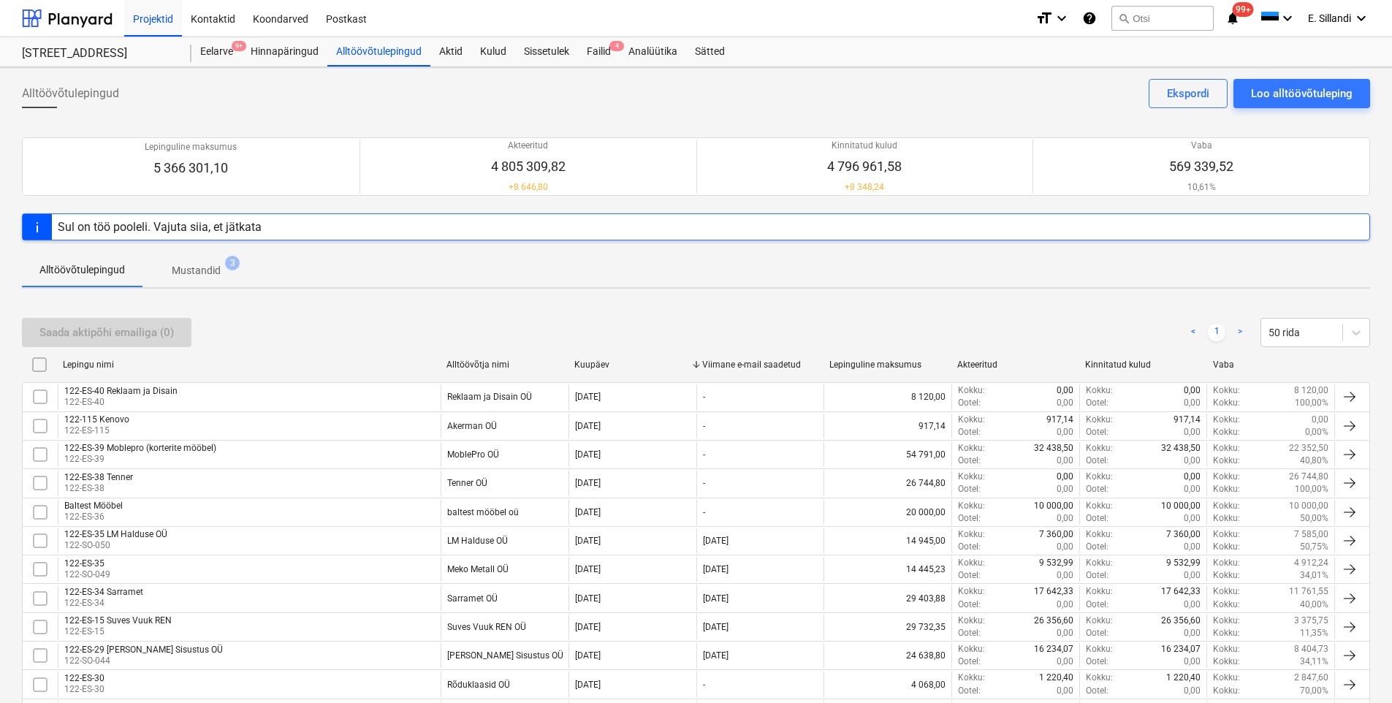
scroll to position [557, 0]
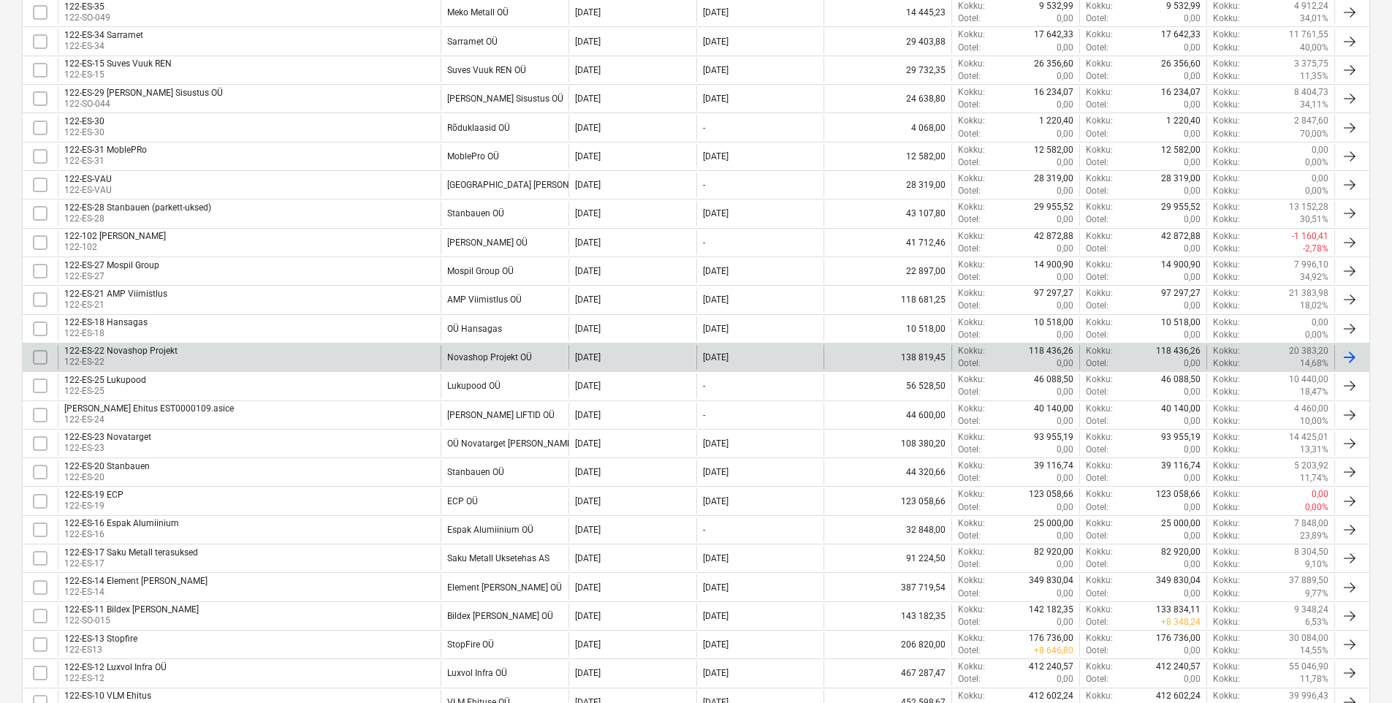
click at [247, 349] on div "122-ES-22 Novashop Projekt 122-ES-22" at bounding box center [249, 357] width 383 height 25
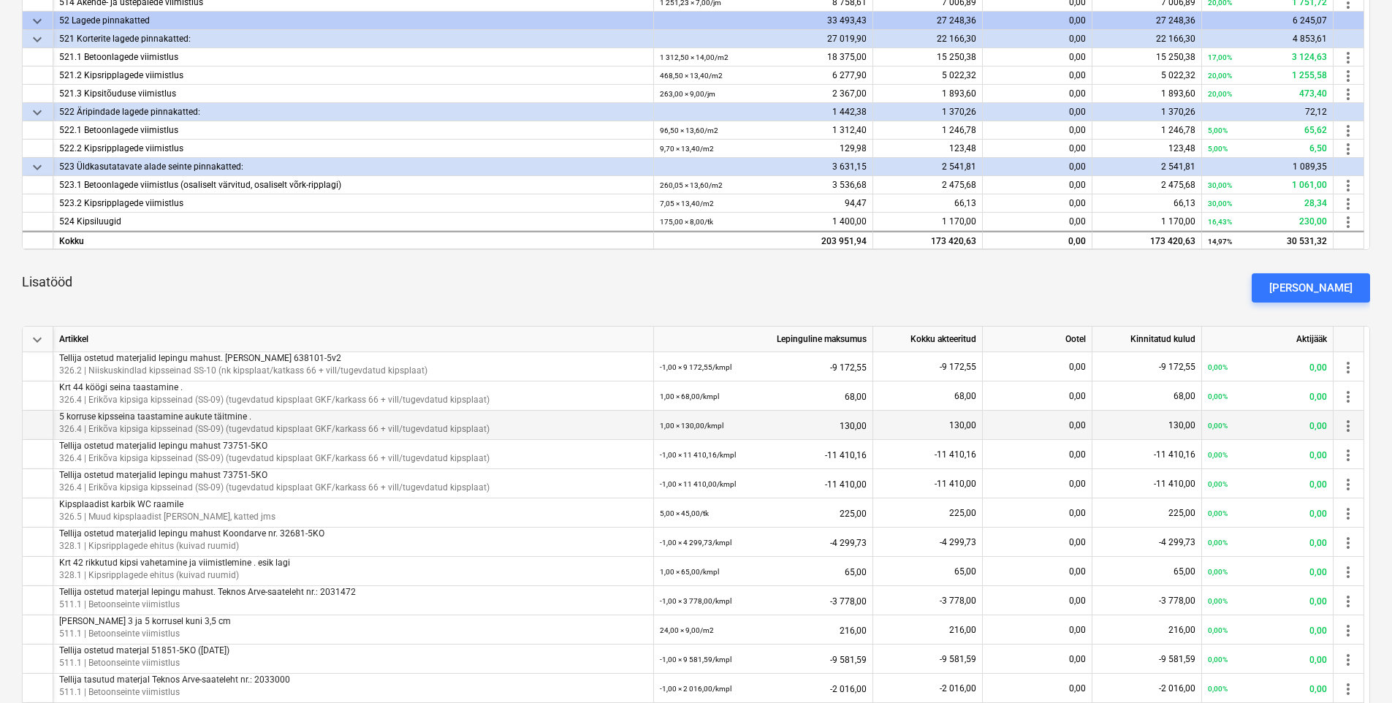
scroll to position [432, 0]
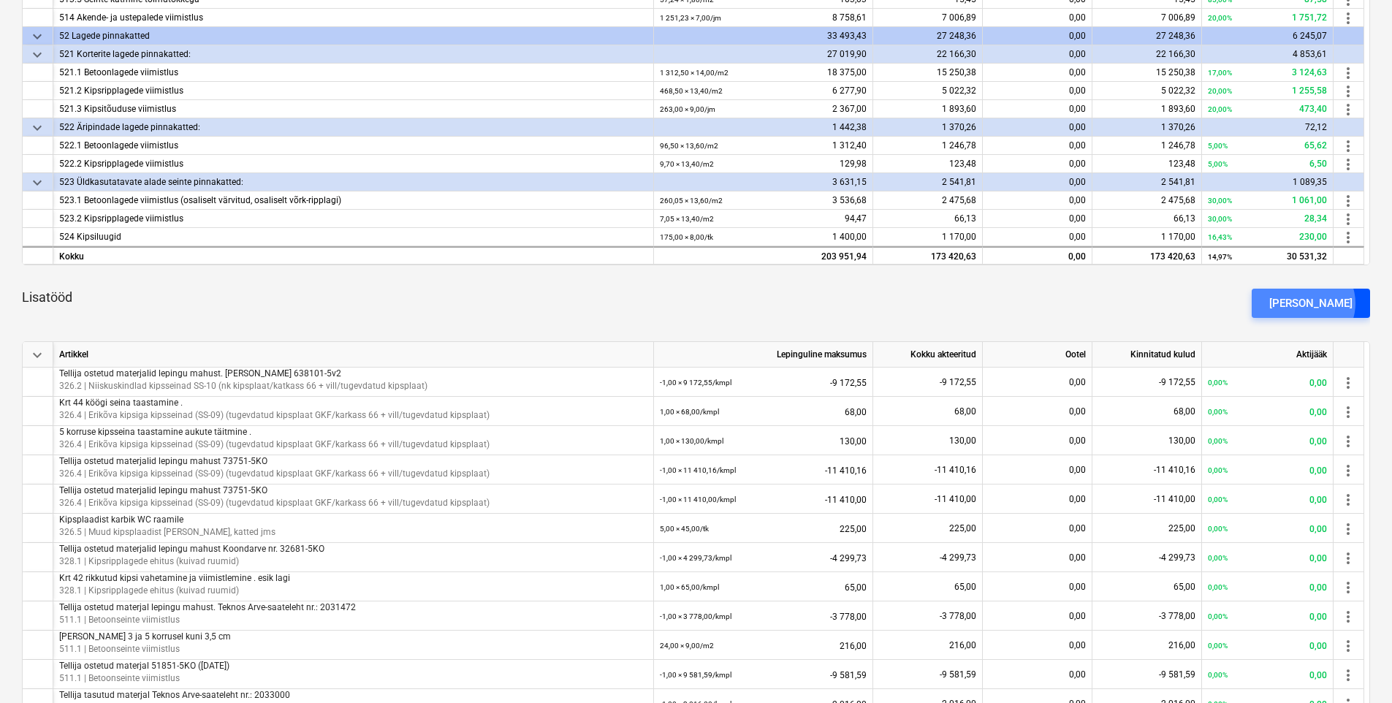
click at [1116, 303] on div "[PERSON_NAME]" at bounding box center [1311, 303] width 83 height 19
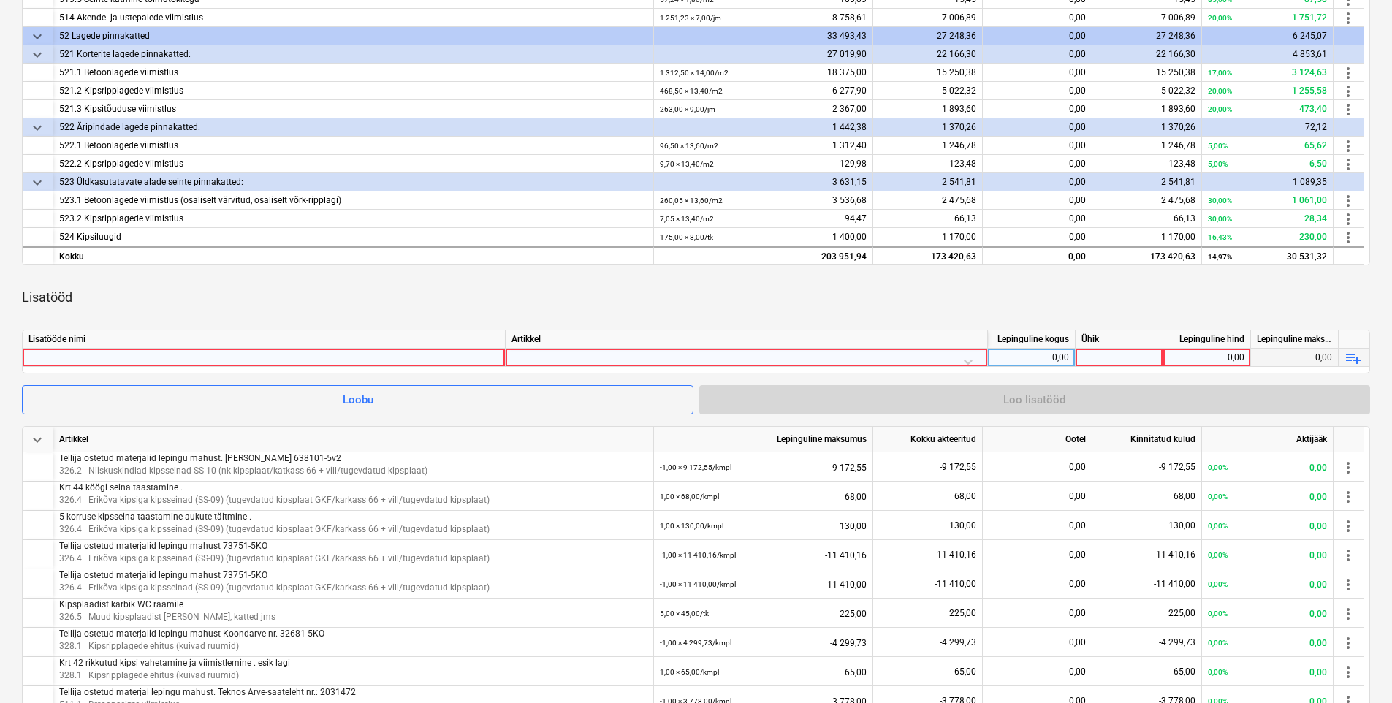
click at [431, 360] on div at bounding box center [264, 358] width 471 height 18
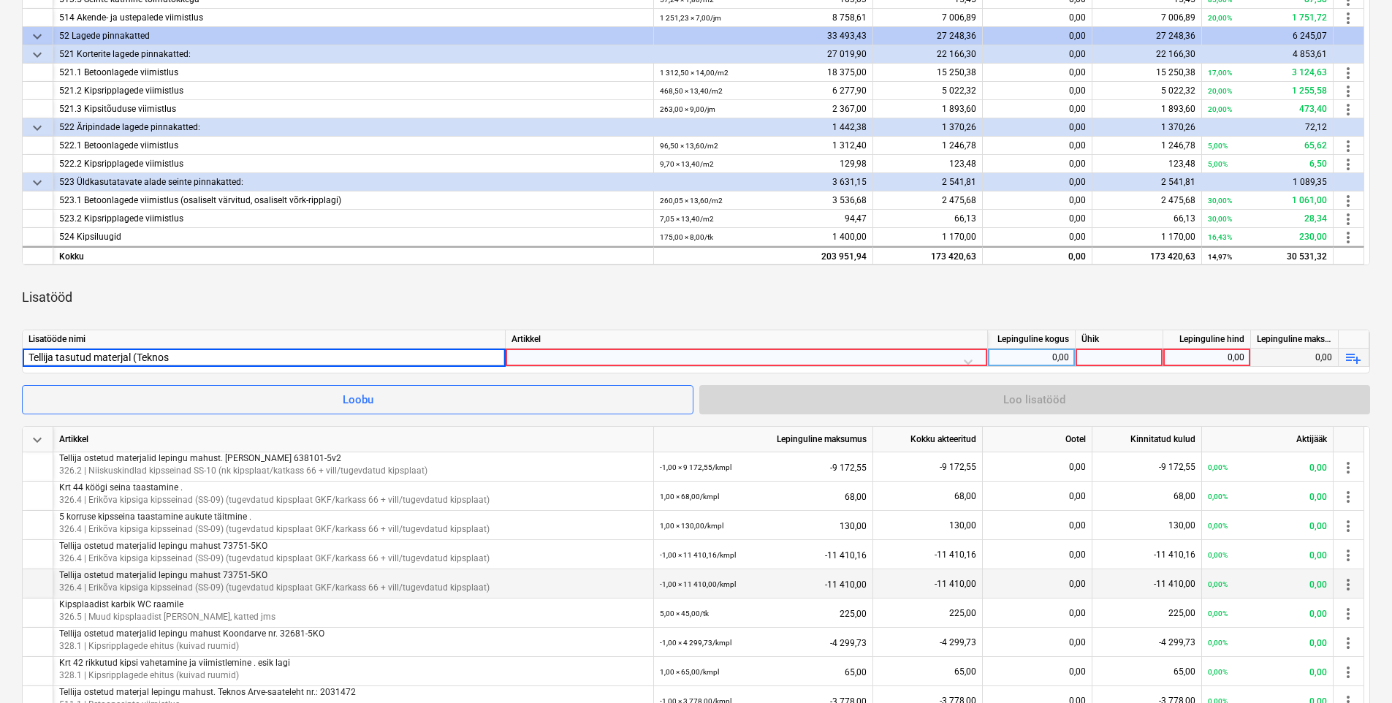
type input "Tellija tasutud materjal (Teknos"
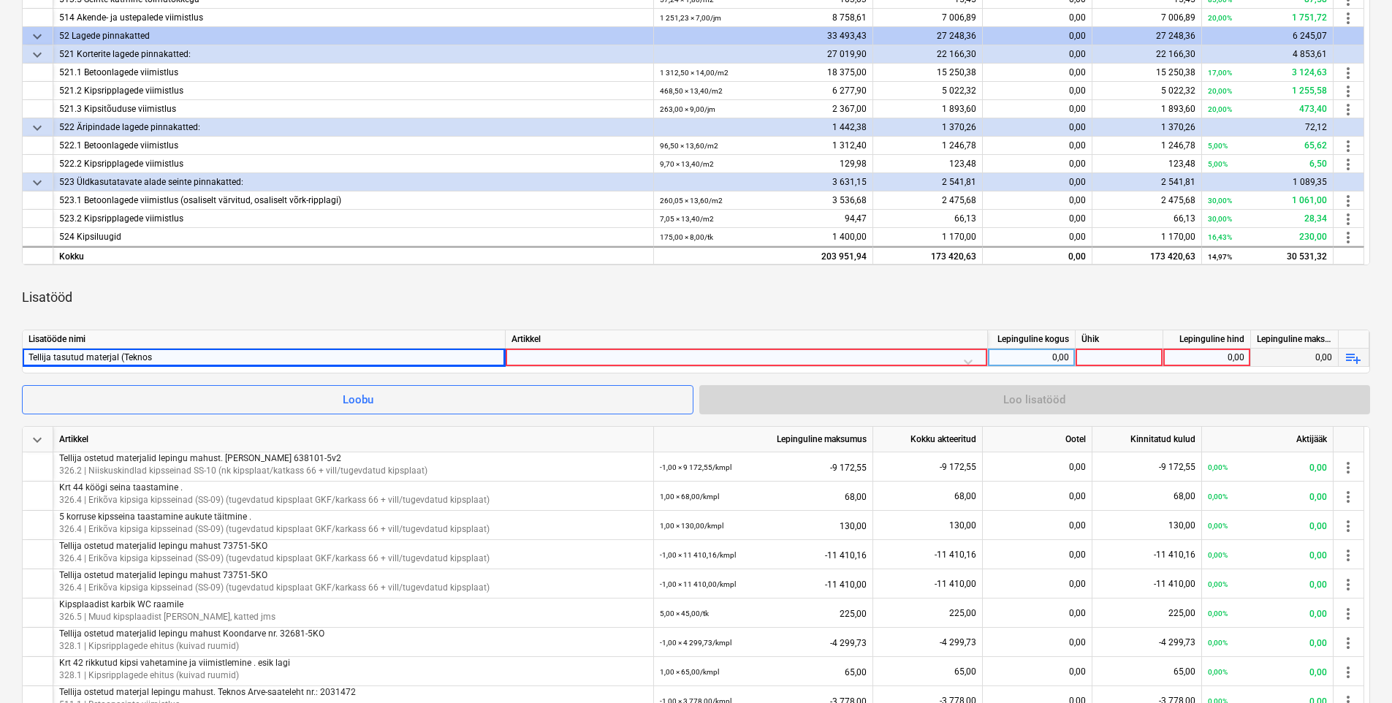
click at [181, 362] on div "Tellija tasutud materjal (Teknos" at bounding box center [264, 358] width 471 height 18
click at [185, 361] on input "Tellija tasutud materjal (Teknos" at bounding box center [264, 358] width 482 height 18
type input "Tellija tasutud materjal (Teknos 2036052)"
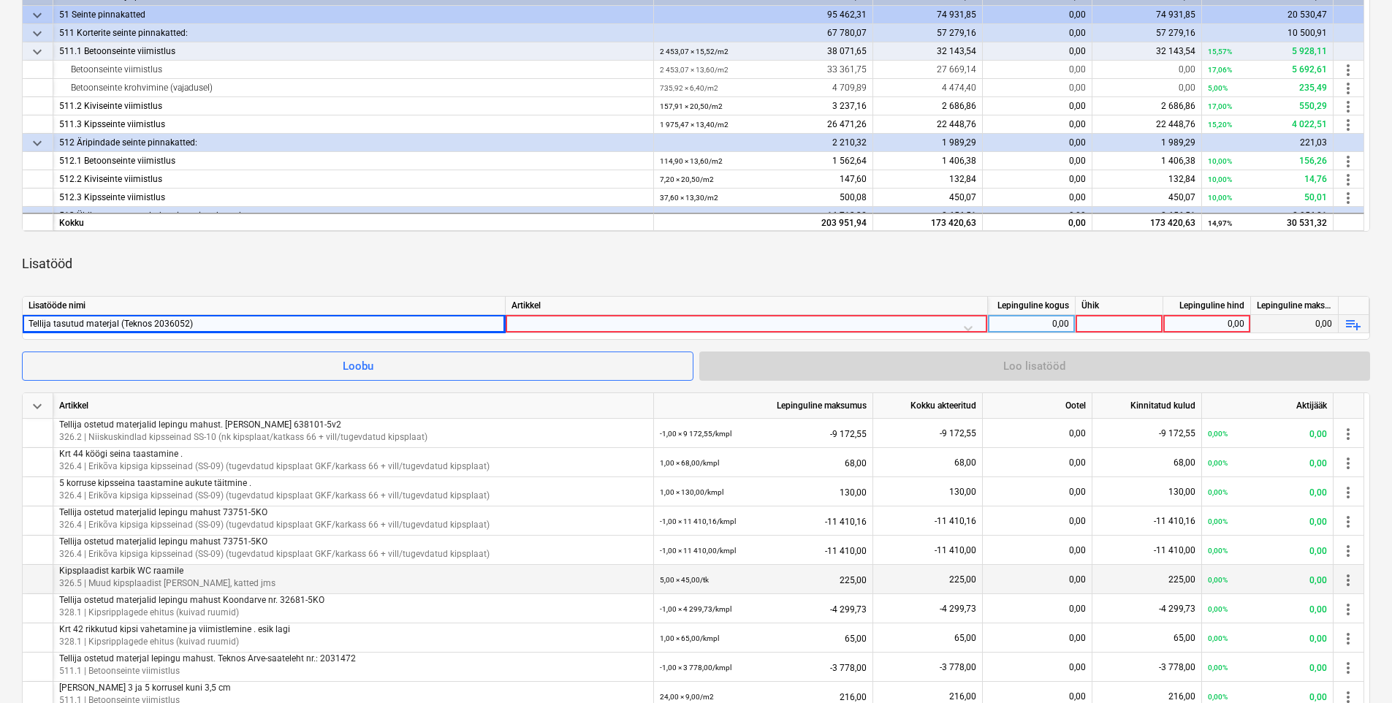
scroll to position [517, 0]
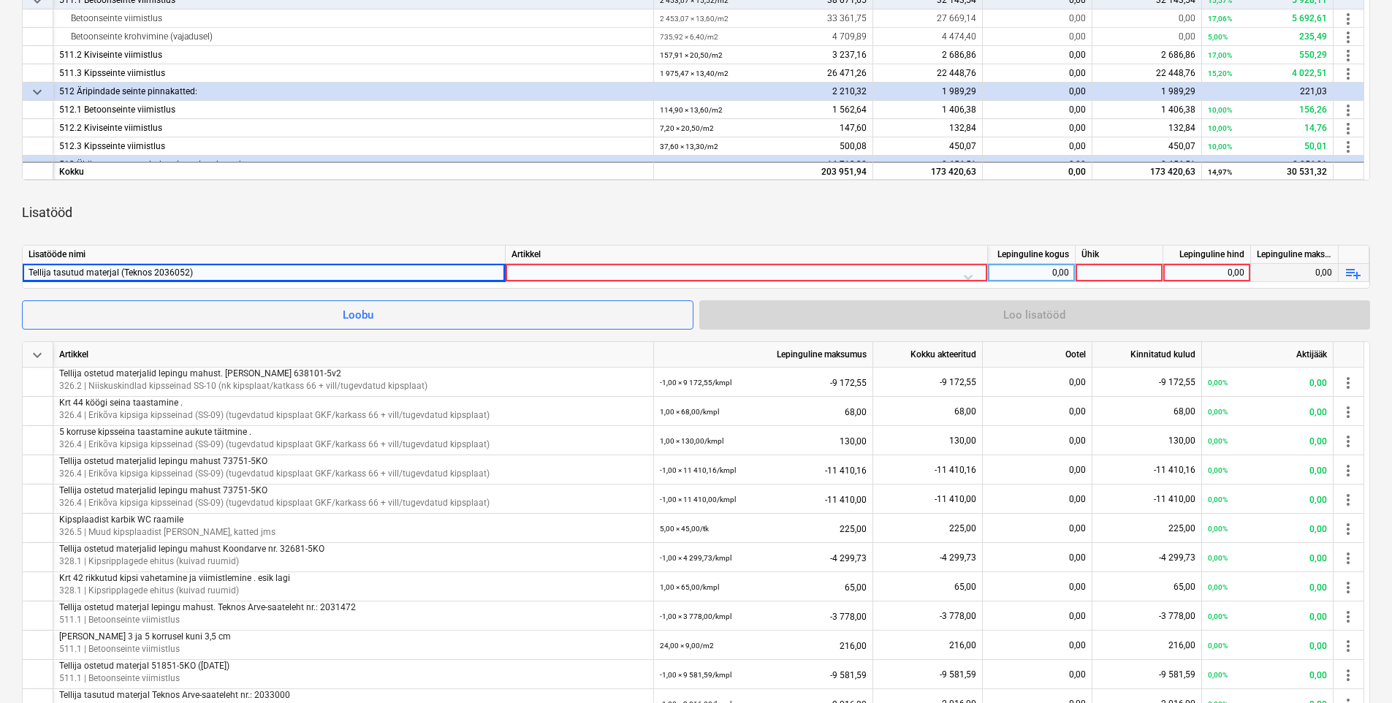
click at [550, 266] on div at bounding box center [747, 277] width 470 height 26
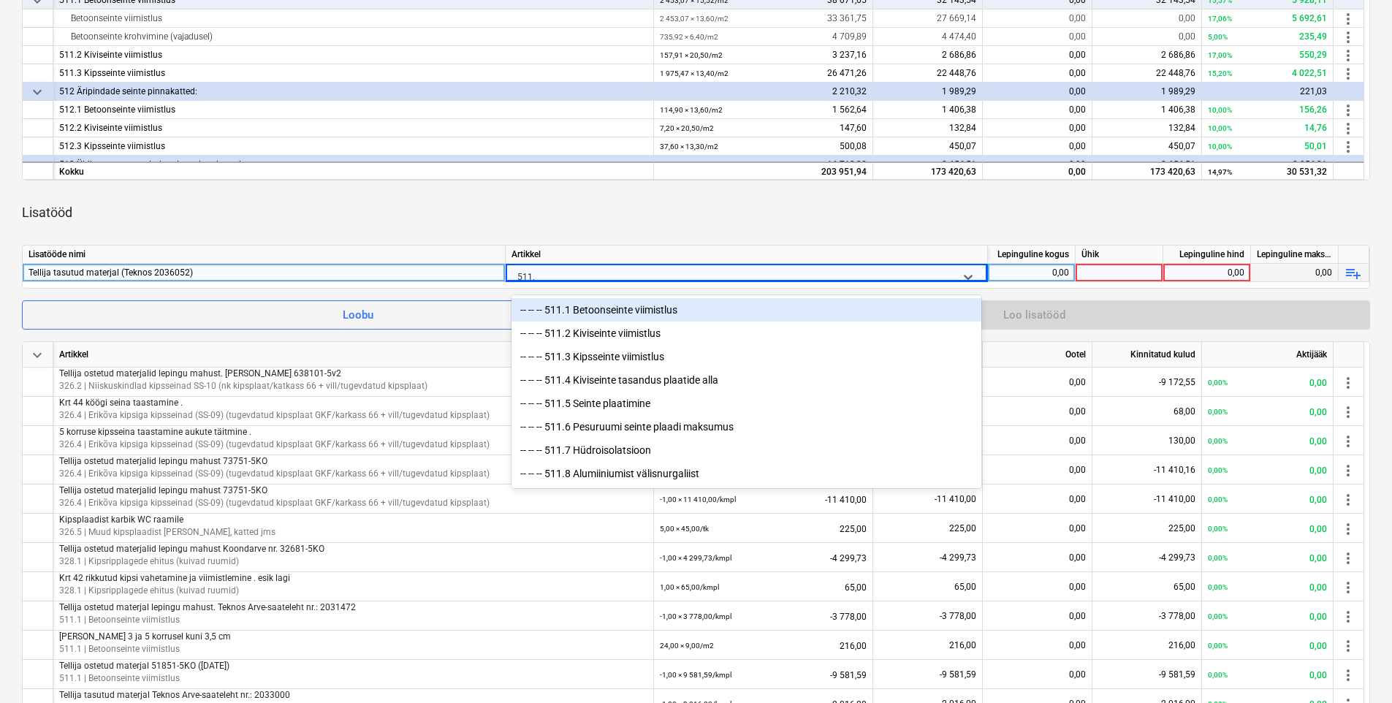
type input "511.1"
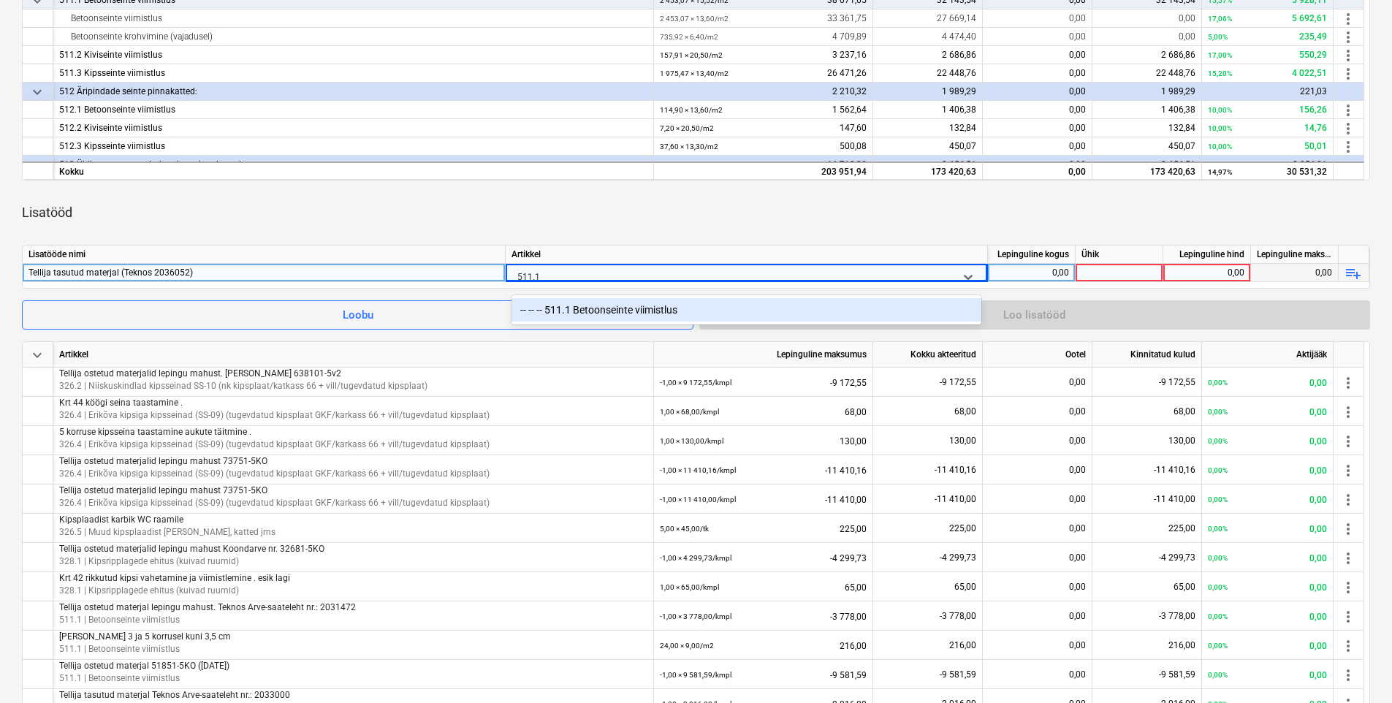
click at [637, 308] on div "-- -- -- 511.1 Betoonseinte viimistlus" at bounding box center [747, 309] width 470 height 23
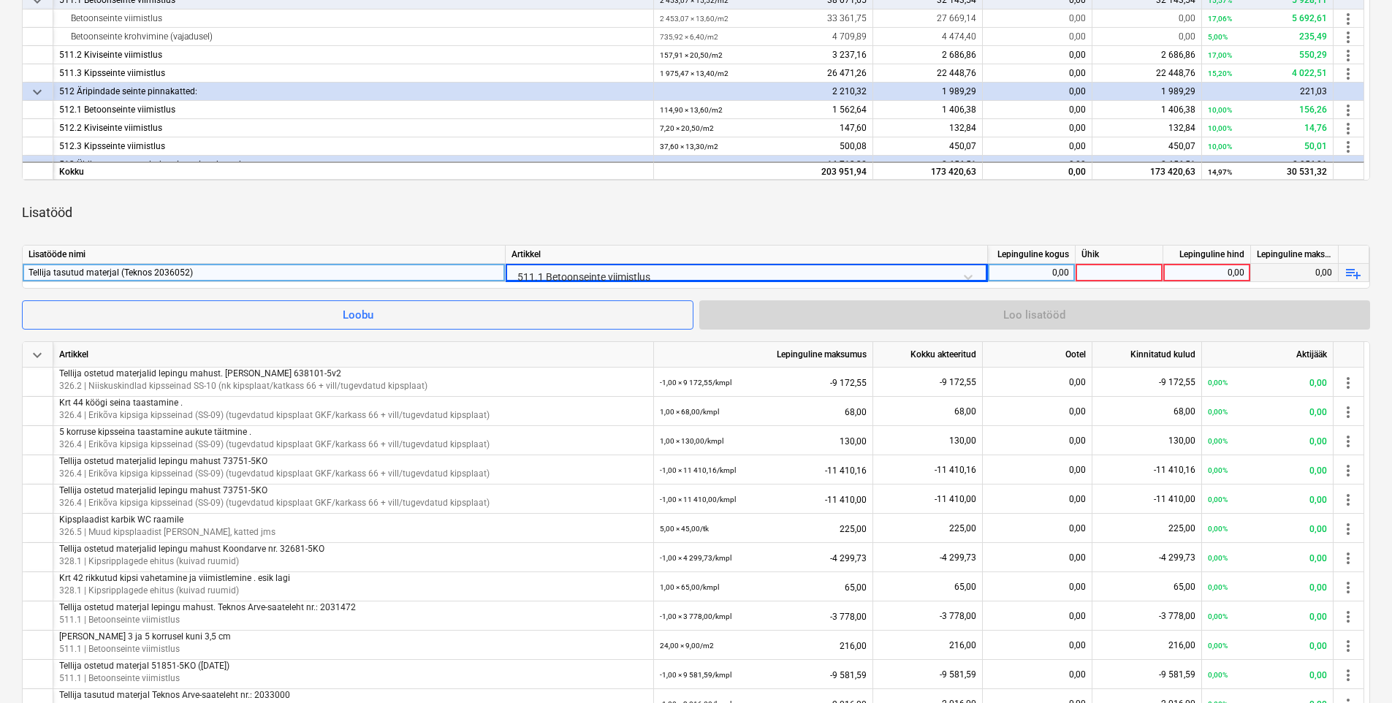
click at [1016, 281] on div "0,00" at bounding box center [1031, 273] width 75 height 18
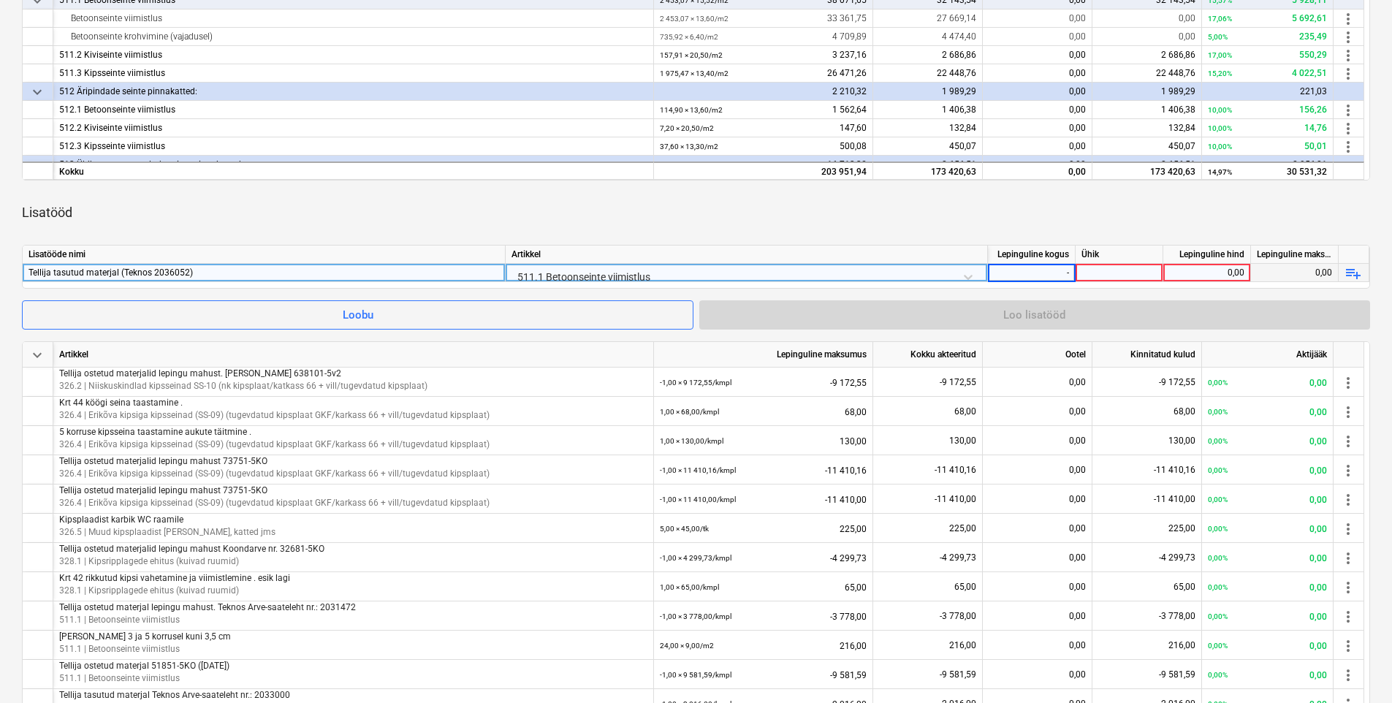
type input "-1"
click at [1103, 268] on div at bounding box center [1120, 273] width 88 height 18
type input "kmpl"
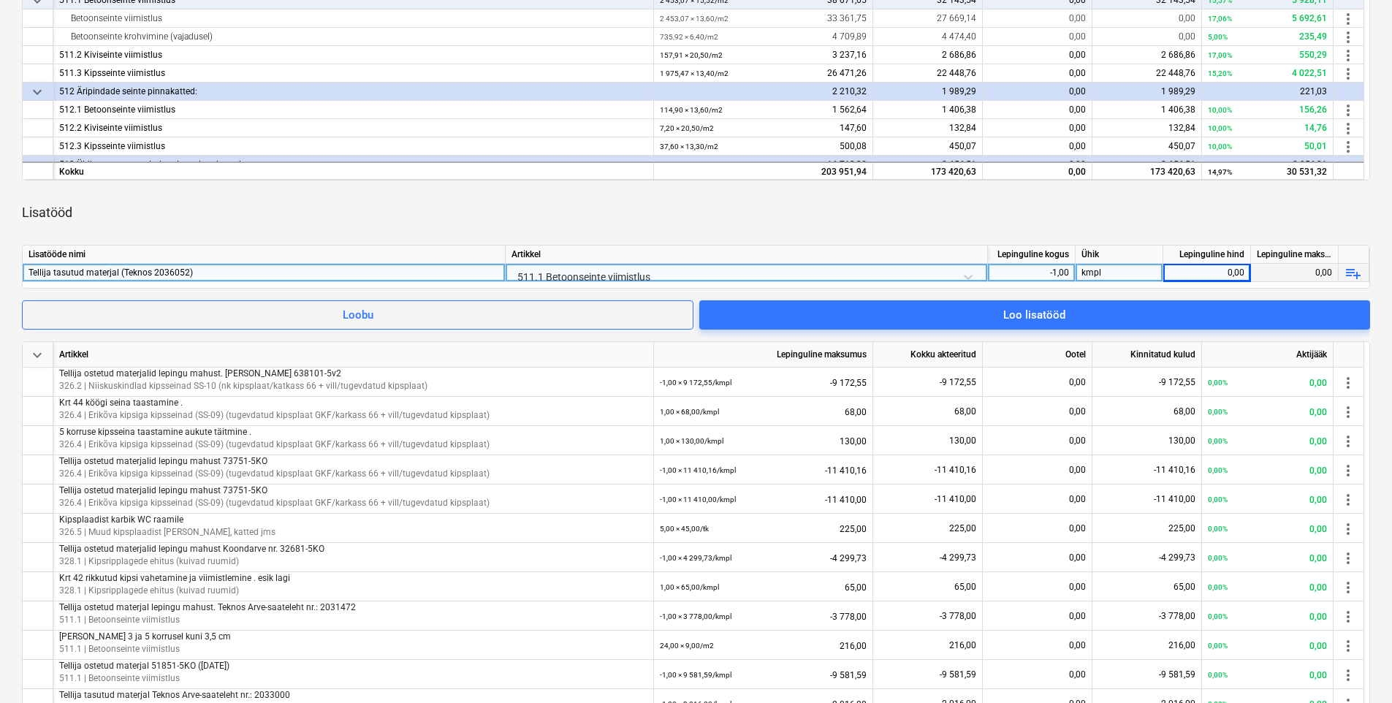
click at [1116, 273] on div "0,00" at bounding box center [1206, 273] width 75 height 18
type input "383,5"
click at [1116, 235] on div "keyboard_arrow_down Artikkel Lepinguline maksumus Kokku akteeritud Ootel Kinnit…" at bounding box center [696, 293] width 1348 height 1069
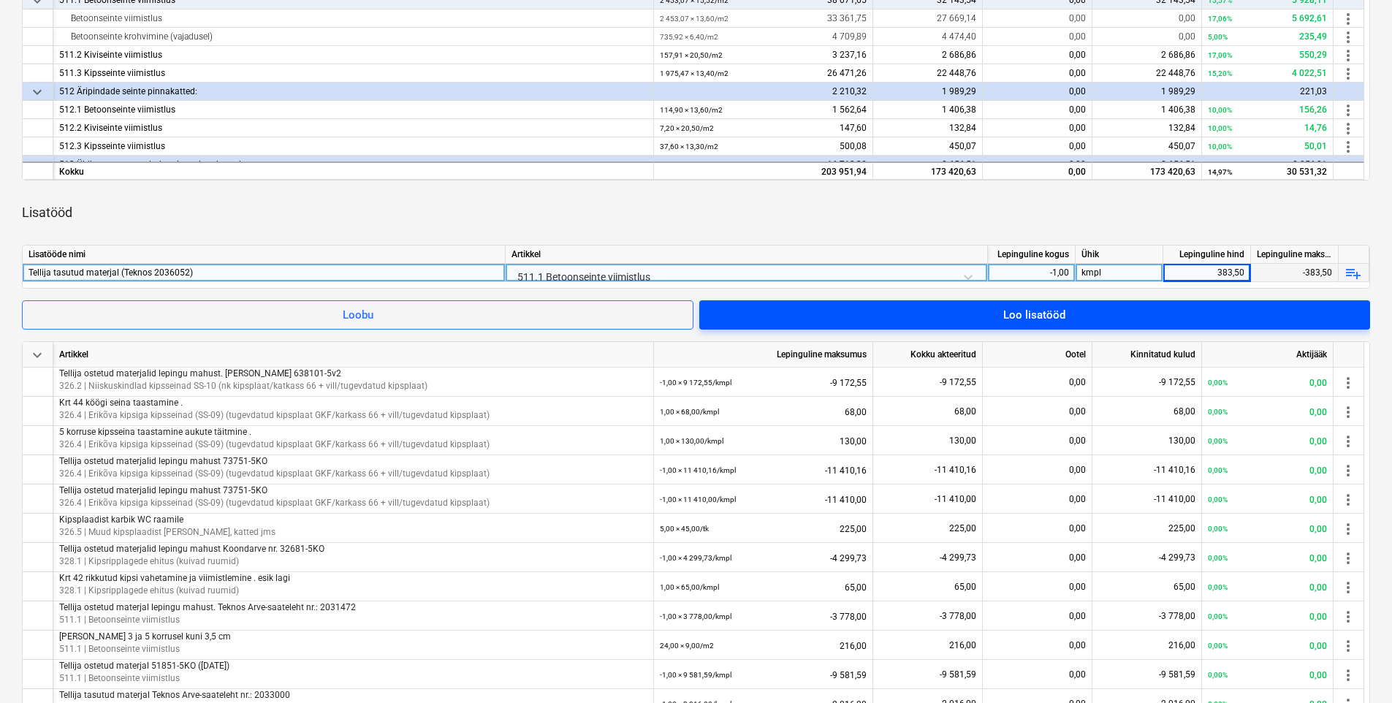
click at [1101, 320] on span "Loo lisatööd" at bounding box center [1035, 315] width 636 height 19
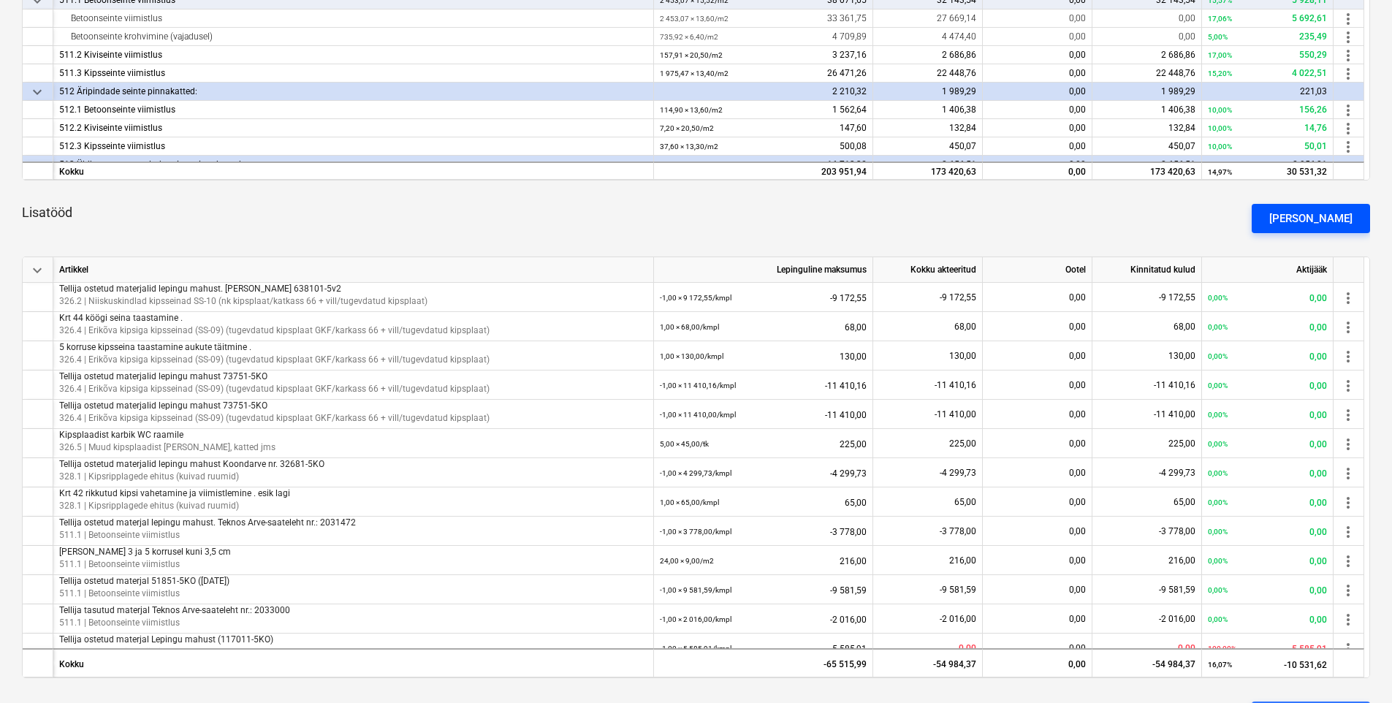
click at [1116, 221] on div "[PERSON_NAME]" at bounding box center [1311, 218] width 83 height 19
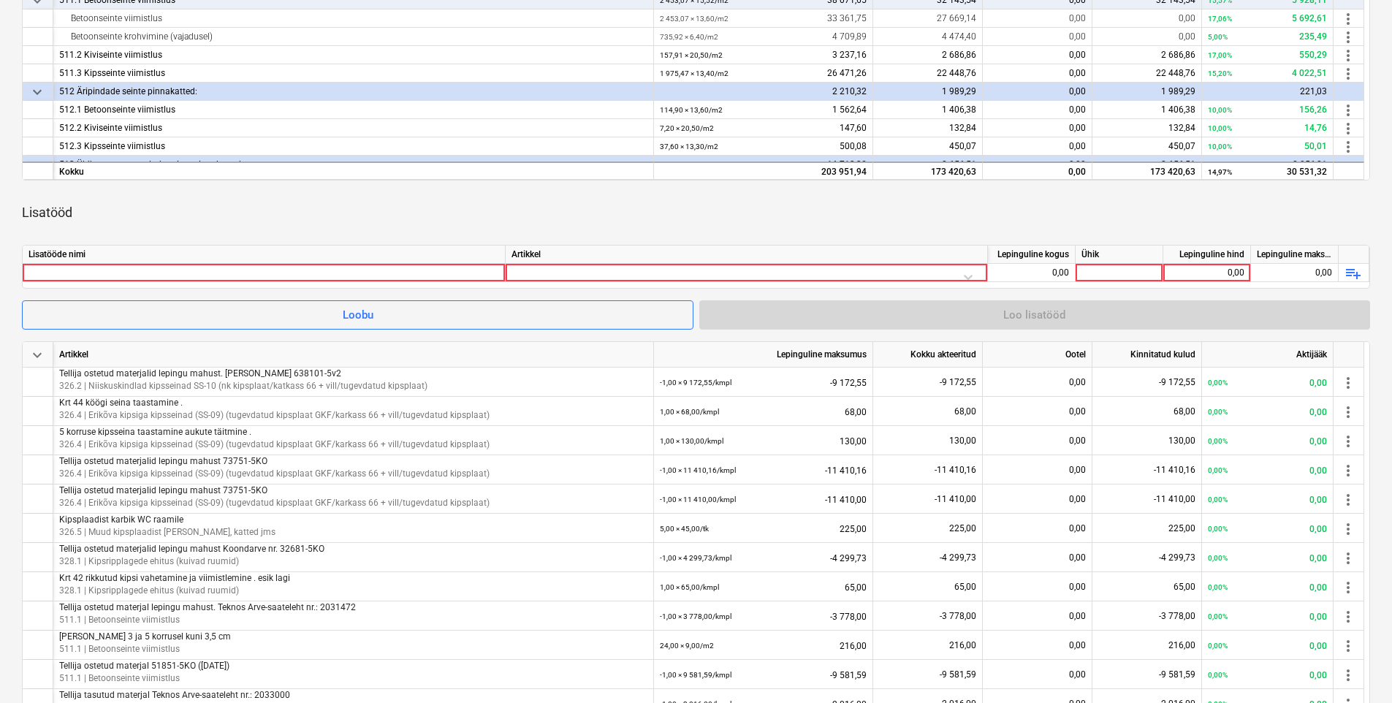
click at [170, 262] on div "Lisatööde nimi" at bounding box center [264, 255] width 483 height 18
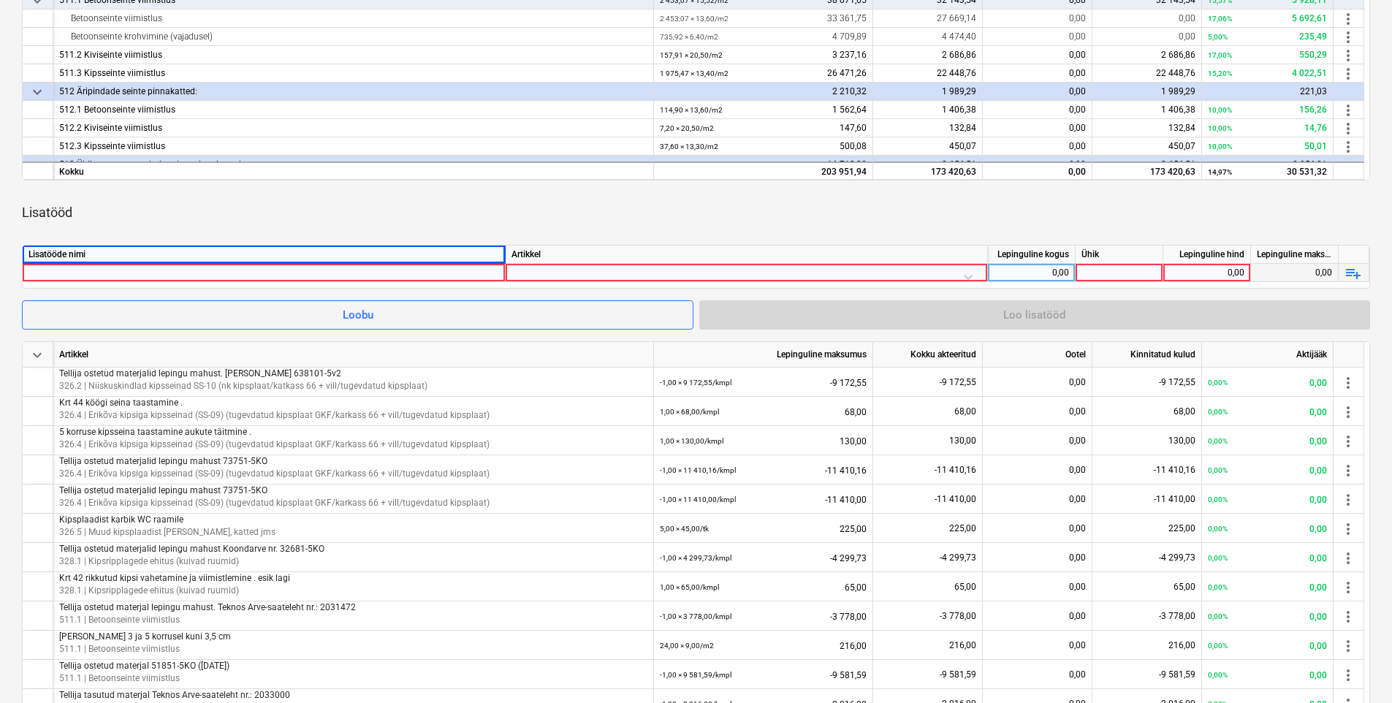
click at [164, 272] on div at bounding box center [264, 273] width 471 height 18
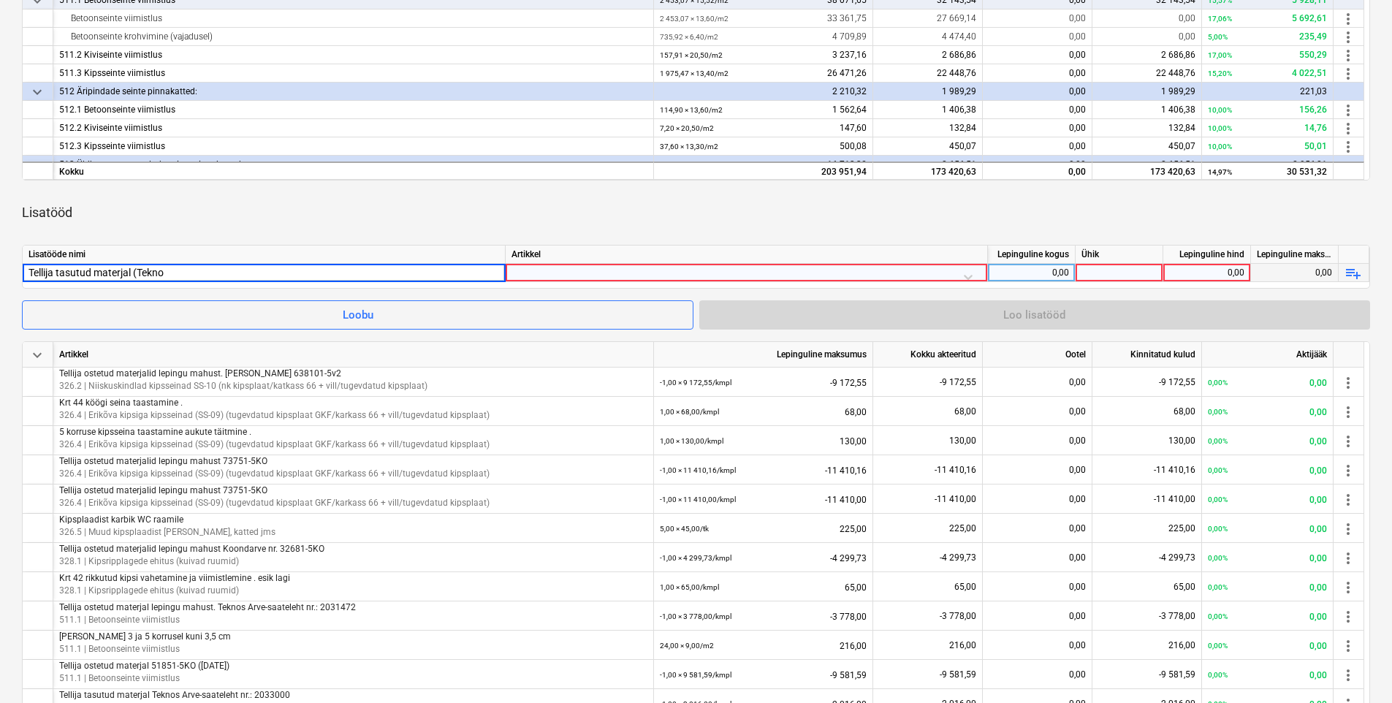
type input "Tellija tasutud materjal (Teknos"
click at [193, 270] on div "Tellija tasutud materjal (Teknos" at bounding box center [264, 273] width 471 height 18
type input "Tellija tasutud materjal (Teknos 20356"
click at [211, 272] on div "Tellija tasutud materjal (Teknos 20356" at bounding box center [264, 273] width 471 height 18
click at [217, 273] on input "Tellija tasutud materjal (Teknos 20356" at bounding box center [264, 273] width 482 height 18
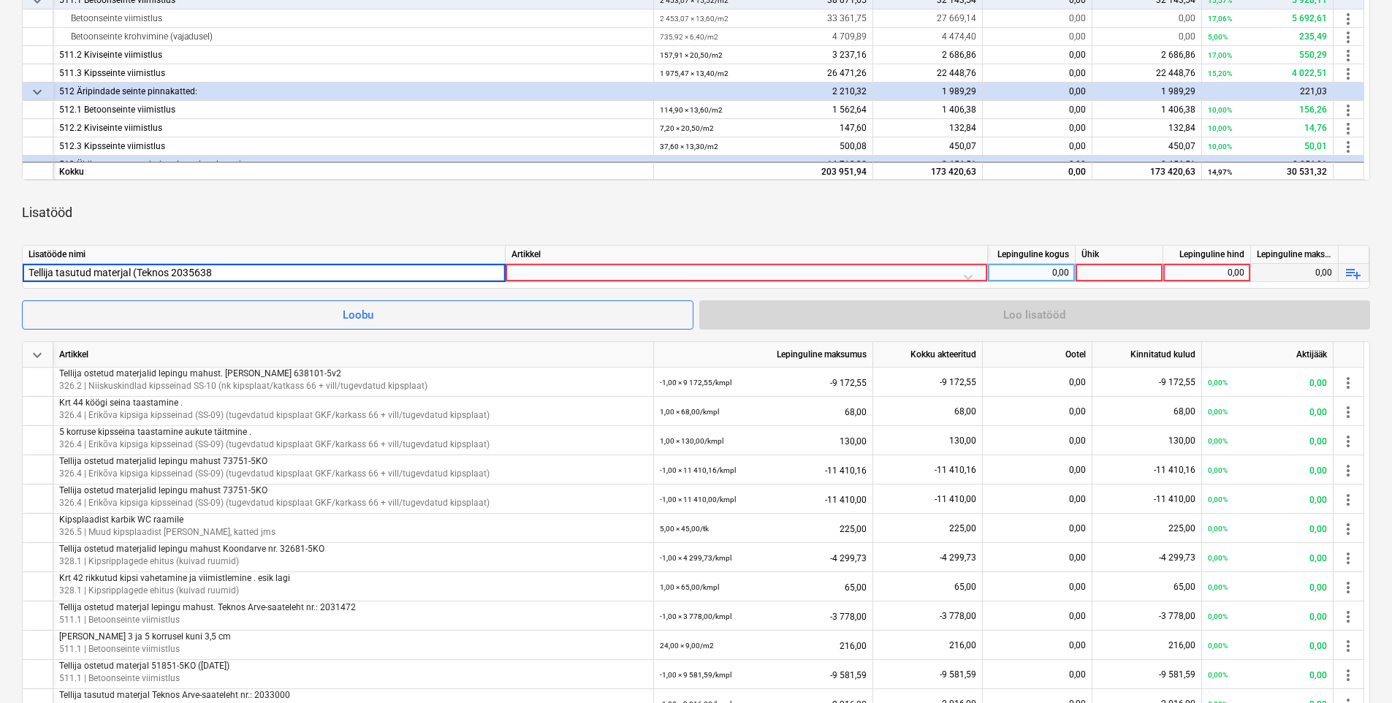
type input "Tellija tasutud materjal (Teknos 2035638)"
click at [534, 274] on div at bounding box center [747, 277] width 470 height 26
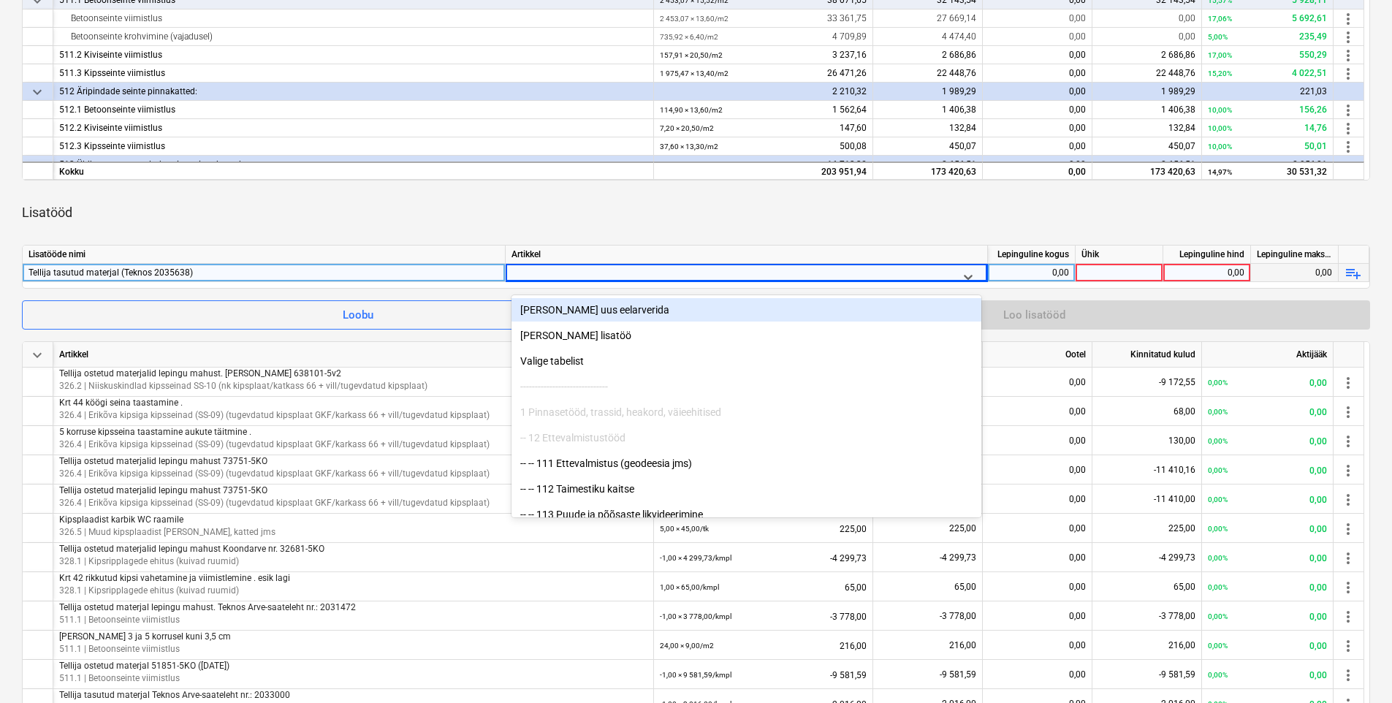
scroll to position [346, 0]
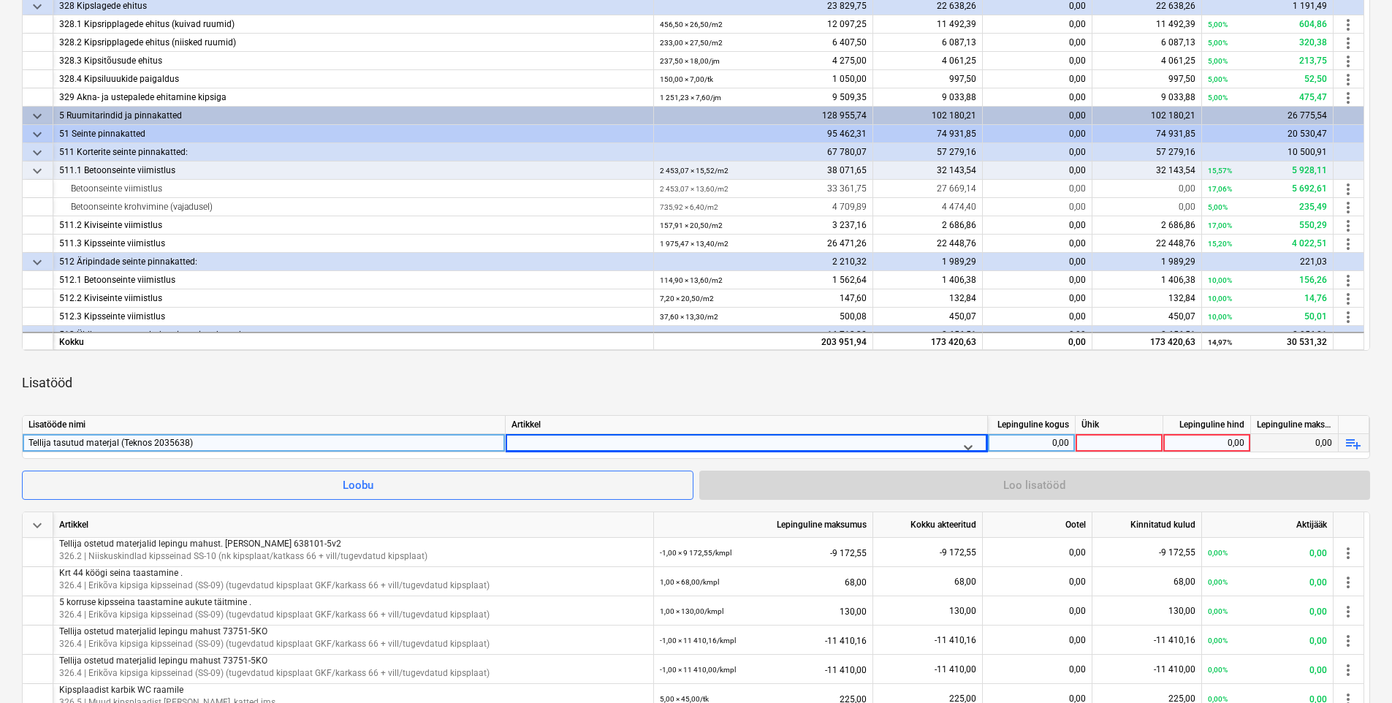
click at [661, 444] on div at bounding box center [733, 447] width 432 height 18
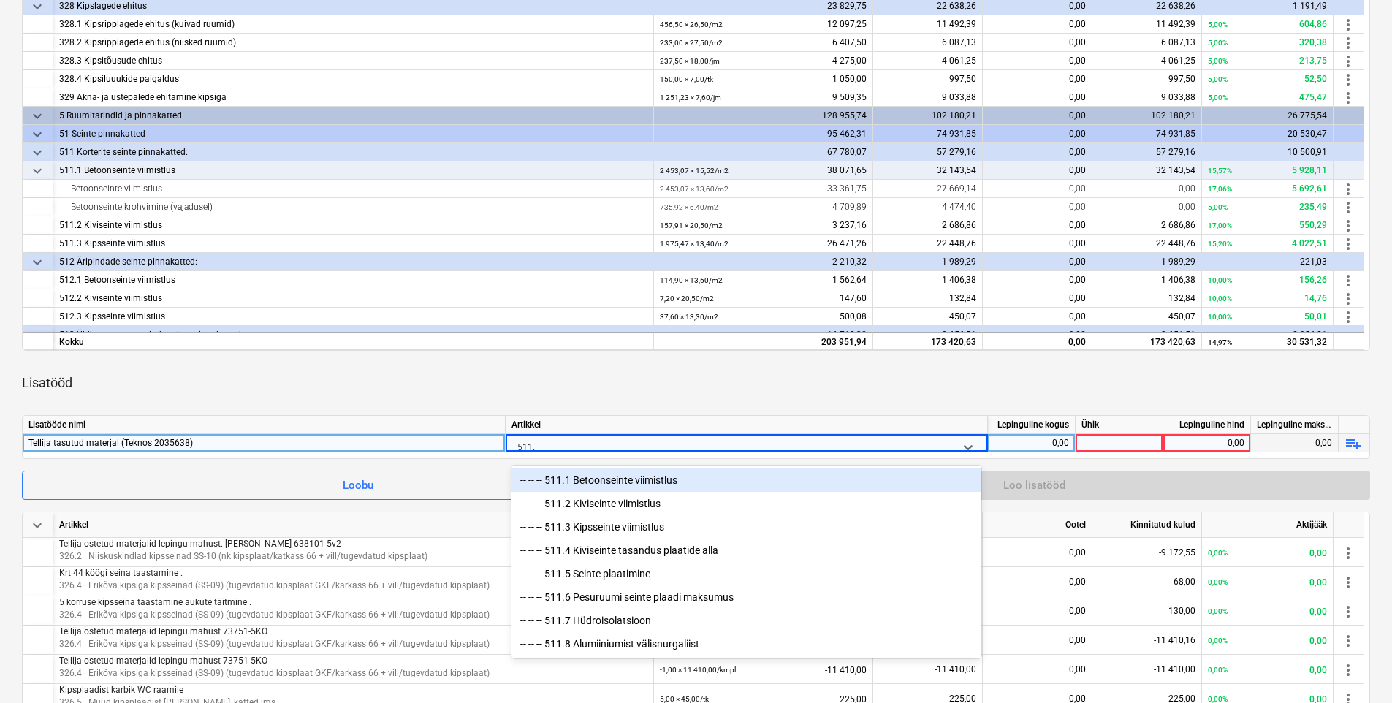
type input "511.1"
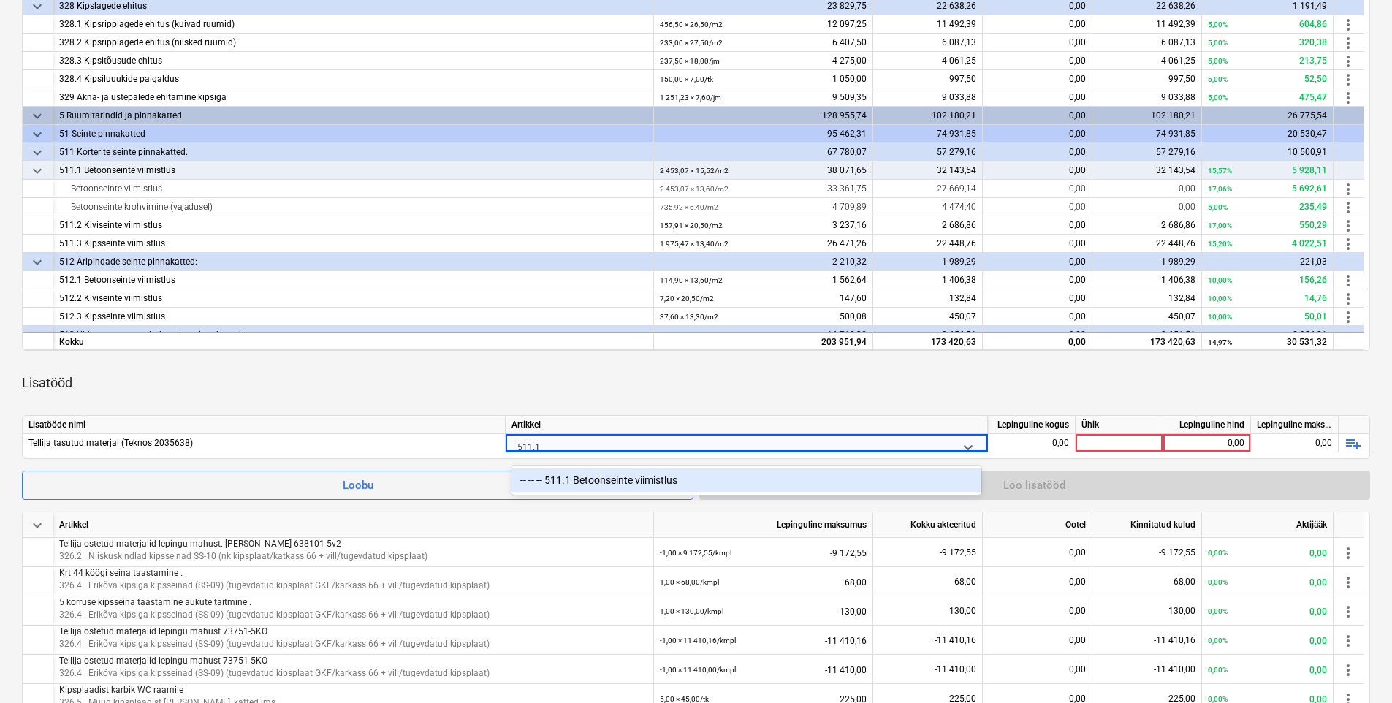
click at [633, 485] on div "-- -- -- 511.1 Betoonseinte viimistlus" at bounding box center [747, 479] width 470 height 23
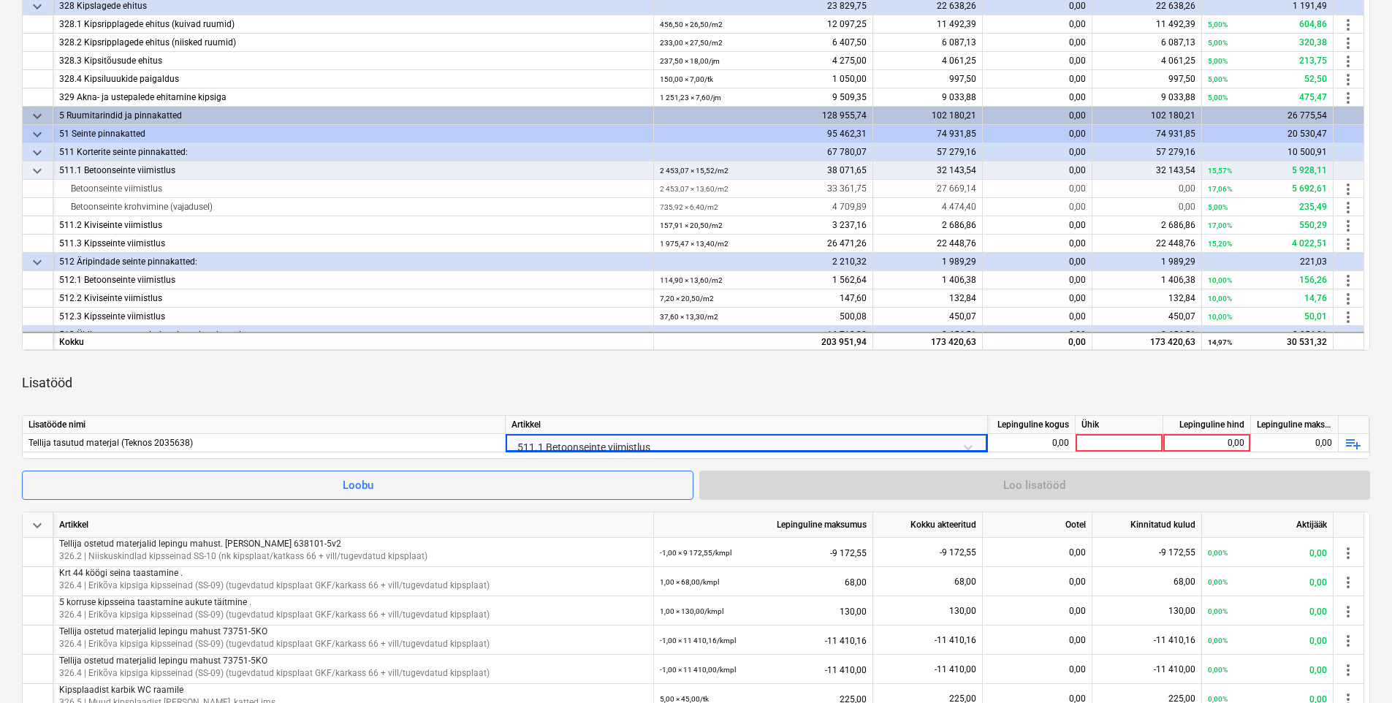
click at [680, 409] on div "keyboard_arrow_down Artikkel Lepinguline maksumus Kokku akteeritud Ootel Kinnit…" at bounding box center [696, 463] width 1348 height 1069
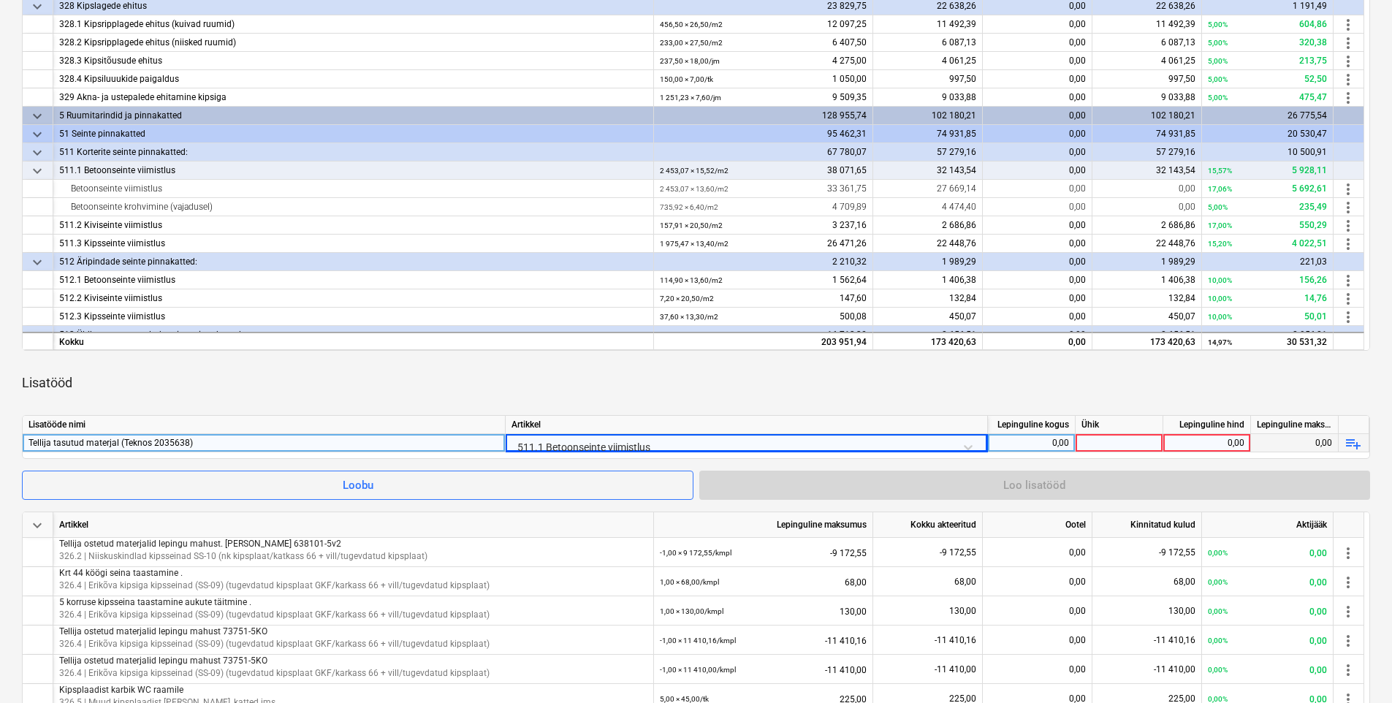
click at [1009, 439] on div "0,00" at bounding box center [1031, 443] width 75 height 18
type input "-1"
type input "kmpl"
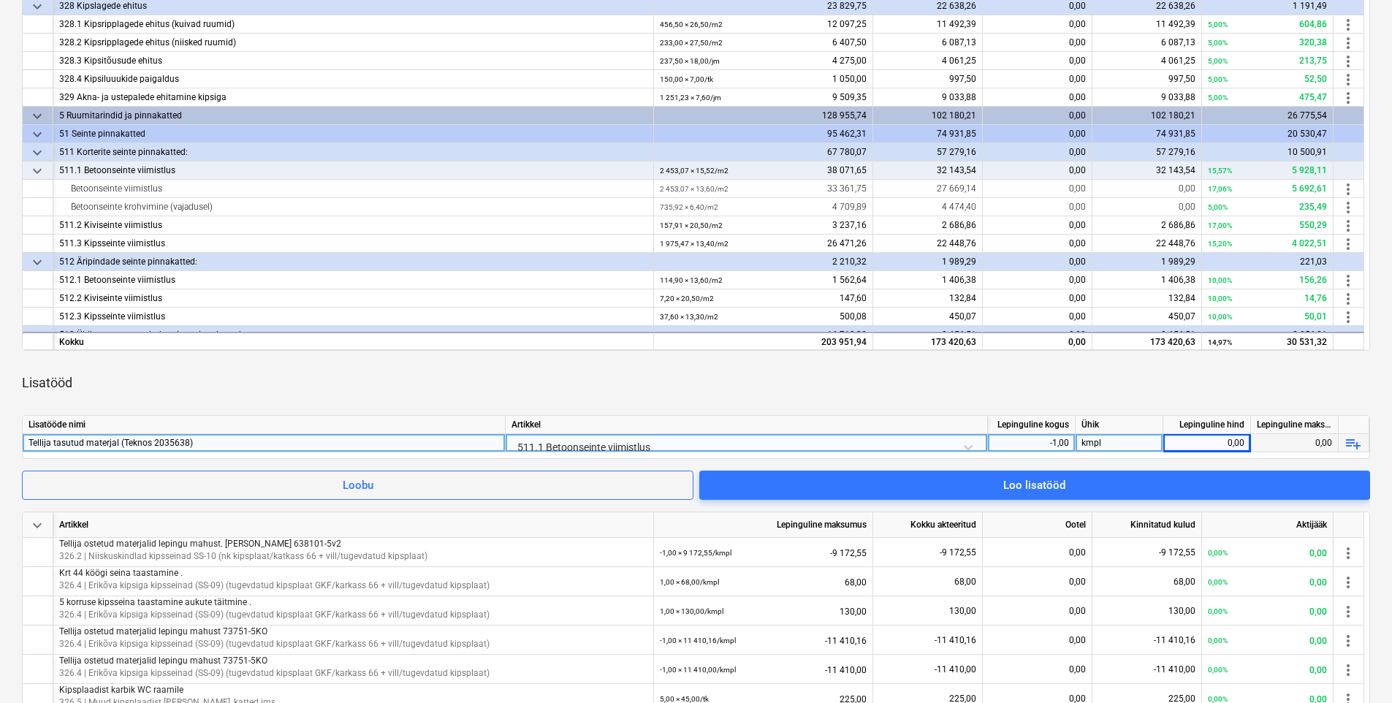
click at [1116, 439] on div "0,00" at bounding box center [1206, 443] width 75 height 18
click at [1116, 444] on div "0,00" at bounding box center [1206, 443] width 75 height 18
type input "2168"
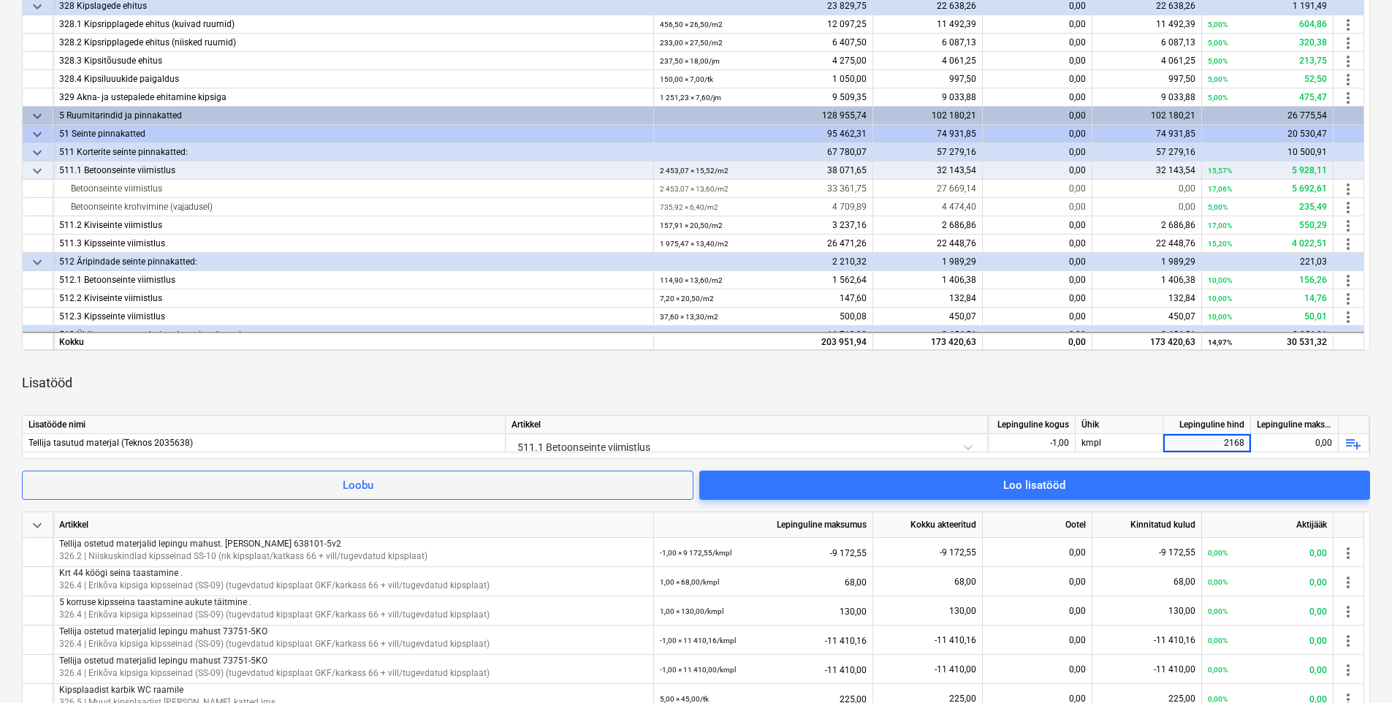
click at [1116, 375] on div "Lisatööd" at bounding box center [696, 383] width 1348 height 41
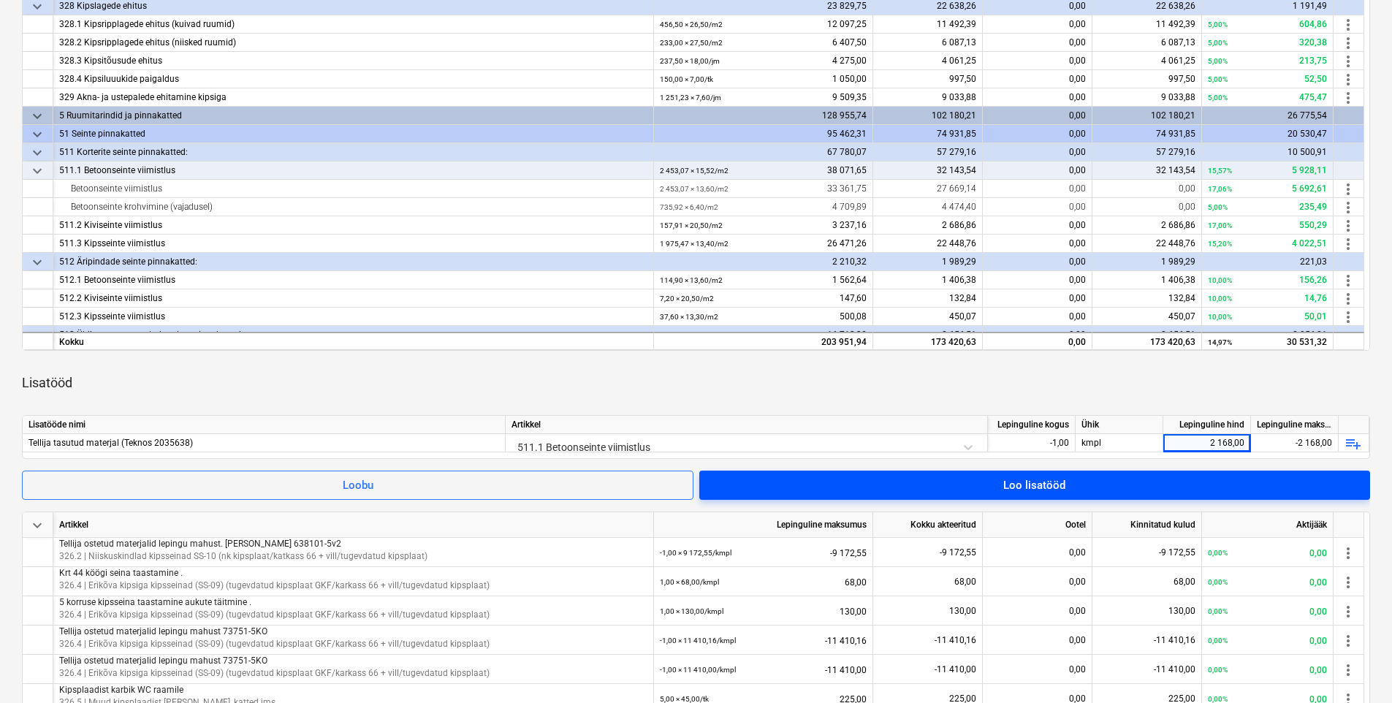
click at [985, 484] on span "Loo lisatööd" at bounding box center [1035, 485] width 636 height 19
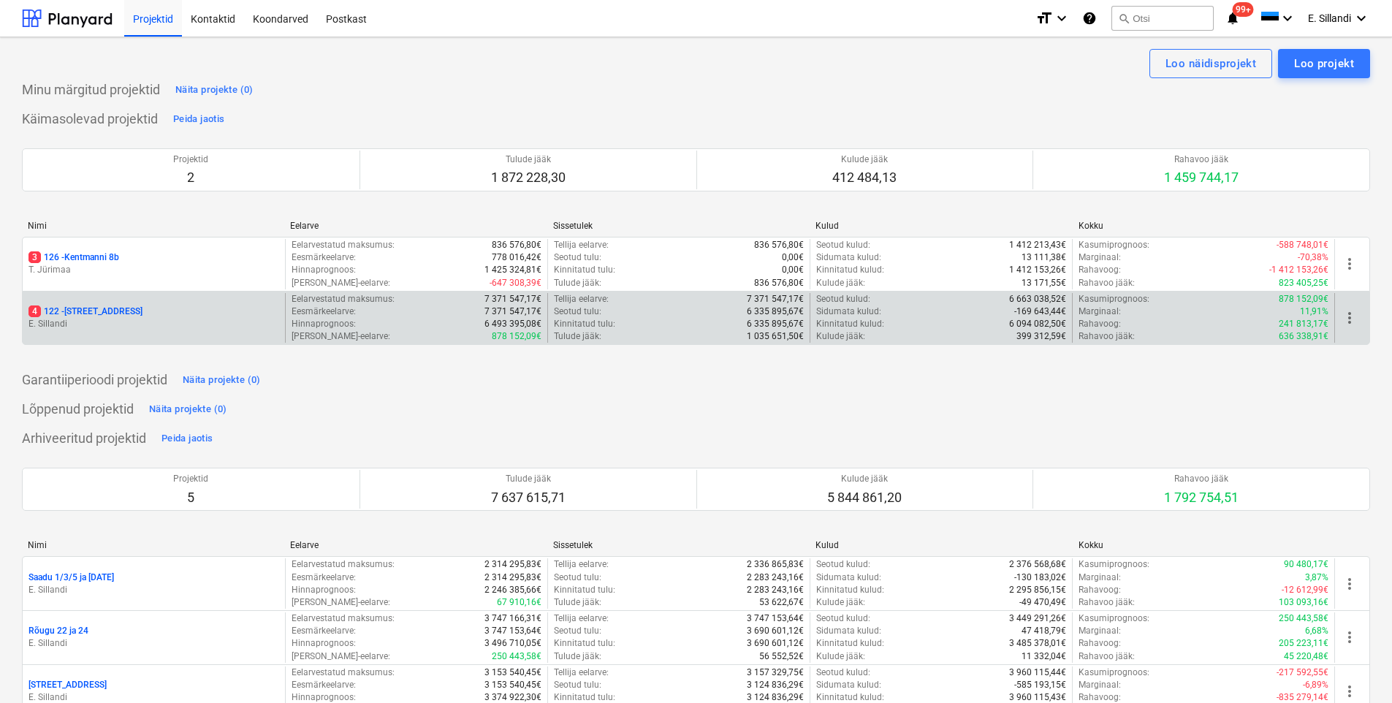
click at [65, 310] on p "4 122 - [STREET_ADDRESS]" at bounding box center [86, 312] width 114 height 12
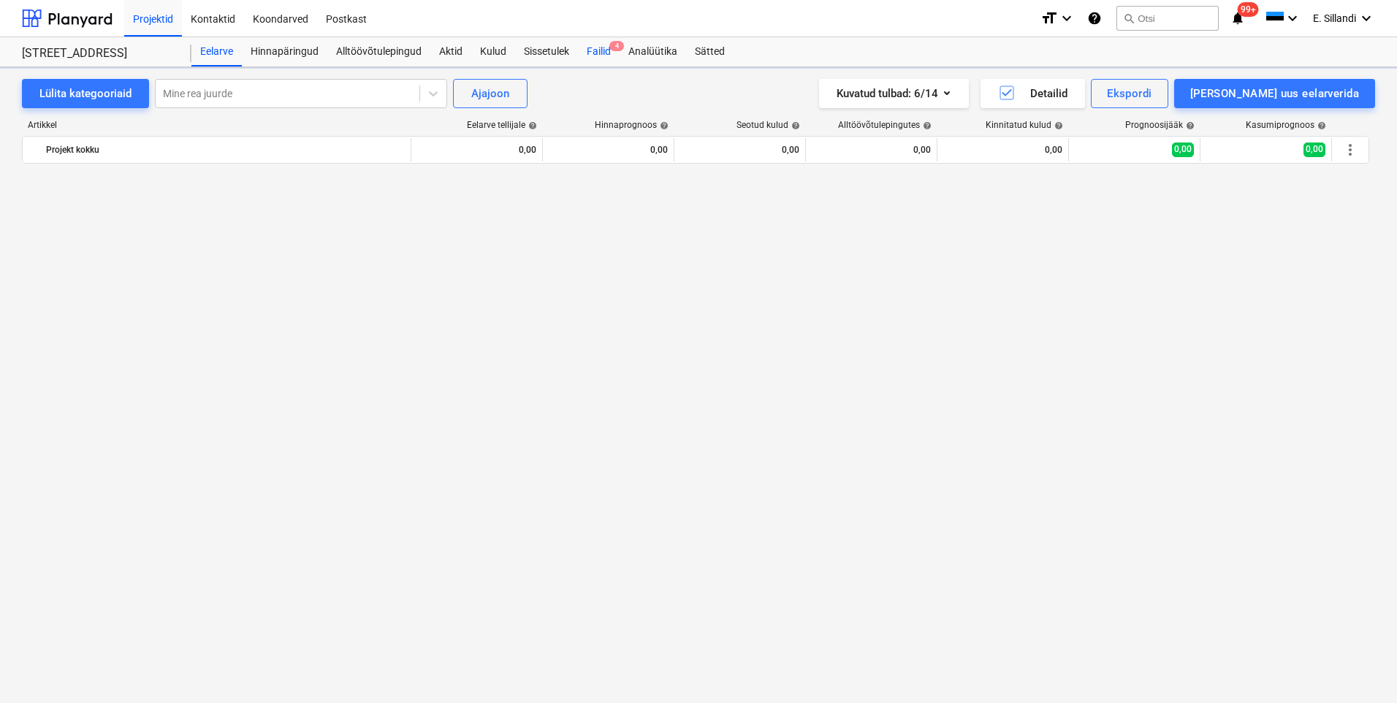
click at [604, 52] on div "Failid 4" at bounding box center [599, 51] width 42 height 29
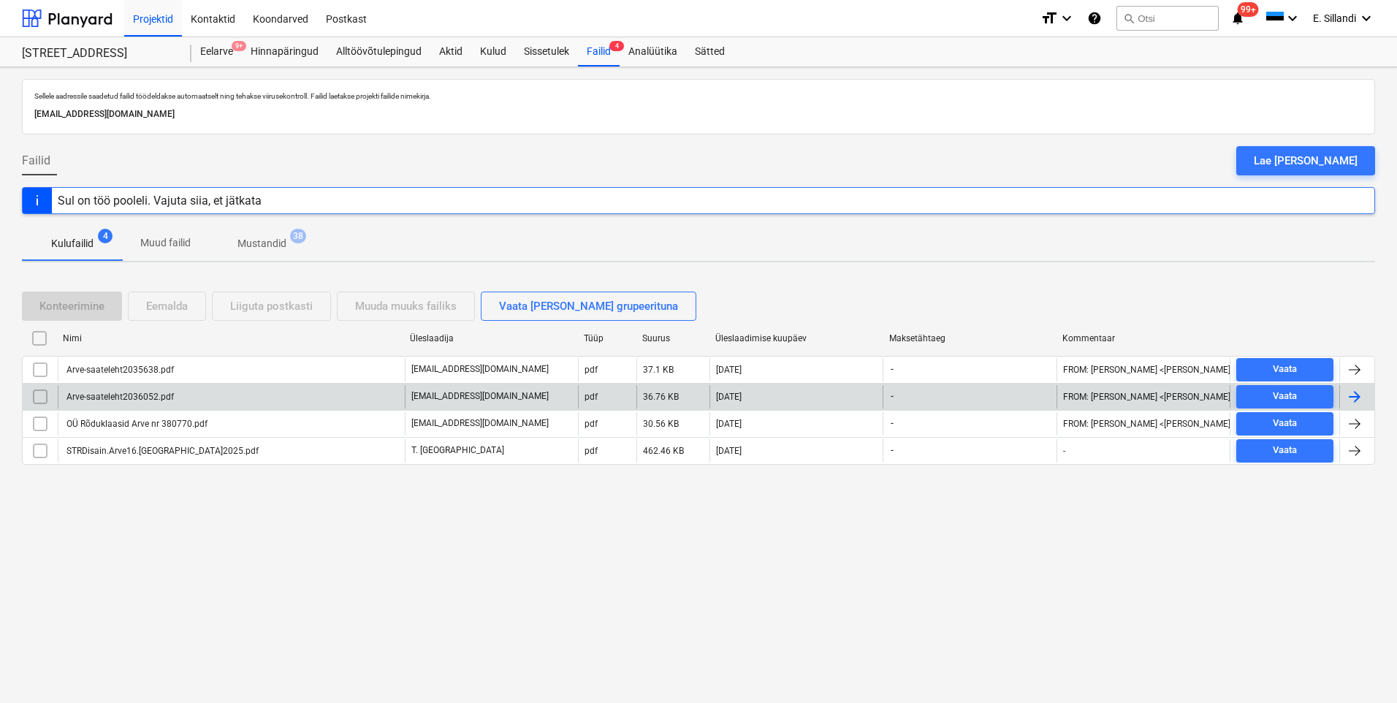
click at [129, 399] on div "Arve-saateleht2036052.pdf" at bounding box center [119, 397] width 110 height 10
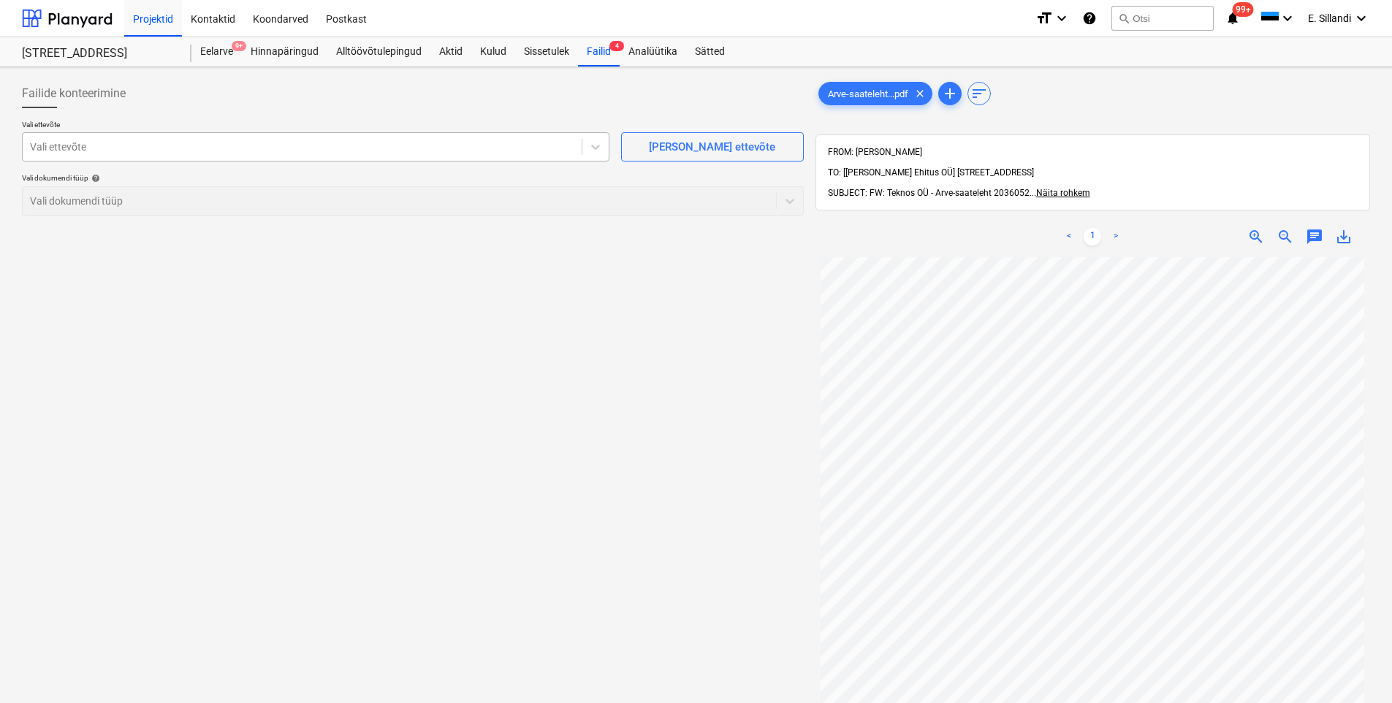
click at [197, 134] on div "Vali ettevõte" at bounding box center [316, 146] width 588 height 29
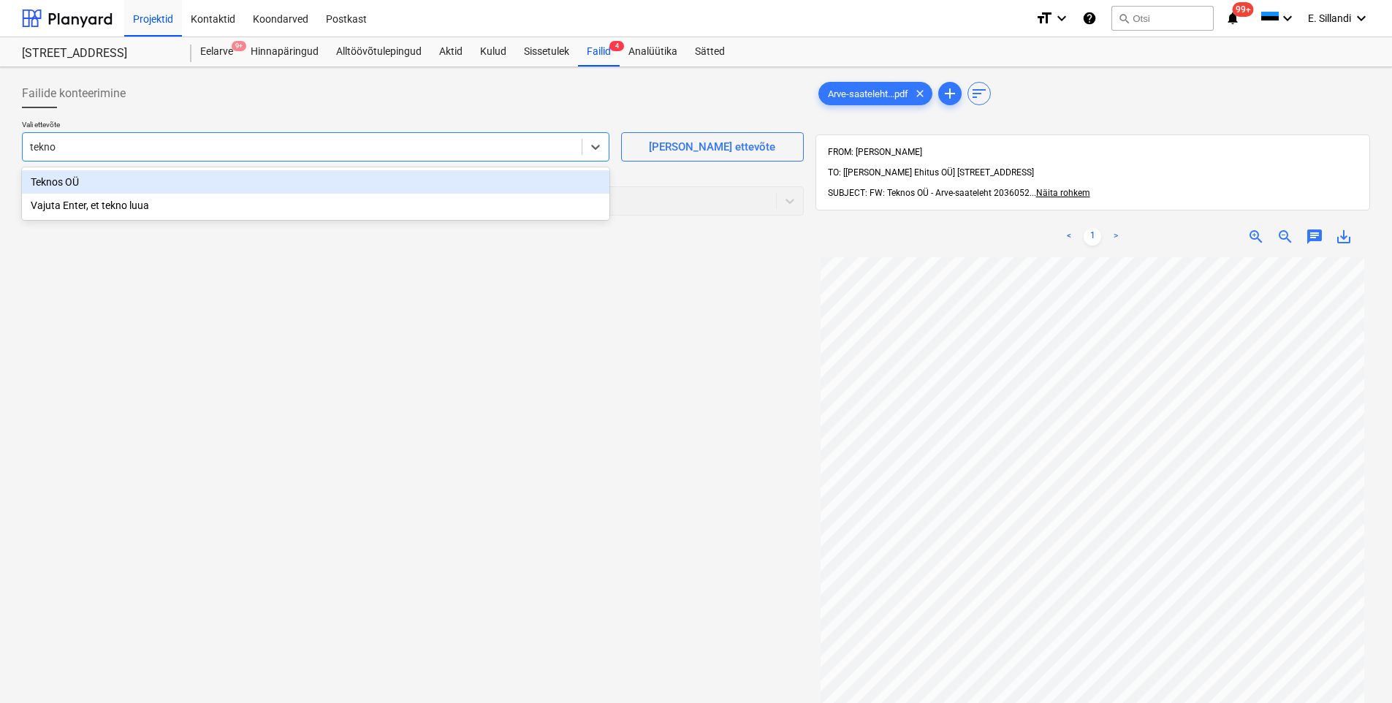
type input "teknos"
click at [202, 183] on div "Teknos OÜ" at bounding box center [316, 181] width 588 height 23
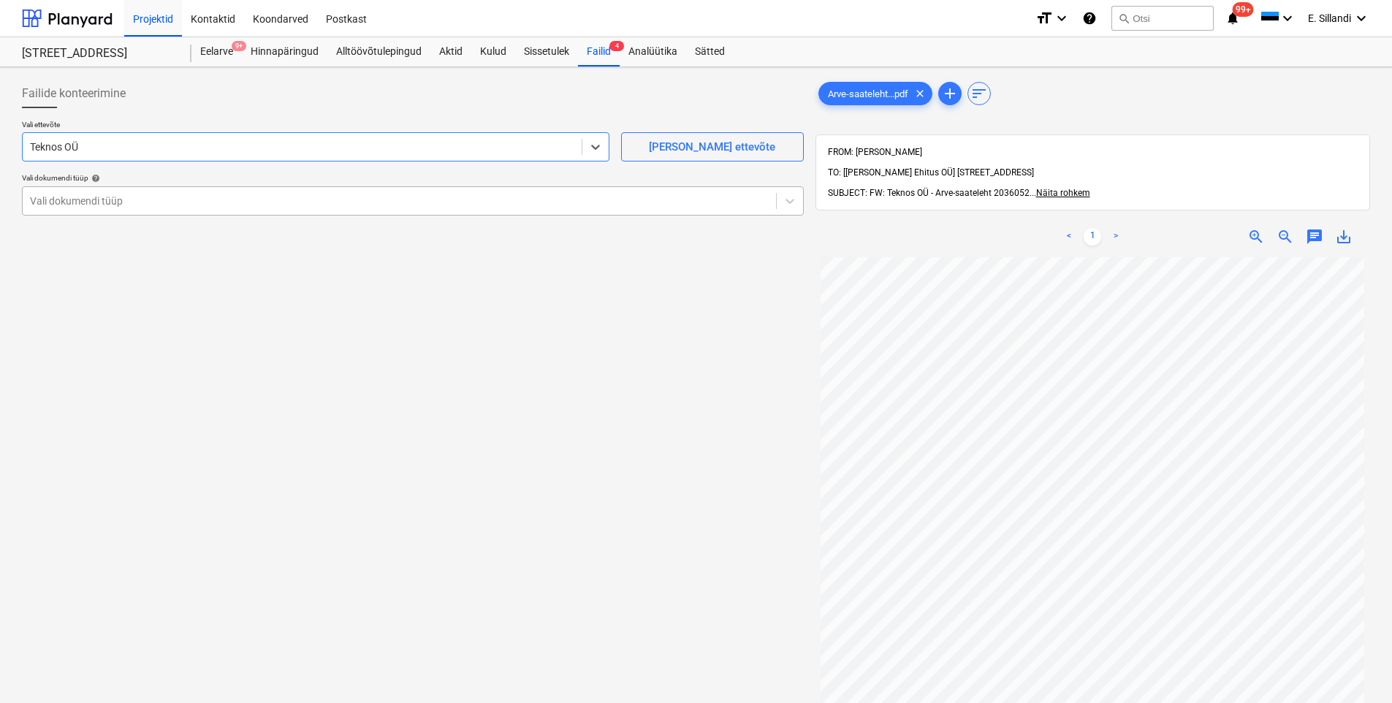
click at [180, 204] on div at bounding box center [399, 201] width 739 height 15
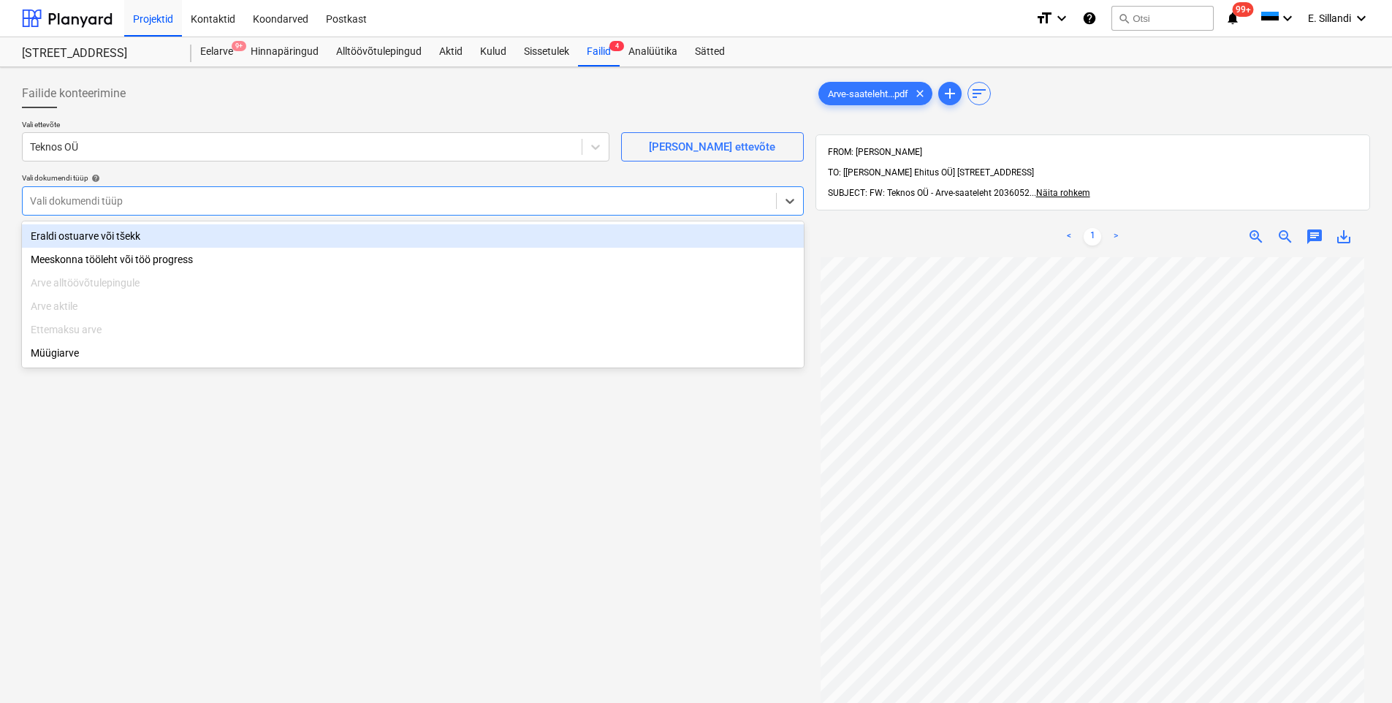
click at [163, 235] on div "Eraldi ostuarve või tšekk" at bounding box center [413, 235] width 782 height 23
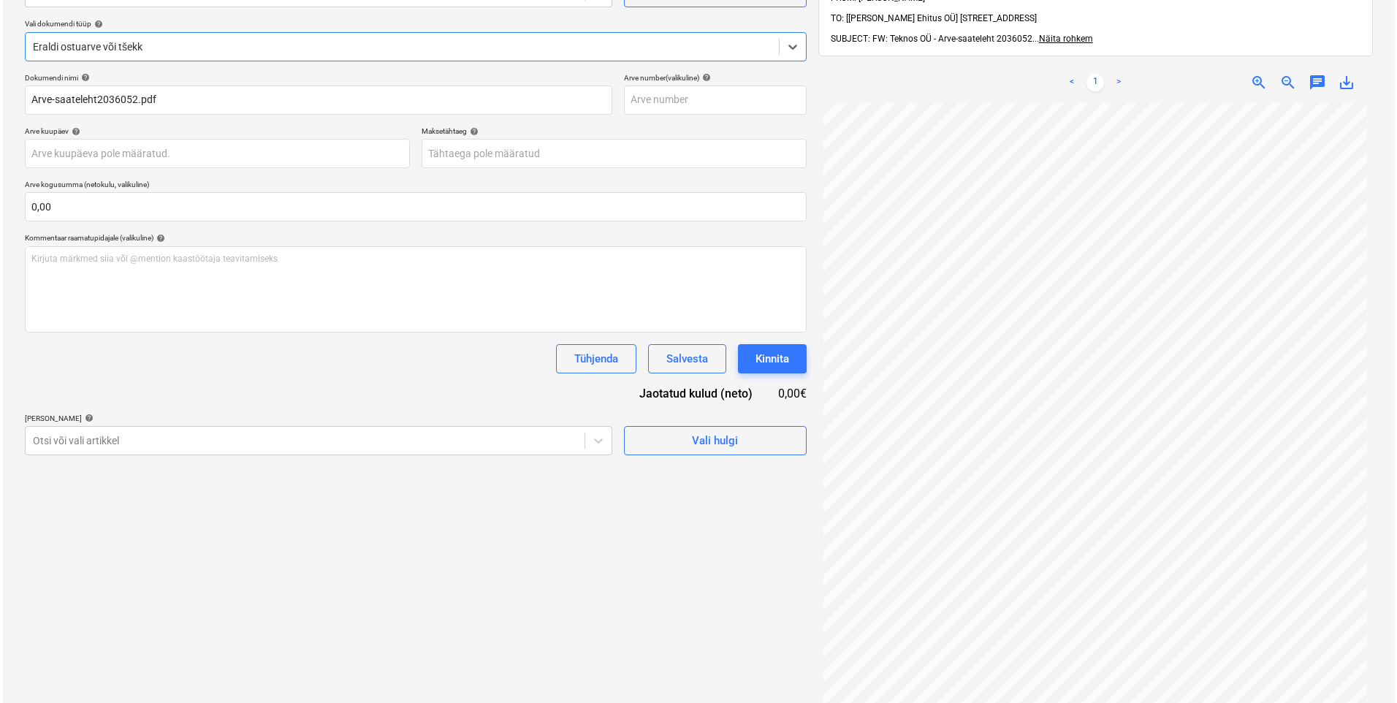
scroll to position [208, 0]
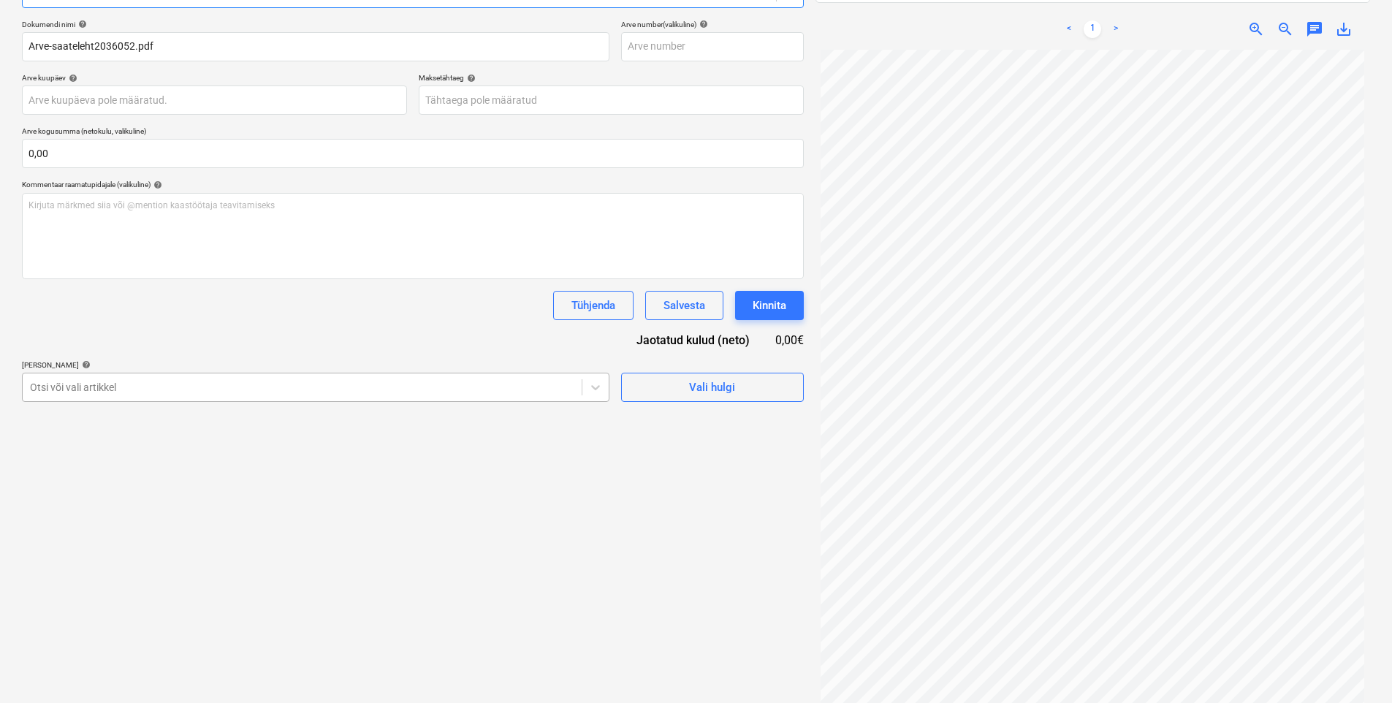
click at [190, 391] on div at bounding box center [302, 387] width 544 height 15
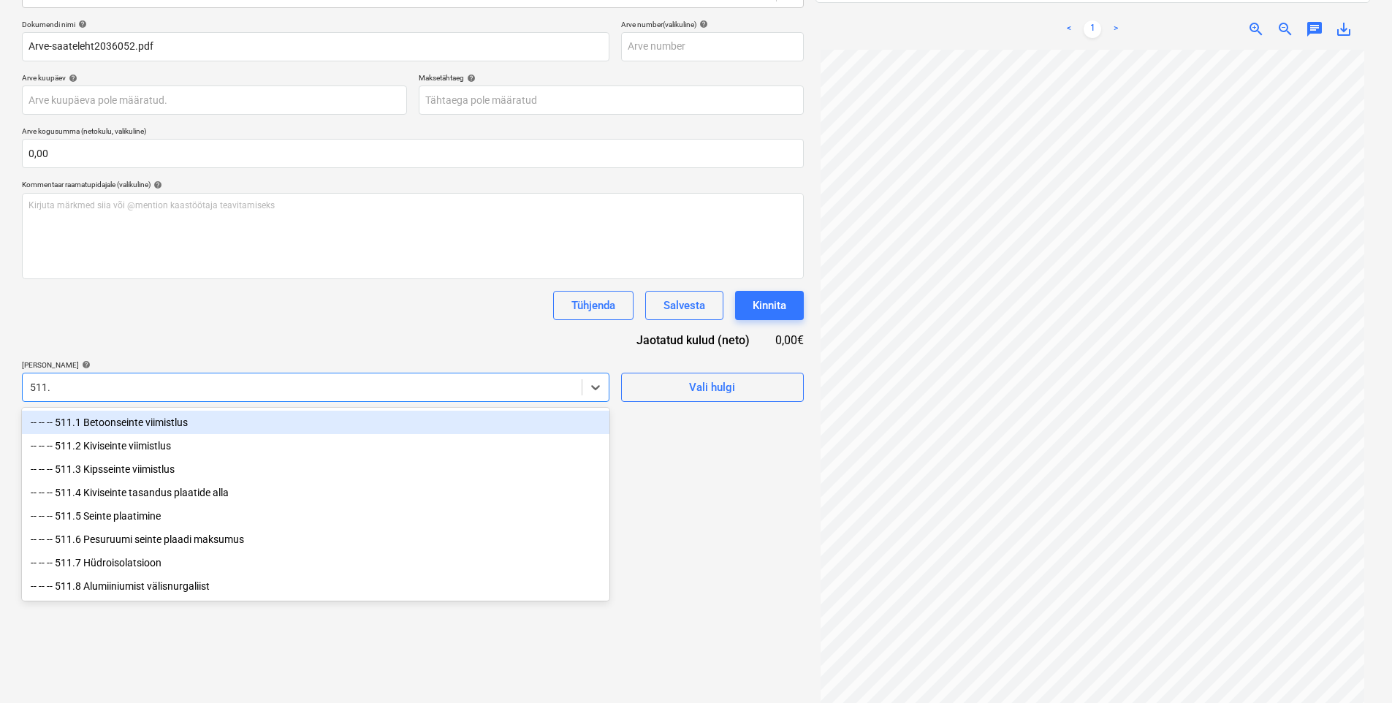
type input "511.1"
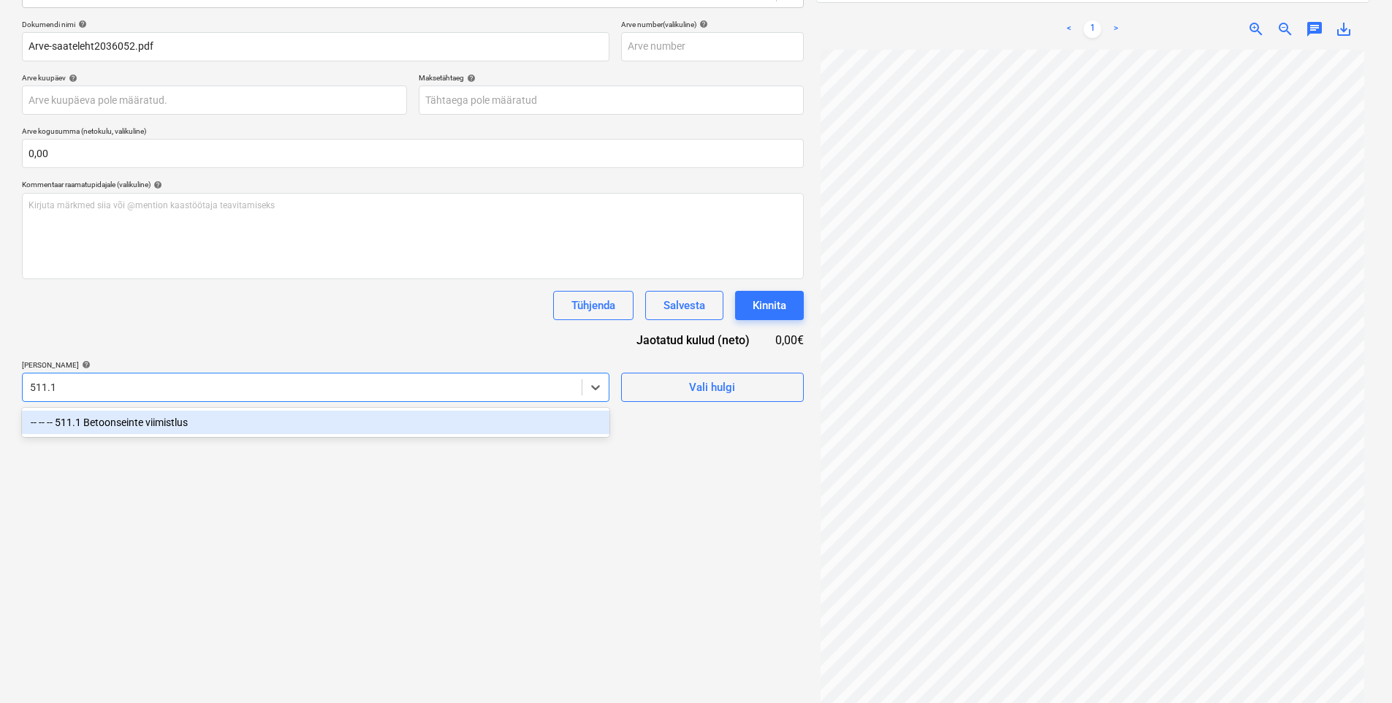
click at [316, 425] on div "-- -- -- 511.1 Betoonseinte viimistlus" at bounding box center [316, 422] width 588 height 23
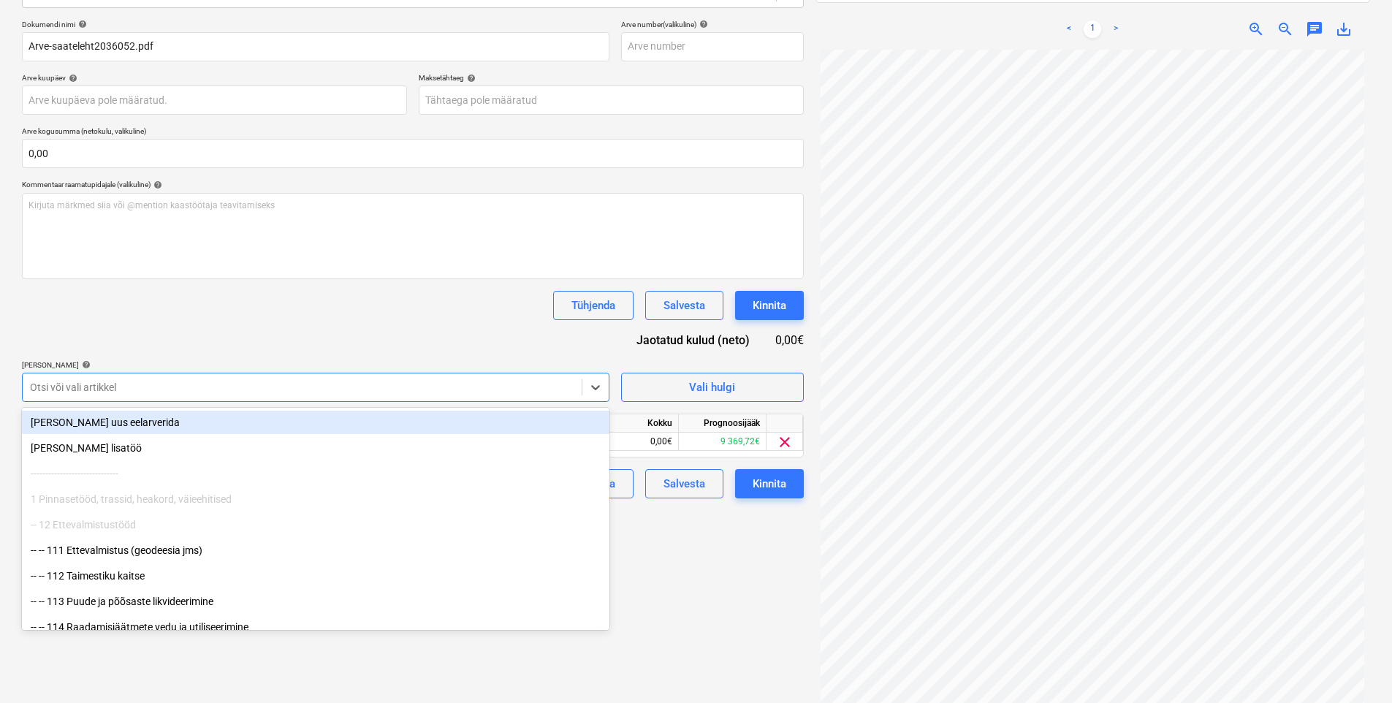
click at [332, 344] on div "Dokumendi nimi help Arve-saateleht2036052.pdf Arve number (valikuline) help Arv…" at bounding box center [413, 259] width 782 height 479
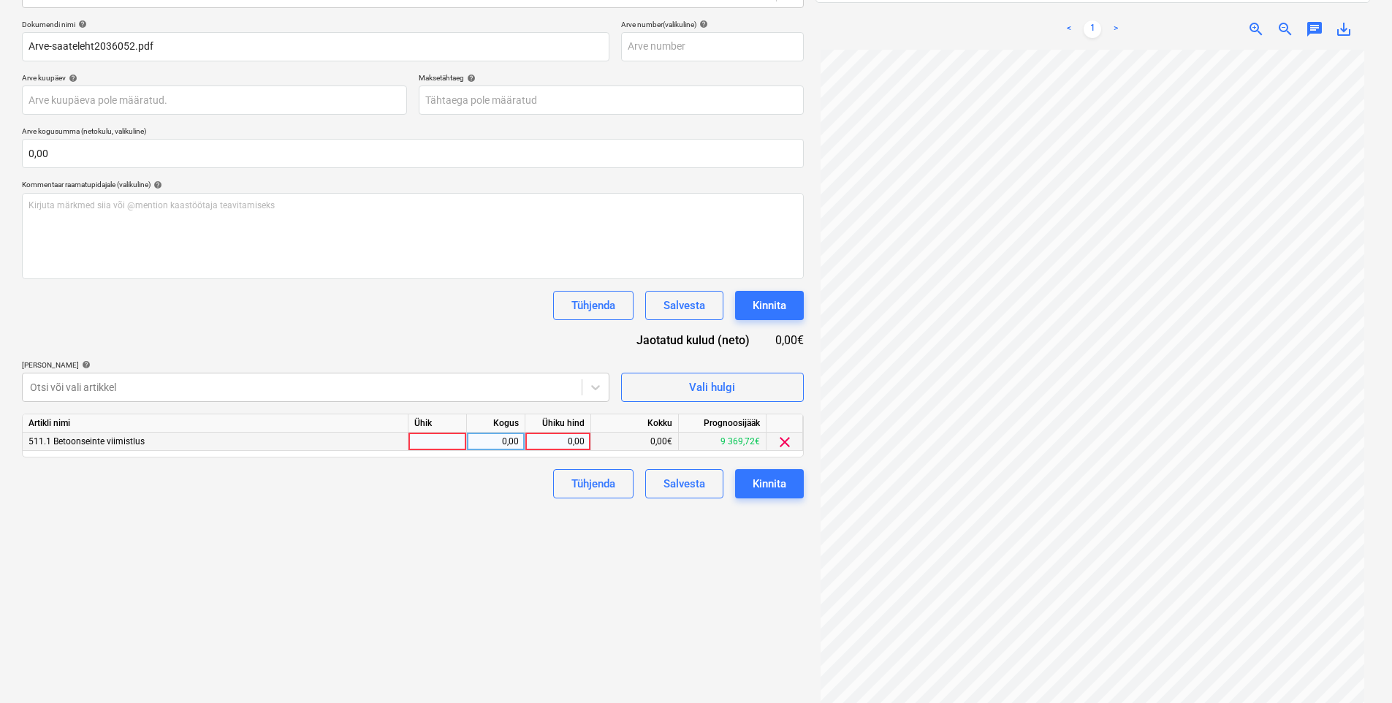
click at [555, 441] on div "0,00" at bounding box center [557, 442] width 53 height 18
type input "383,5"
click at [458, 504] on div "Failide konteerimine Vali ettevõte Teknos OÜ Lisa uus ettevõte Vali dokumendi t…" at bounding box center [413, 292] width 794 height 852
click at [782, 480] on div "Kinnita" at bounding box center [770, 483] width 34 height 19
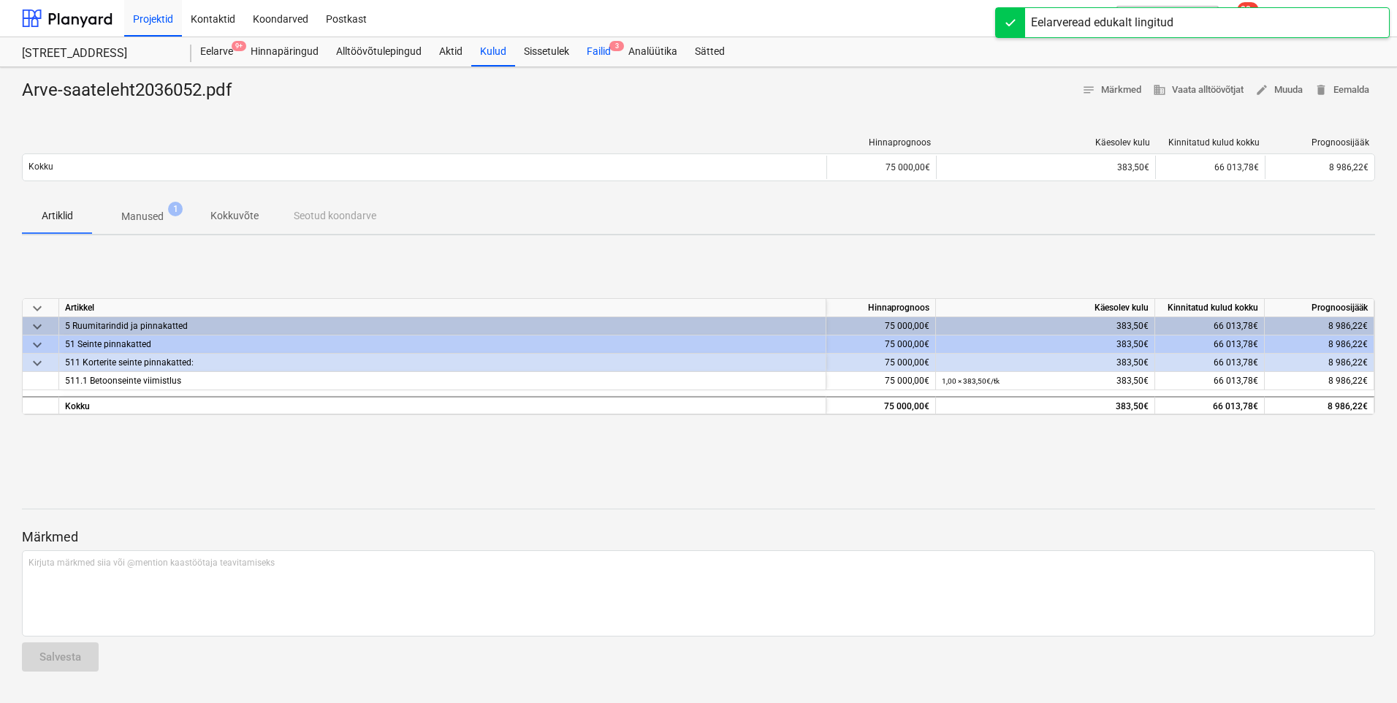
click at [593, 50] on div "Failid 3" at bounding box center [599, 51] width 42 height 29
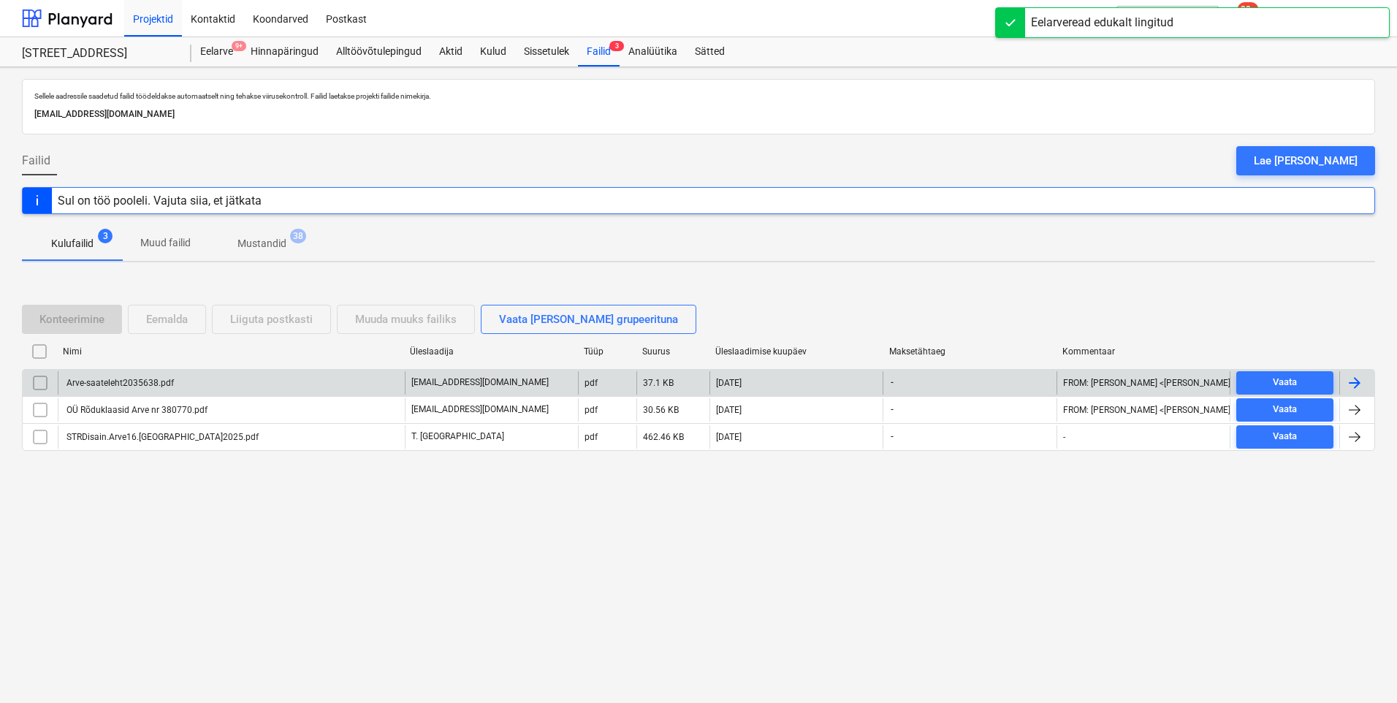
click at [164, 383] on div "Arve-saateleht2035638.pdf" at bounding box center [119, 383] width 110 height 10
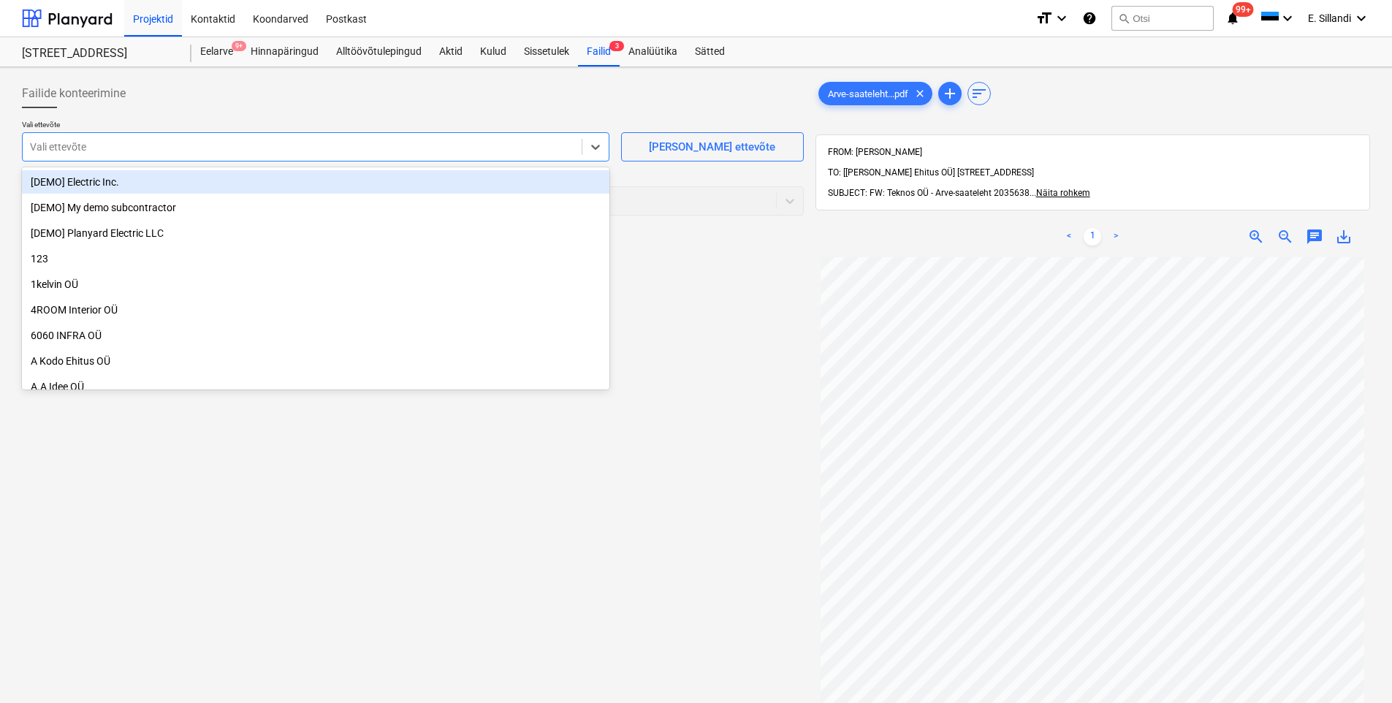
click at [169, 150] on div at bounding box center [302, 147] width 544 height 15
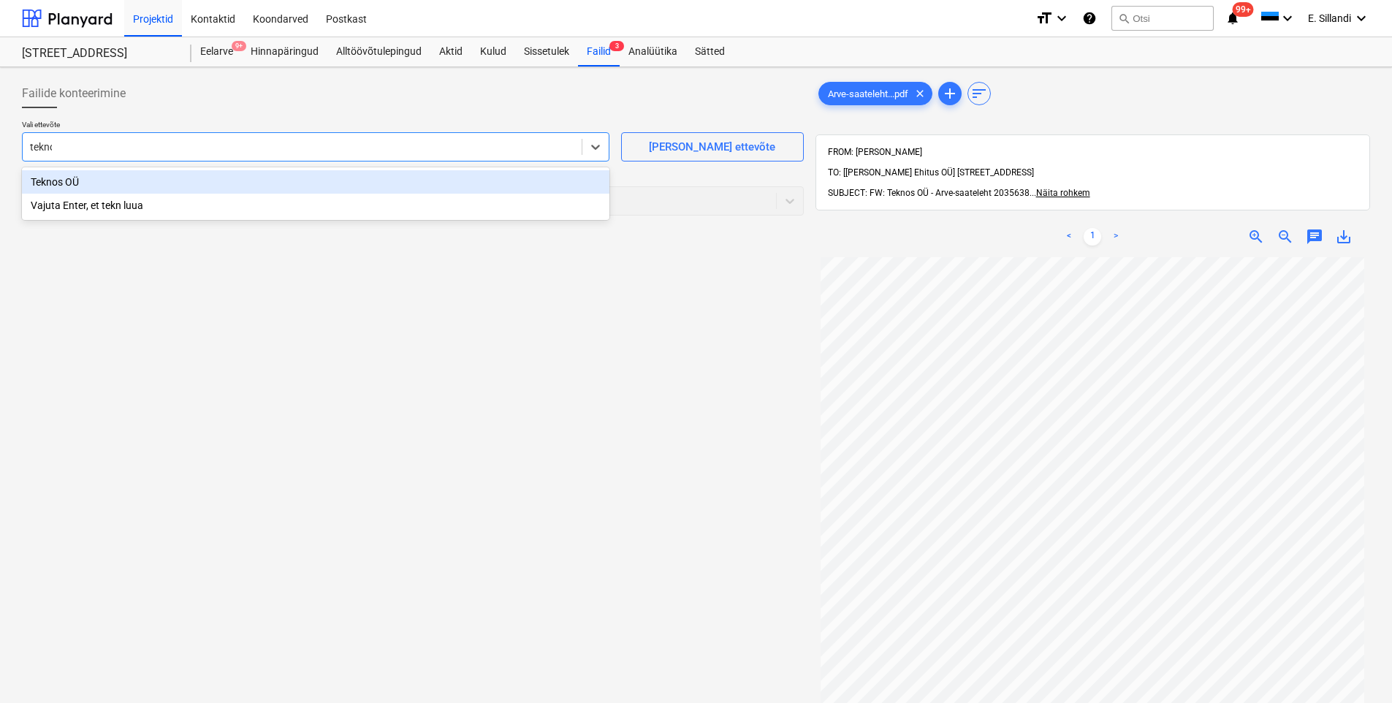
type input "teknos"
click at [152, 178] on div "Teknos OÜ" at bounding box center [316, 181] width 588 height 23
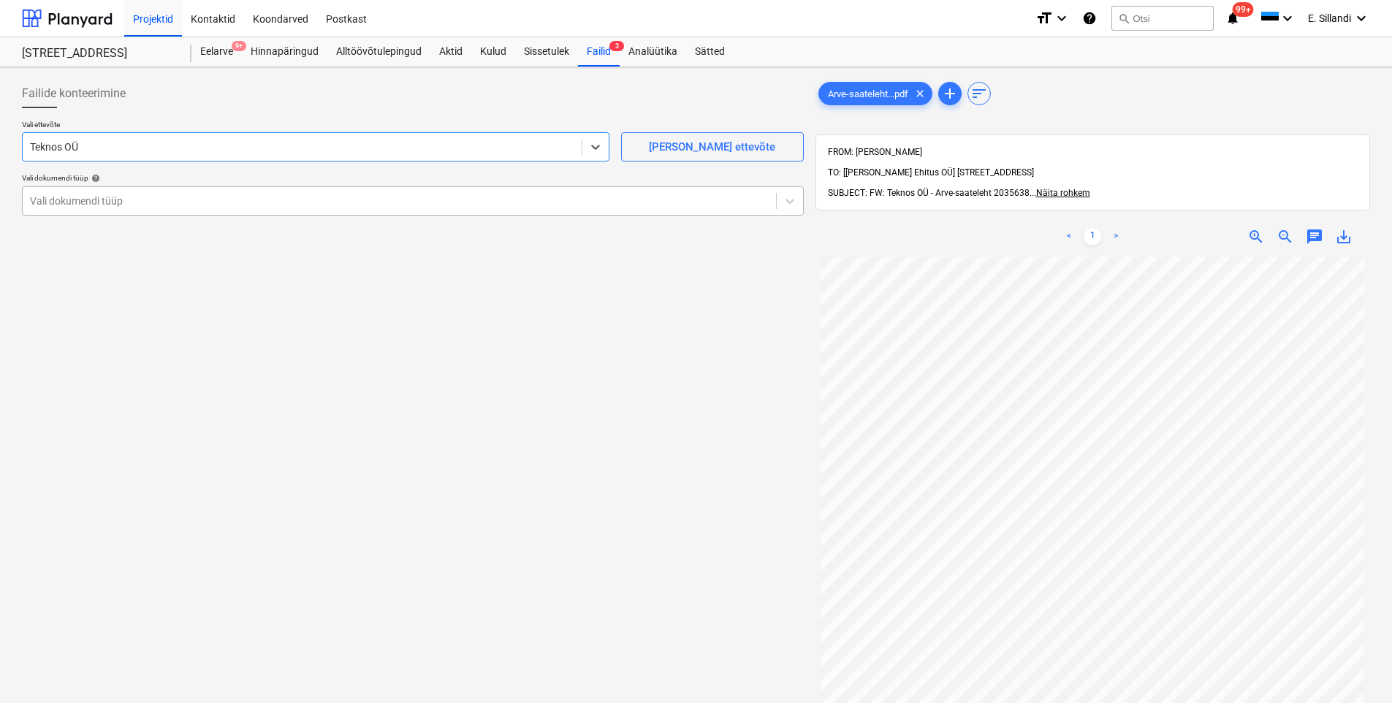
click at [143, 206] on div at bounding box center [399, 201] width 739 height 15
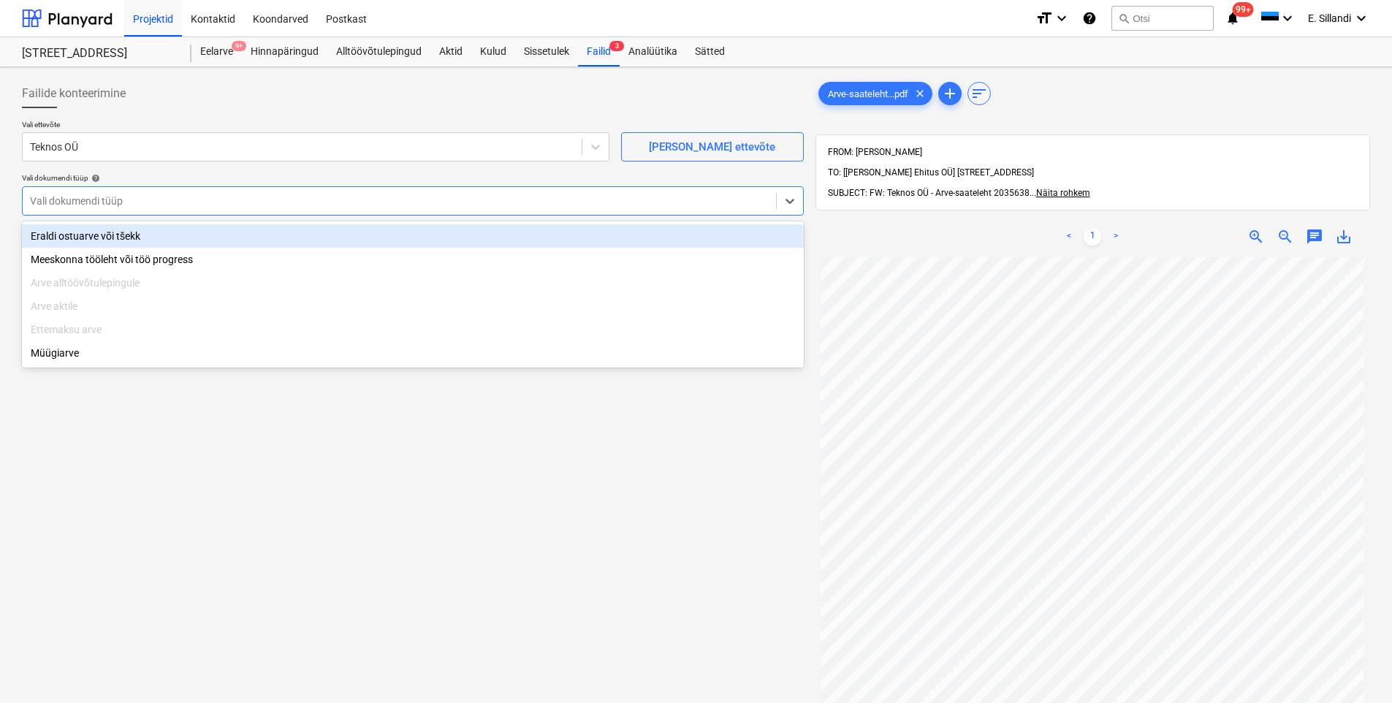
click at [134, 229] on div "Eraldi ostuarve või tšekk" at bounding box center [413, 235] width 782 height 23
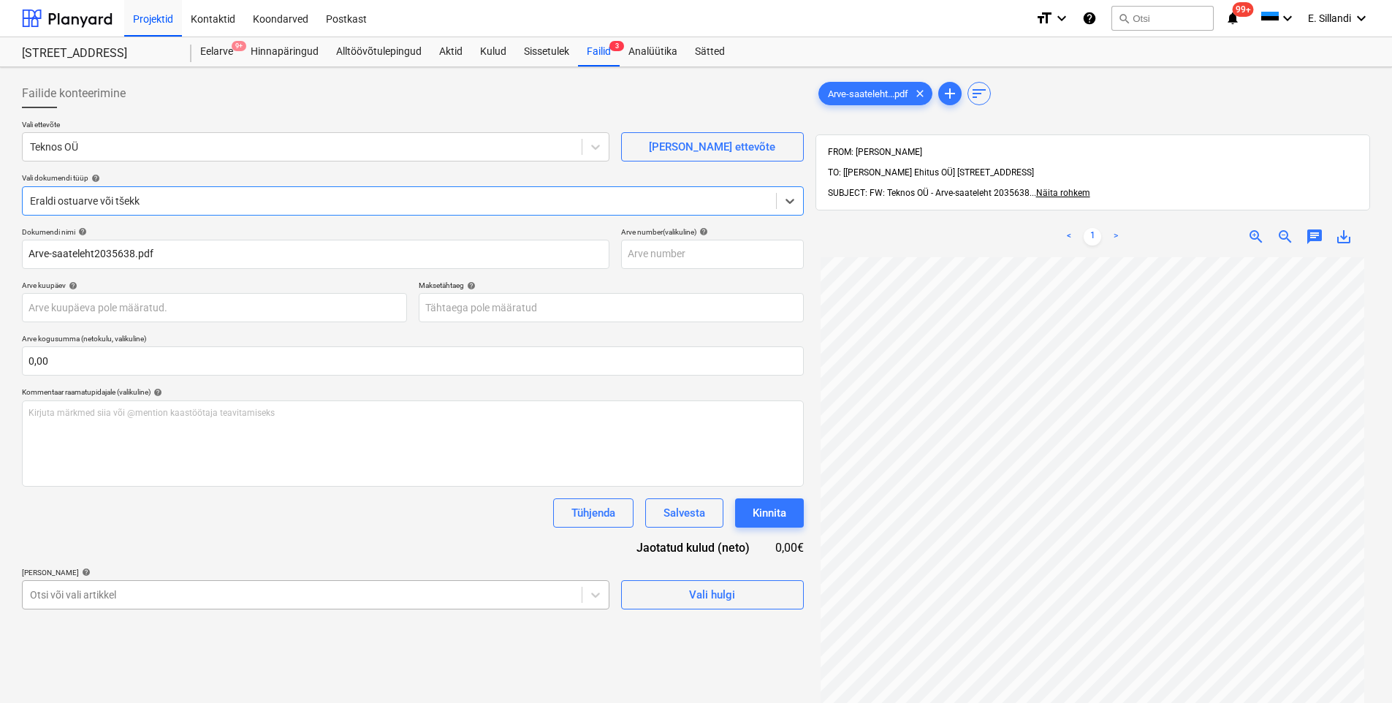
click at [145, 600] on body "Projektid Kontaktid Koondarved Postkast format_size keyboard_arrow_down help se…" at bounding box center [696, 351] width 1392 height 703
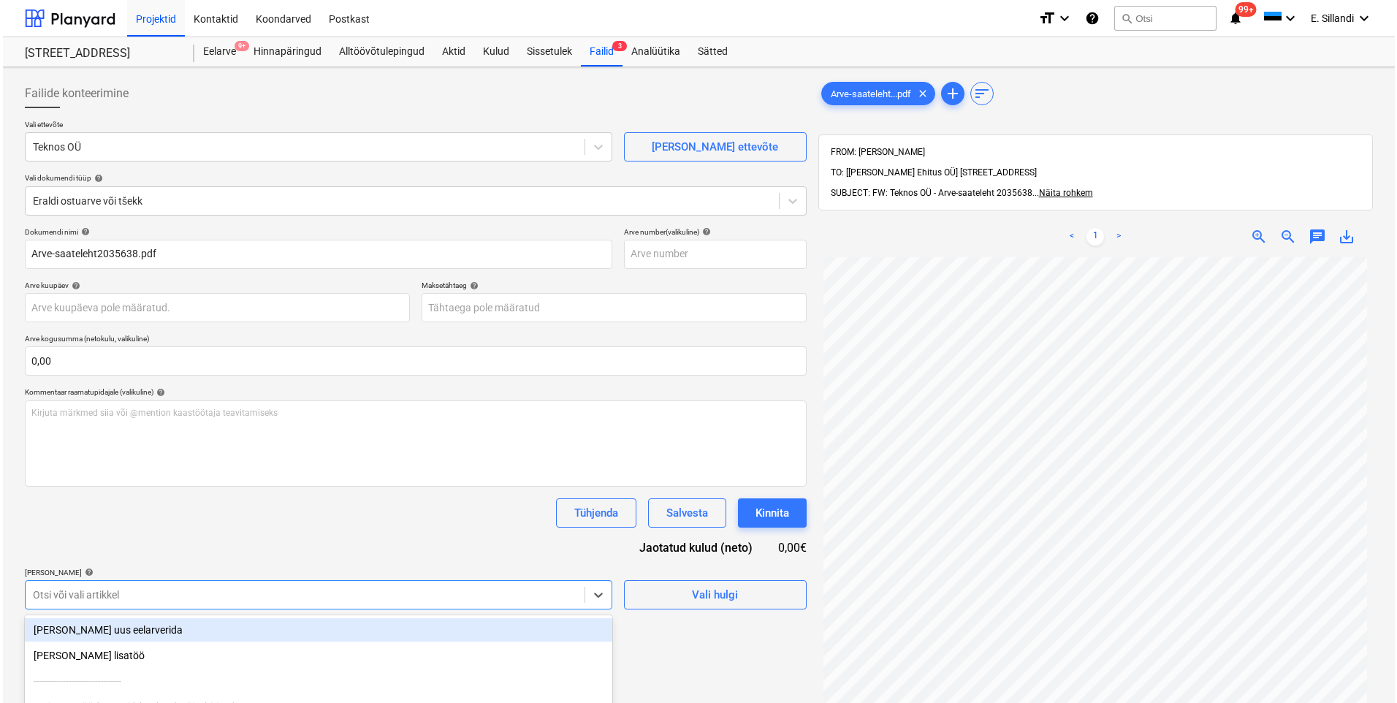
scroll to position [140, 0]
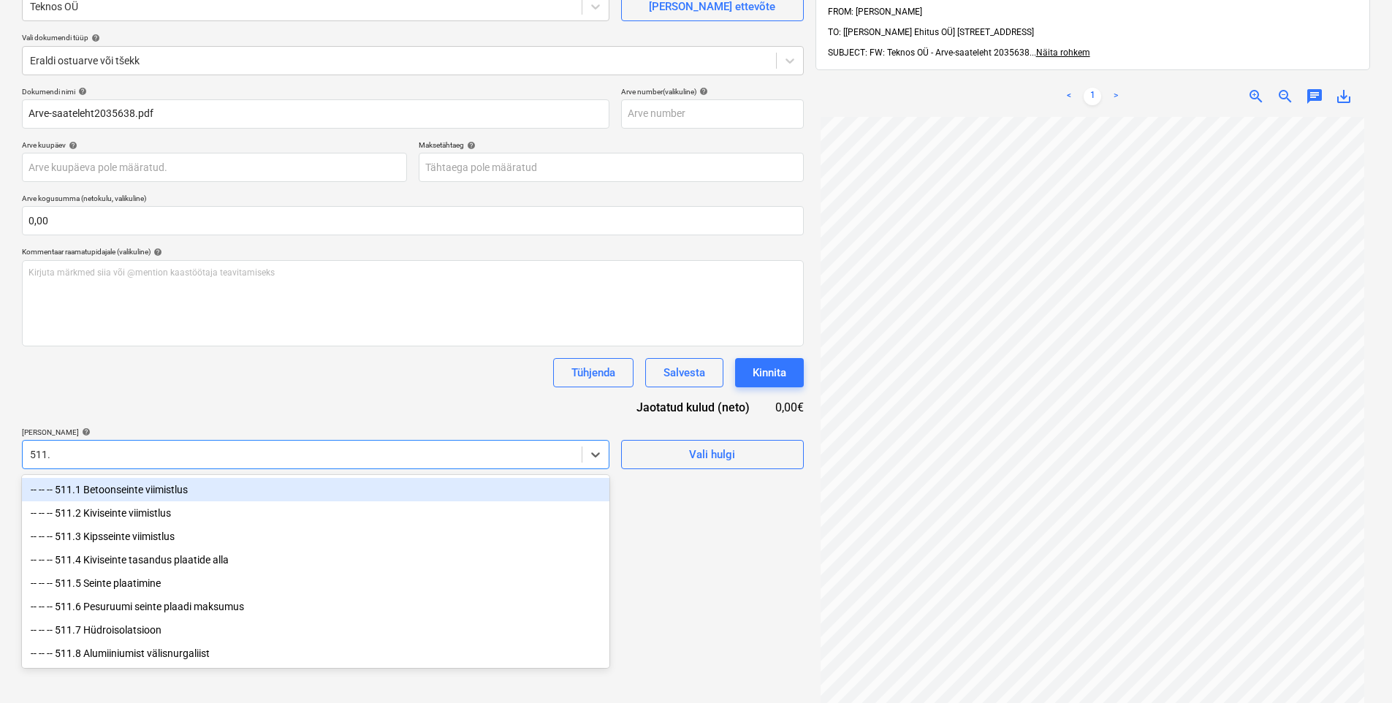
type input "511.1"
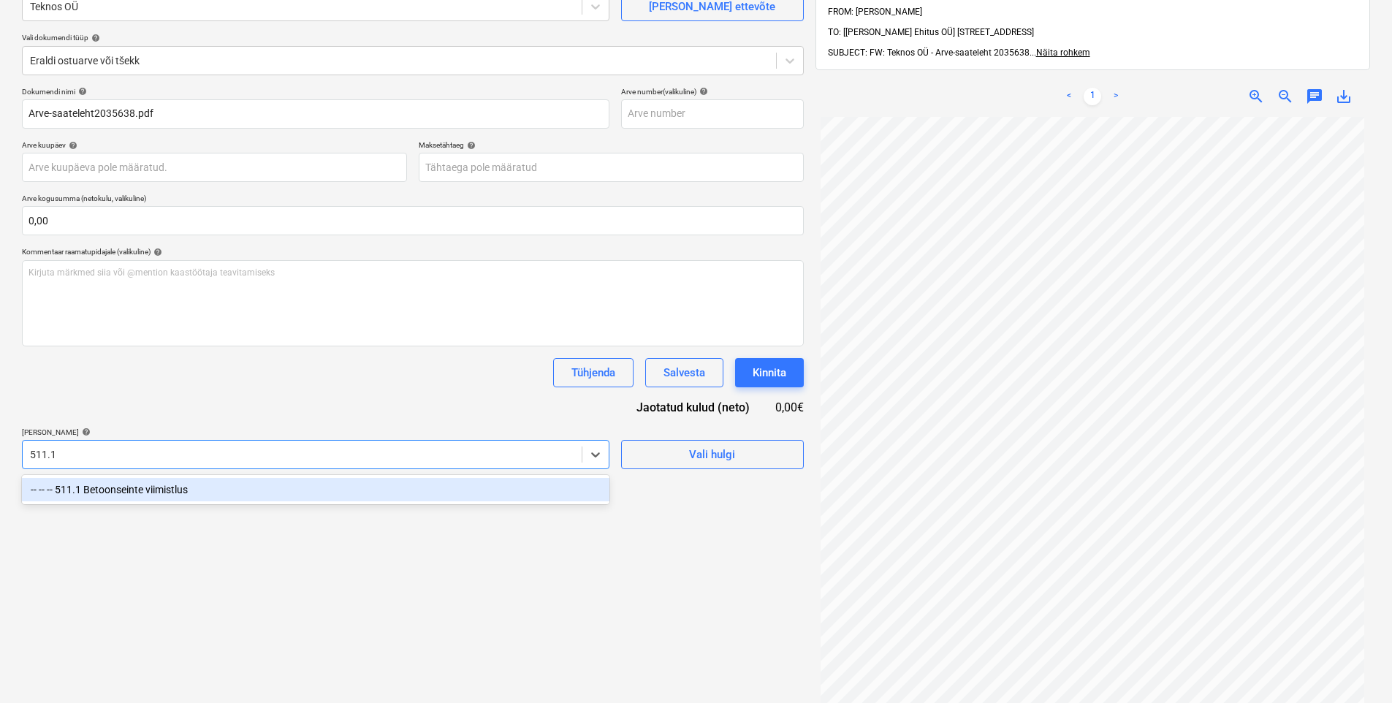
click at [144, 478] on div "-- -- -- 511.1 Betoonseinte viimistlus" at bounding box center [316, 489] width 588 height 23
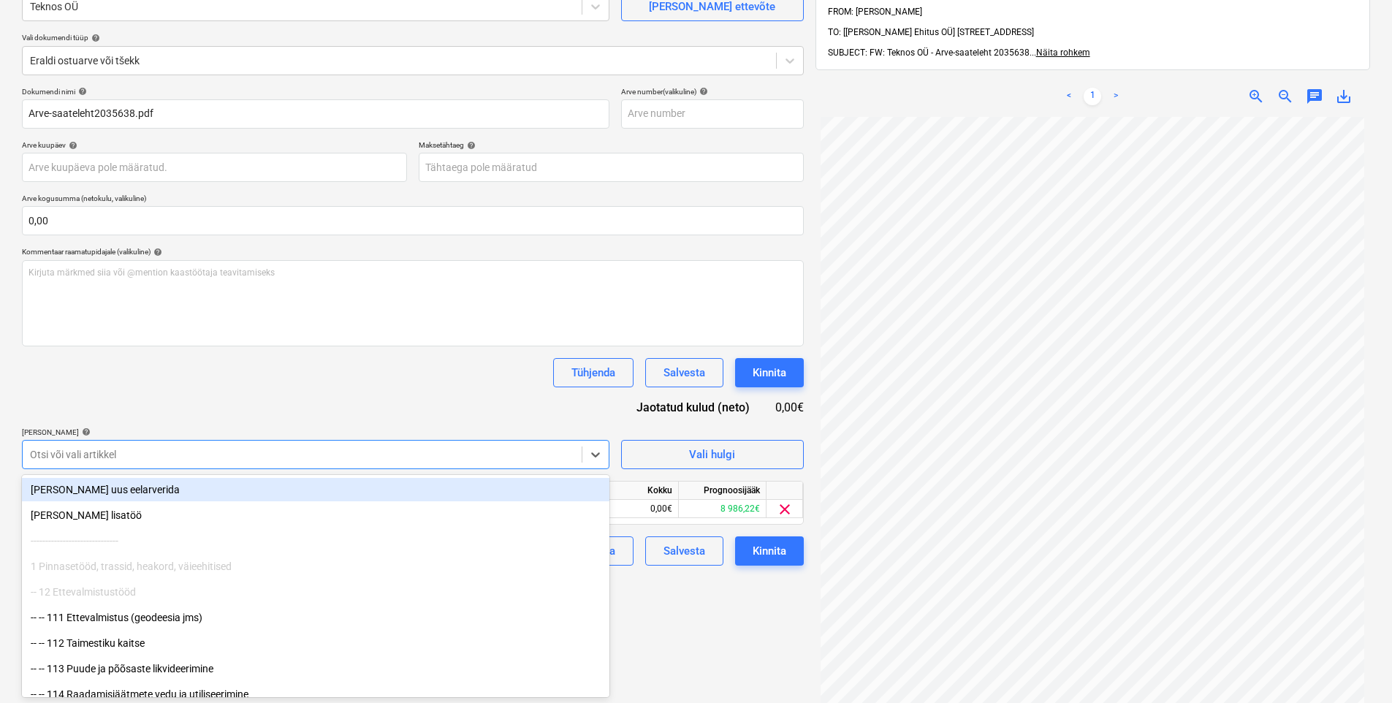
click at [193, 414] on div "Dokumendi nimi help Arve-saateleht2035638.pdf Arve number (valikuline) help Arv…" at bounding box center [413, 326] width 782 height 479
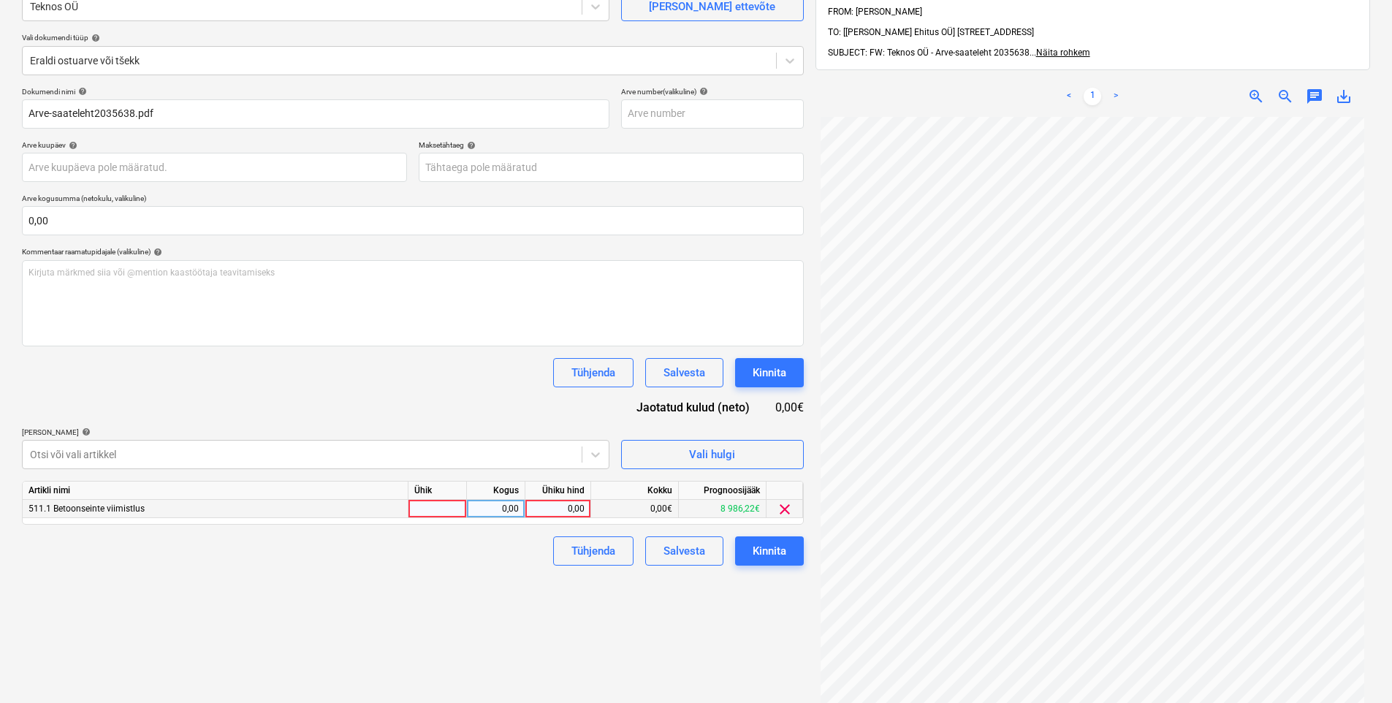
click at [535, 507] on div "0,00" at bounding box center [557, 509] width 53 height 18
type input "2168"
click at [429, 403] on div "Dokumendi nimi help Arve-saateleht2035638.pdf Arve number (valikuline) help Arv…" at bounding box center [413, 326] width 782 height 479
click at [775, 551] on div "Kinnita" at bounding box center [770, 551] width 34 height 19
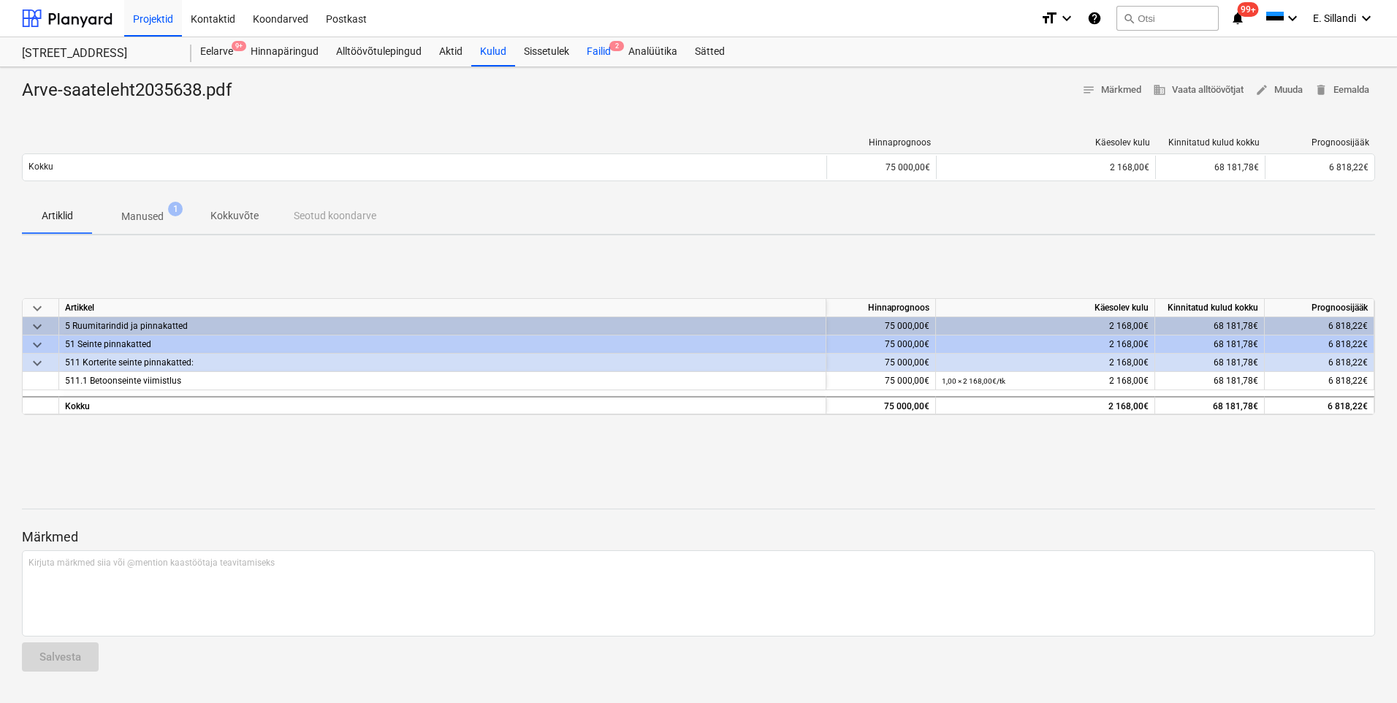
click at [592, 45] on div "Failid 2" at bounding box center [599, 51] width 42 height 29
